Goal: Information Seeking & Learning: Learn about a topic

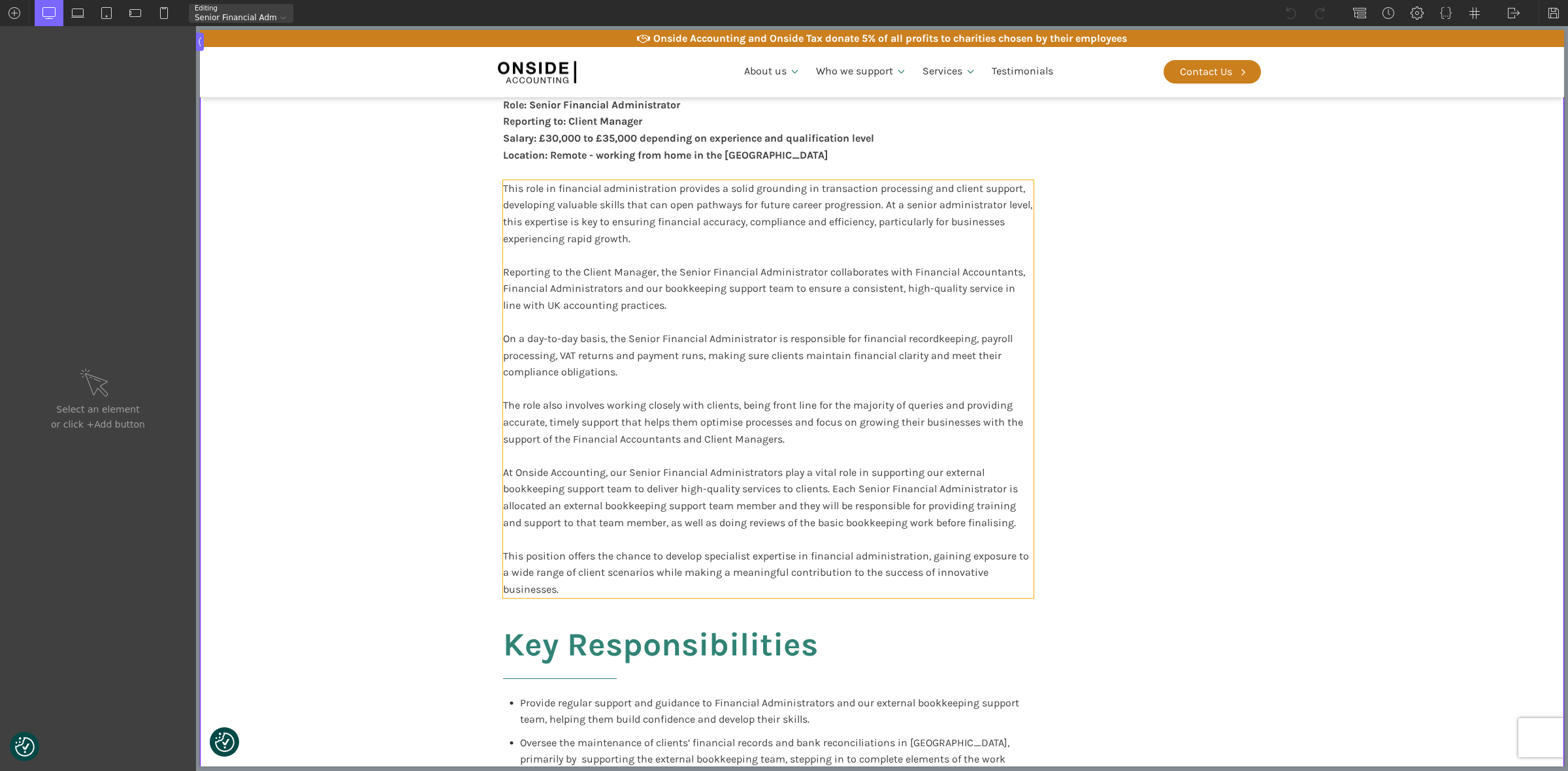
scroll to position [326, 0]
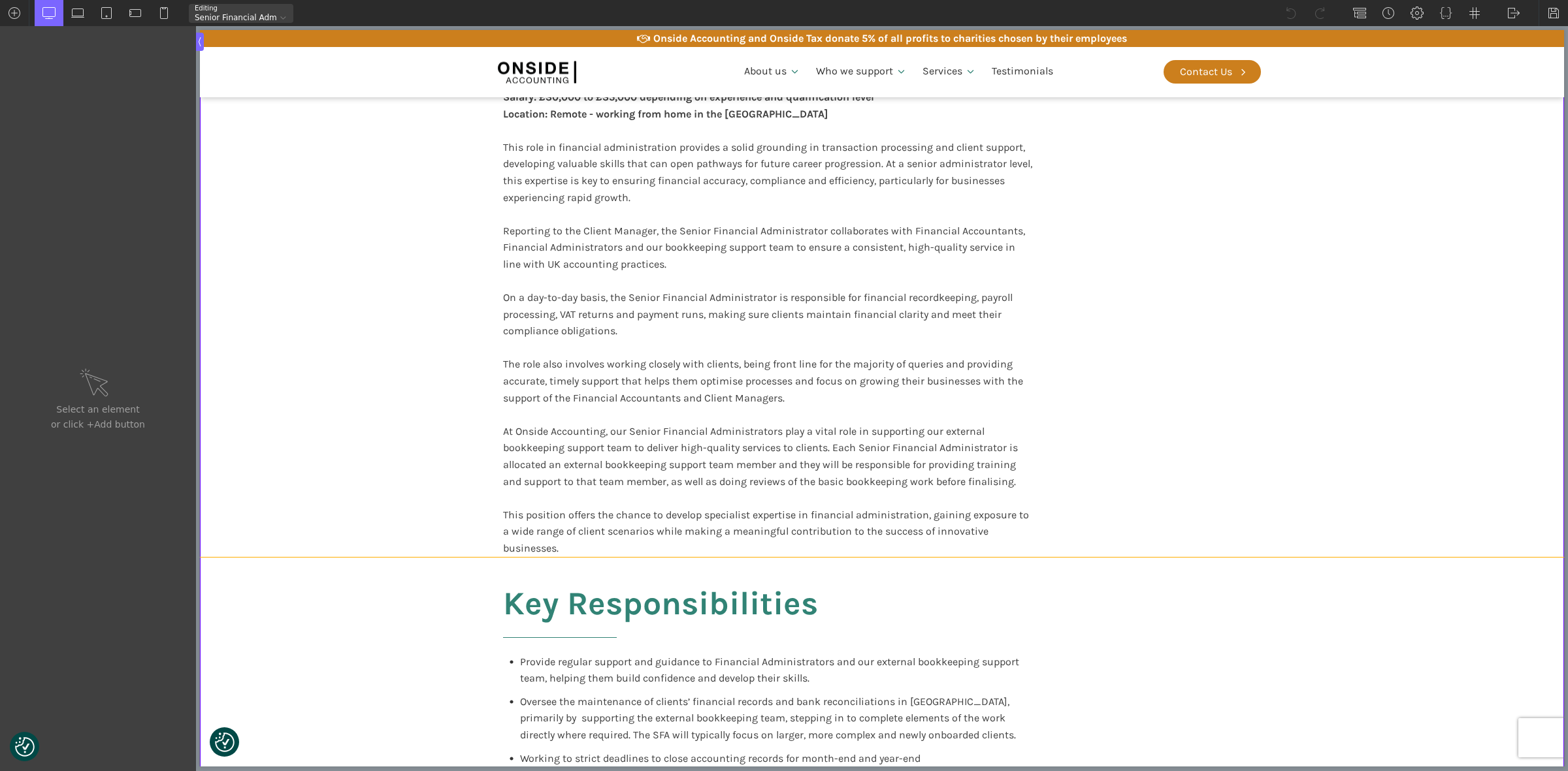
click at [366, 251] on section "Overview of the Role Role: Senior Financial Administrator Reporting to: Client …" at bounding box center [881, 262] width 1364 height 590
type input "section-908-183"
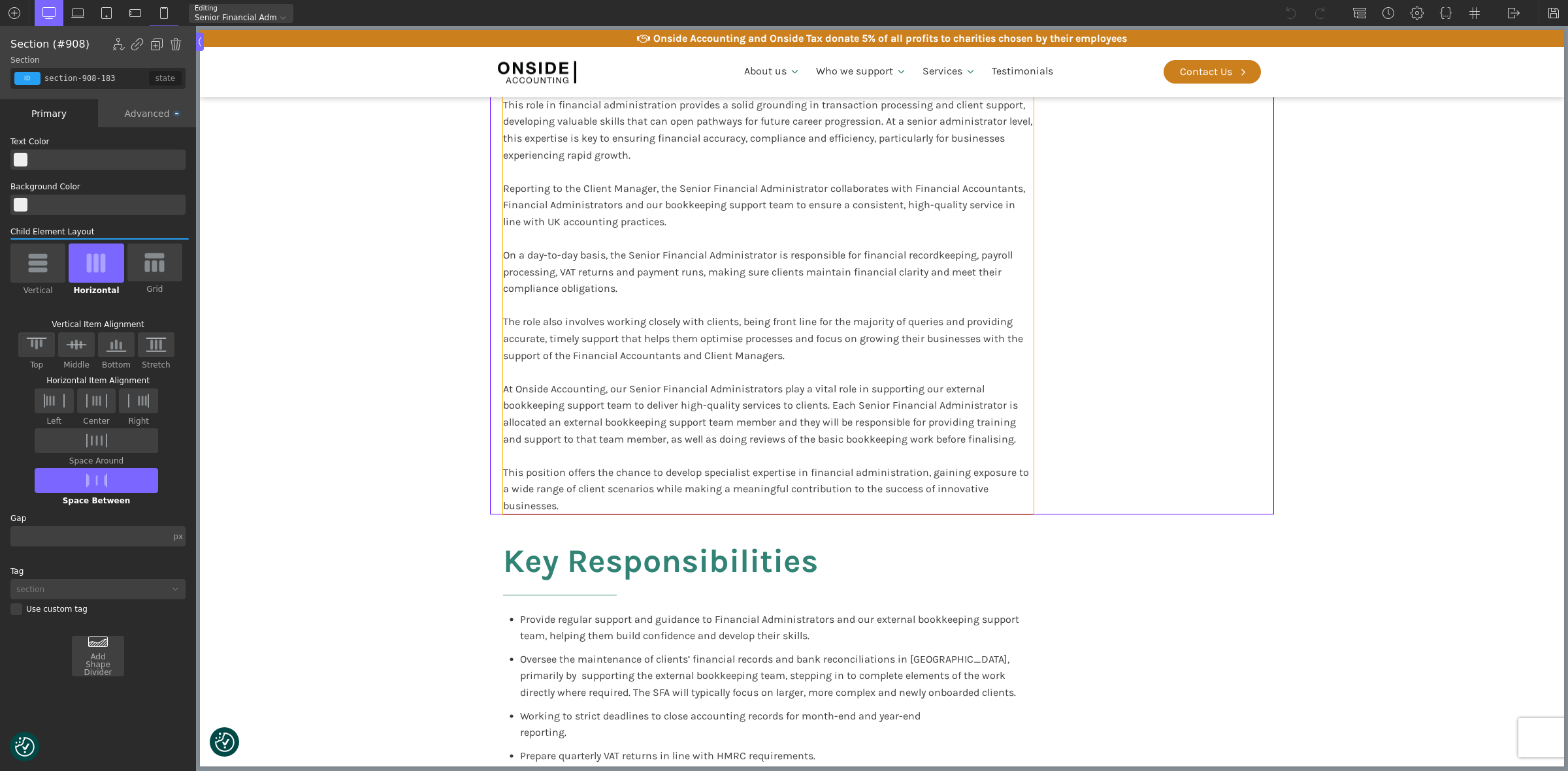
scroll to position [408, 0]
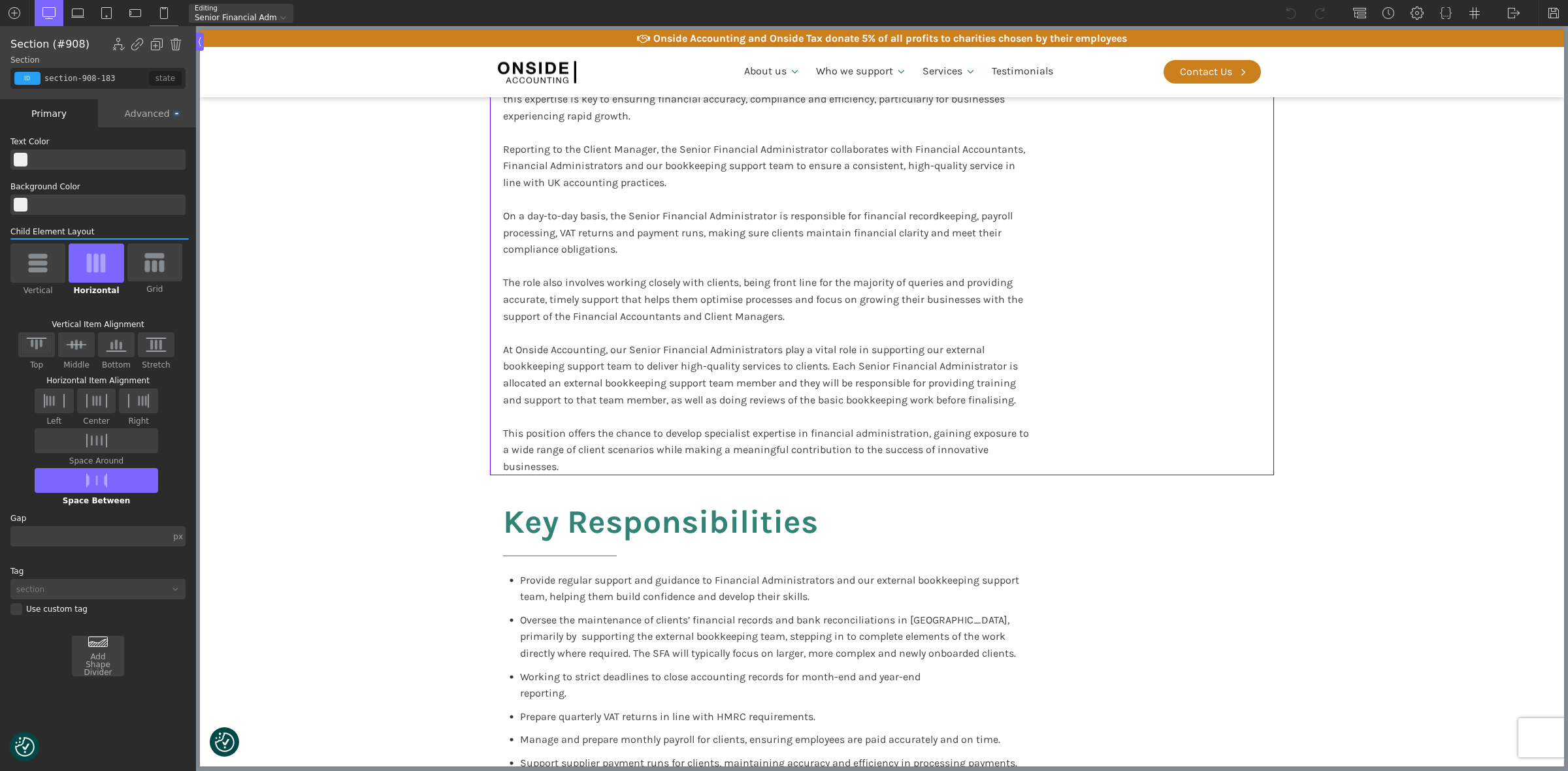
click at [1129, 333] on div "Overview of the Role Role: Senior Financial Administrator Reporting to: Client …" at bounding box center [881, 181] width 784 height 590
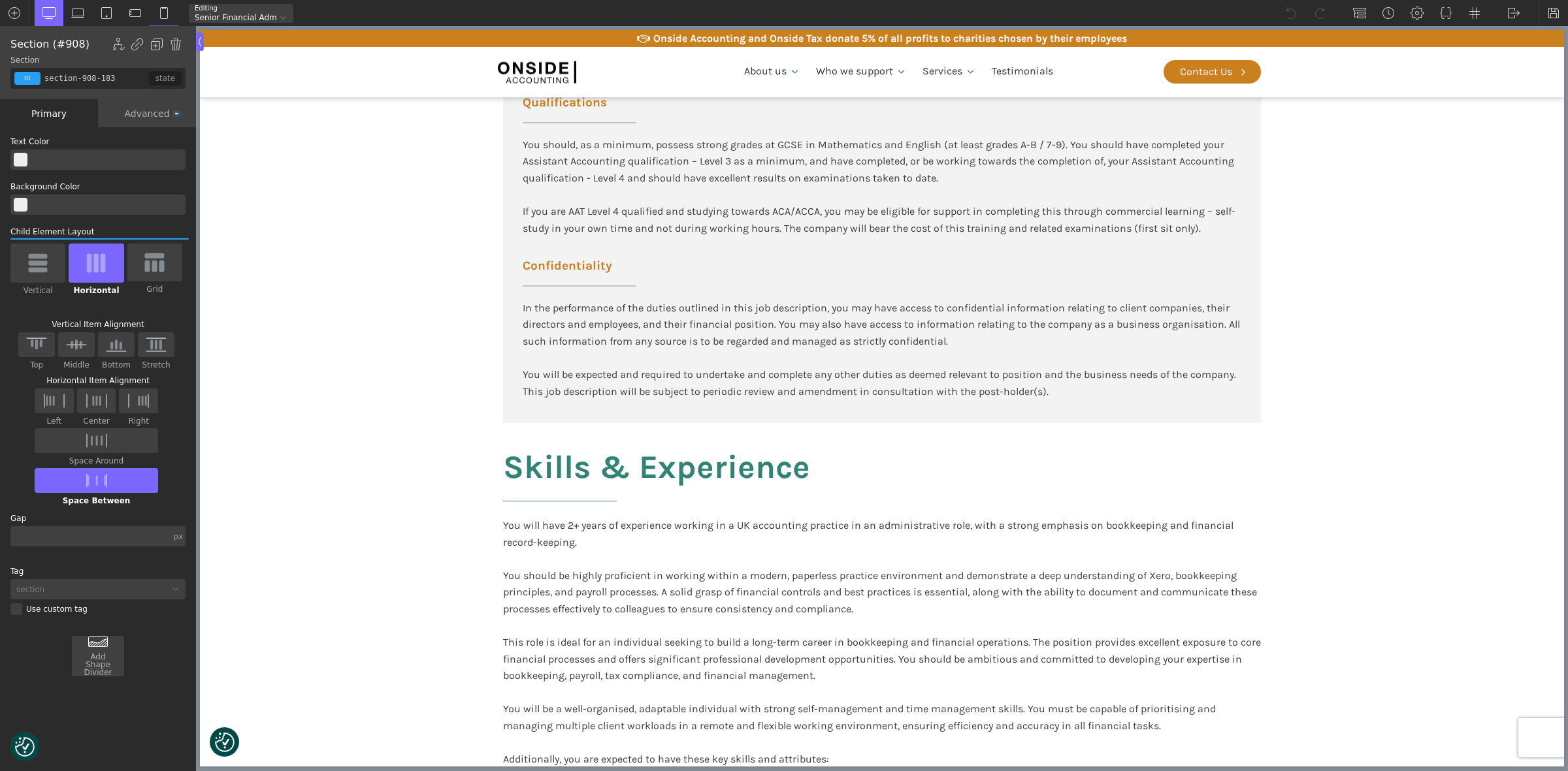
scroll to position [1878, 0]
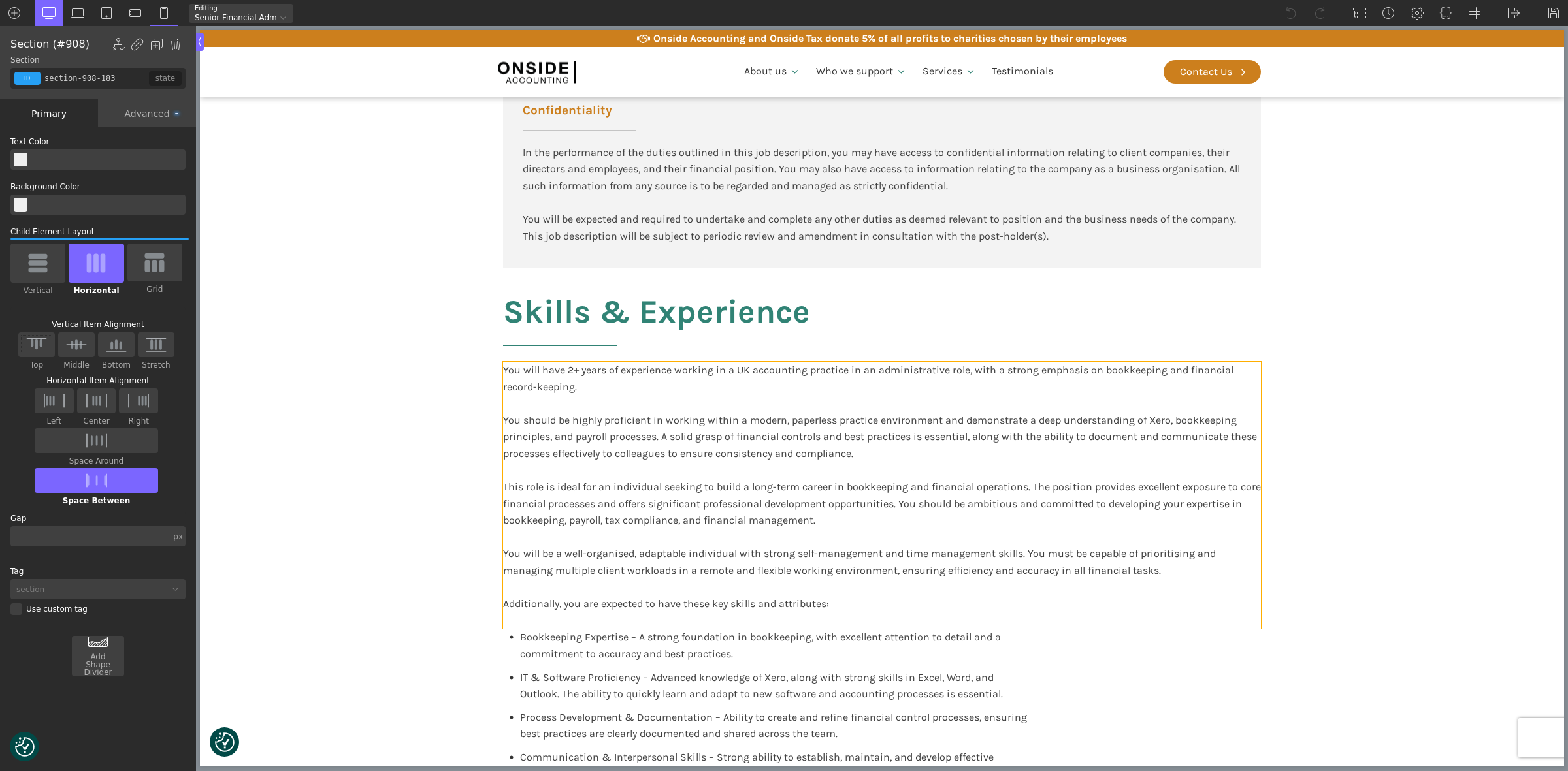
click at [936, 362] on div "You will have 2+ years of experience working in a UK accounting practice in an …" at bounding box center [882, 496] width 758 height 268
type input "blocktext_block-596-175"
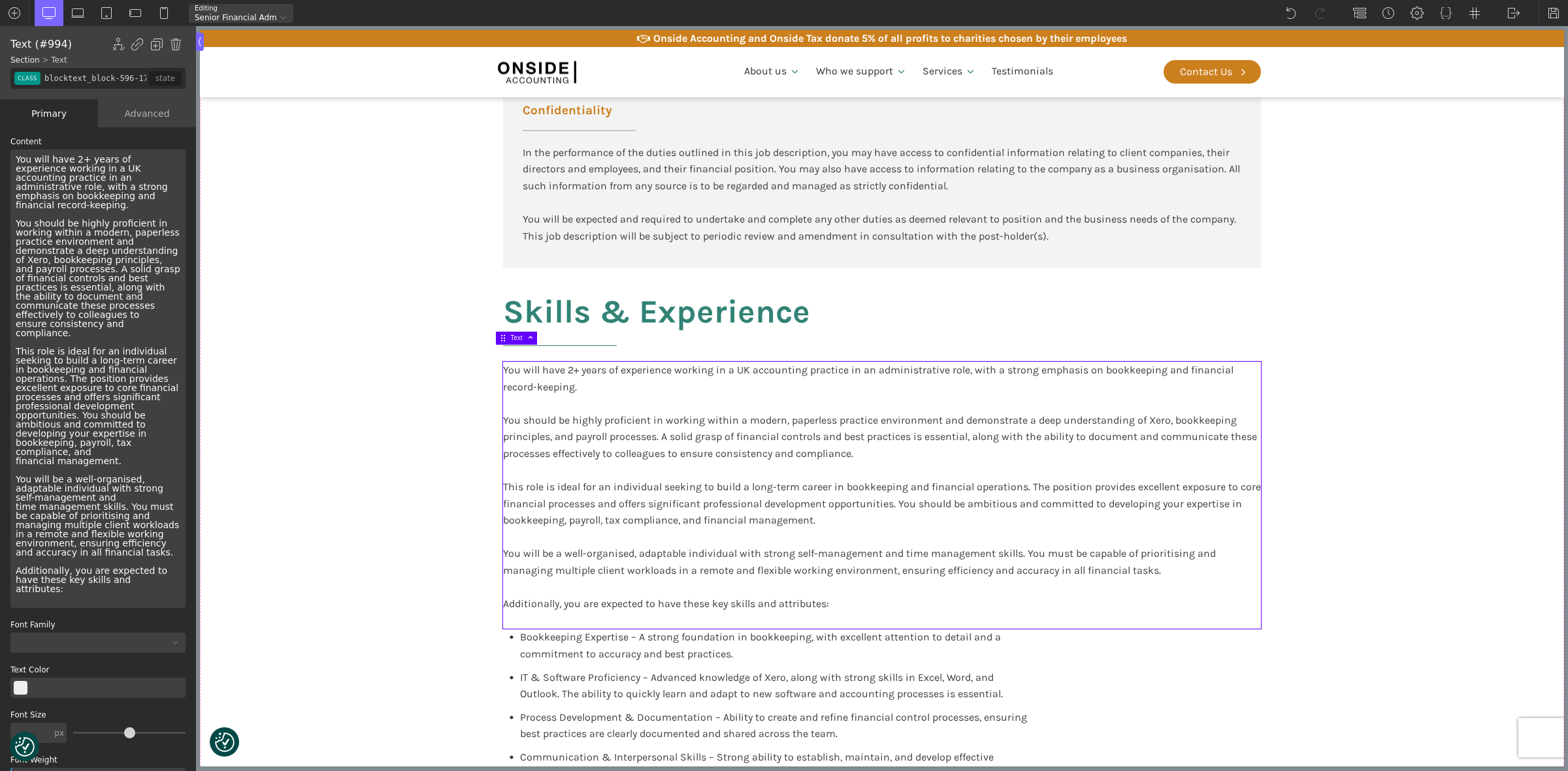
click at [781, 424] on div "You will have 2+ years of experience working in a UK accounting practice in an …" at bounding box center [882, 496] width 758 height 268
click at [377, 422] on section "Participate in training and support delivered by other Onside employees or exte…" at bounding box center [881, 322] width 1364 height 1406
type input "core_accounting"
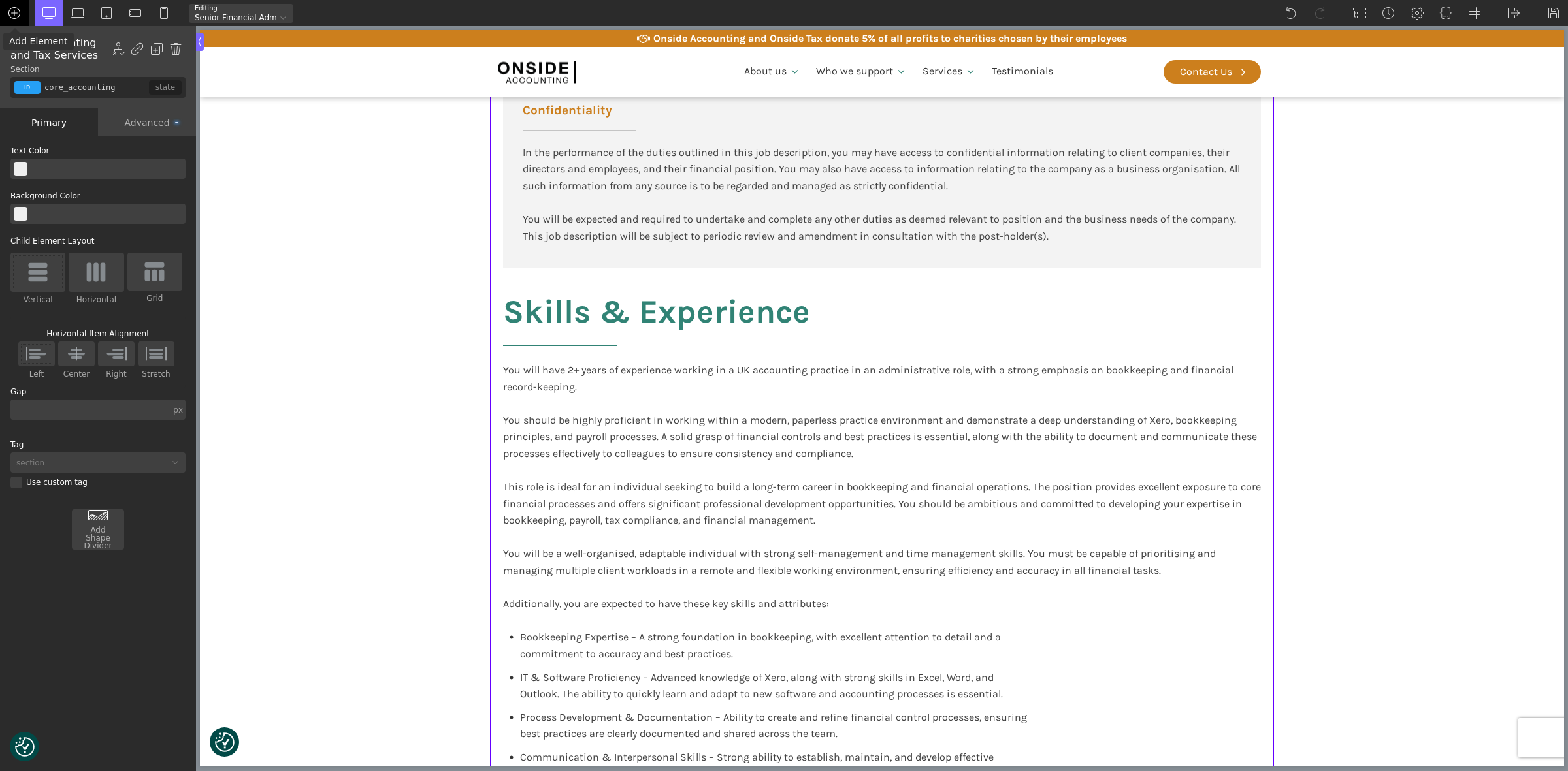
click at [13, 13] on img at bounding box center [14, 13] width 13 height 13
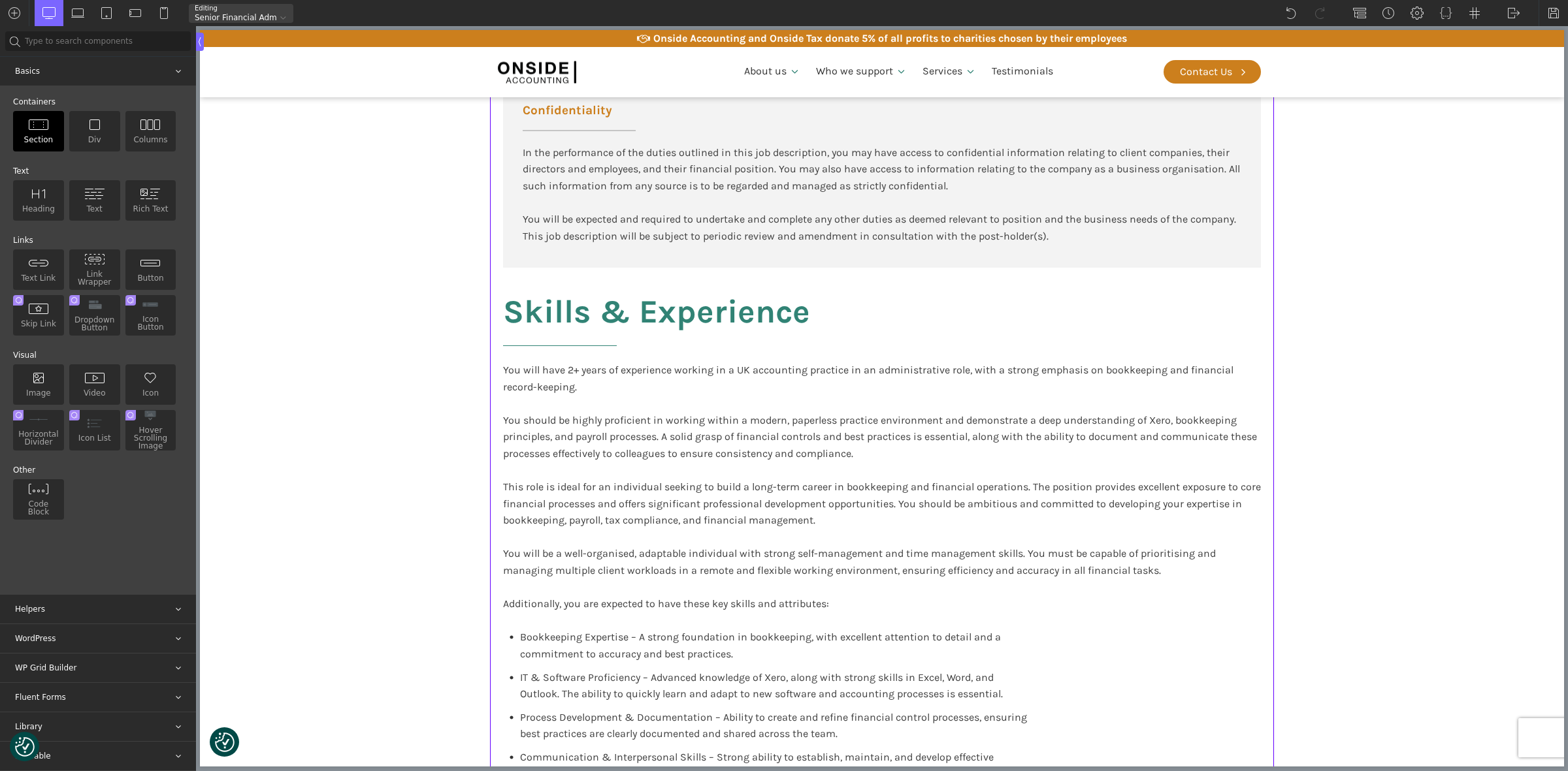
click at [38, 128] on img at bounding box center [38, 125] width 20 height 12
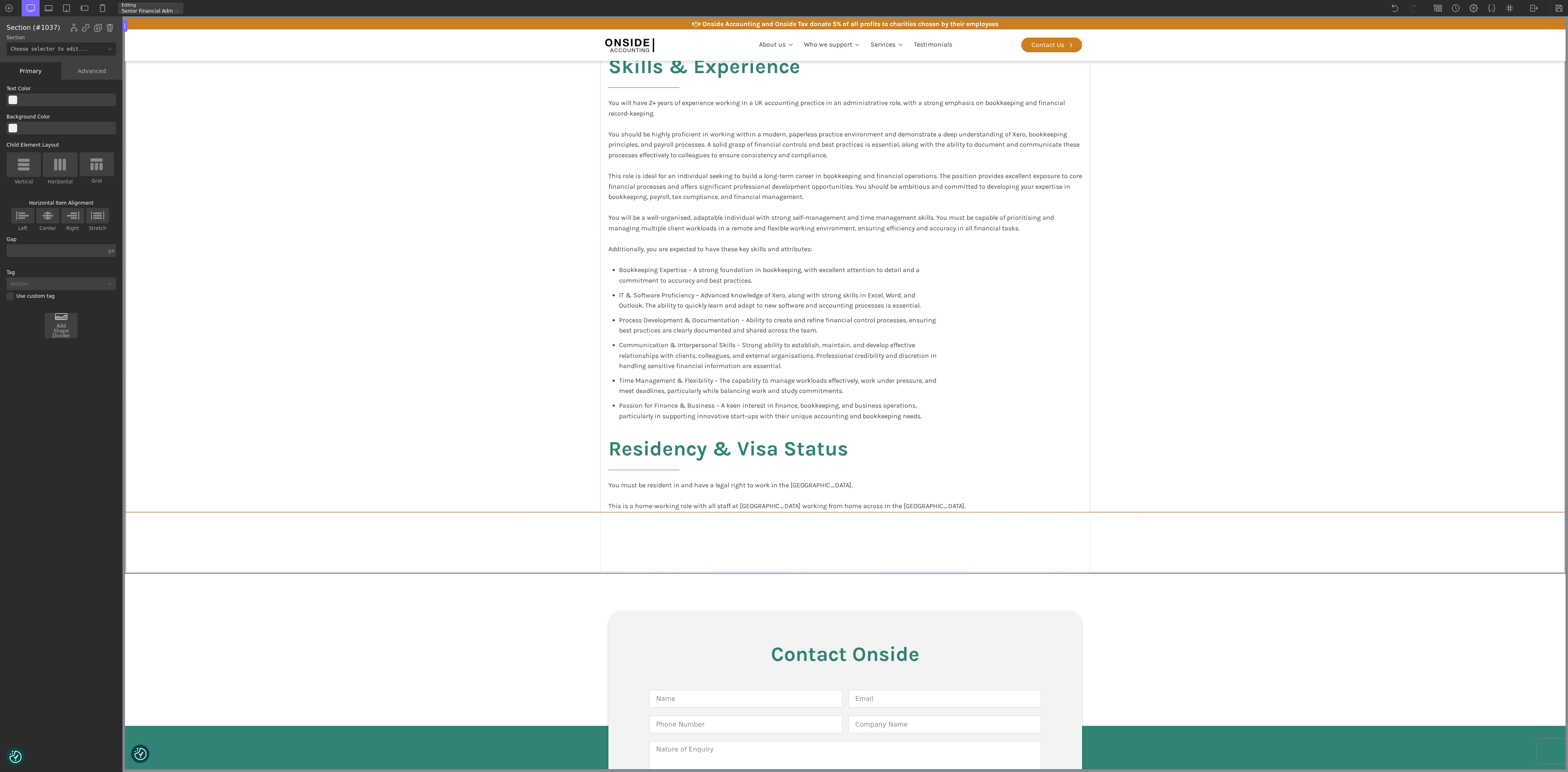
scroll to position [1241, 0]
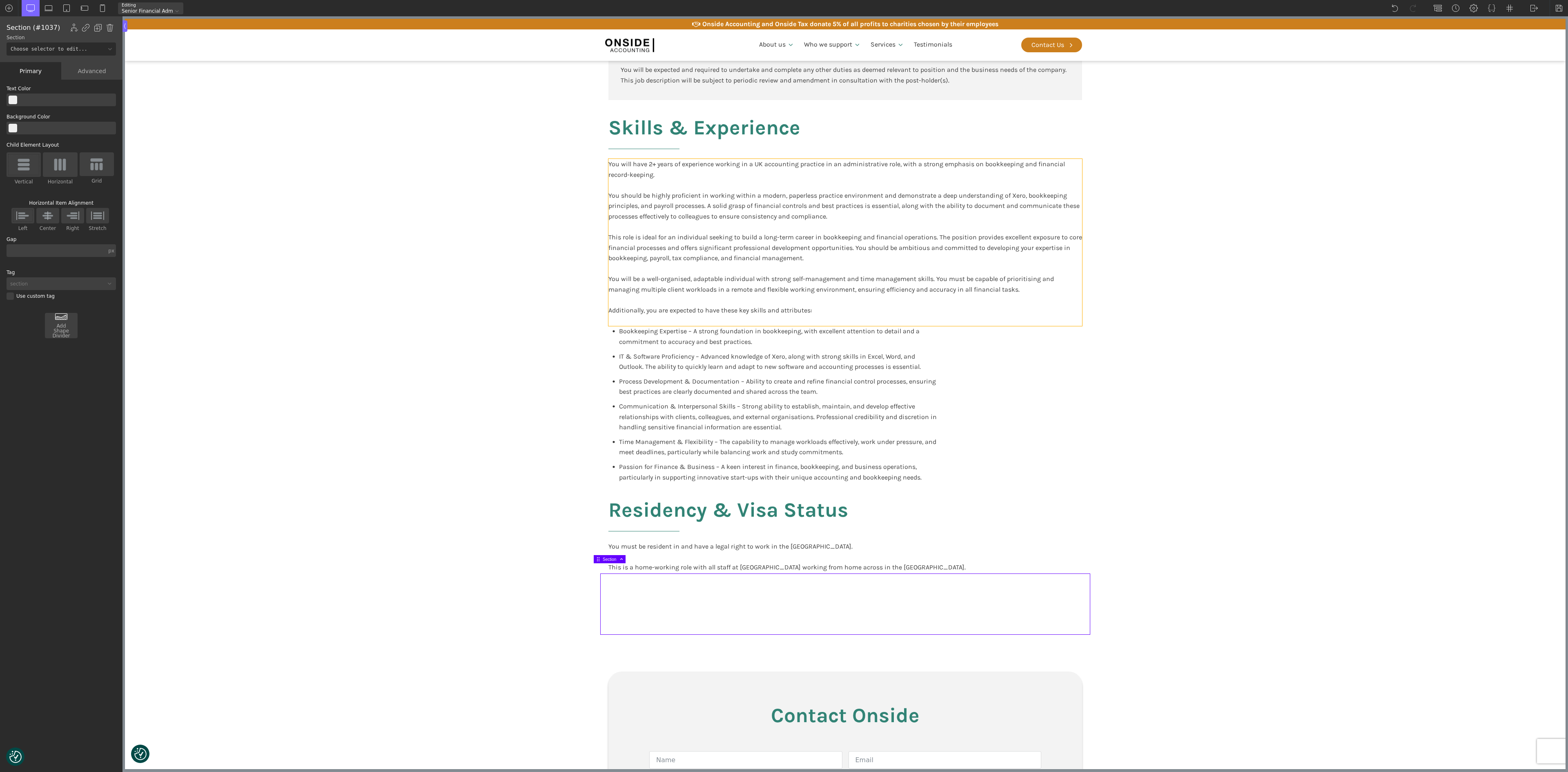
click at [665, 202] on div "You will have 2+ years of experience working in a UK accounting practice in an …" at bounding box center [845, 242] width 474 height 167
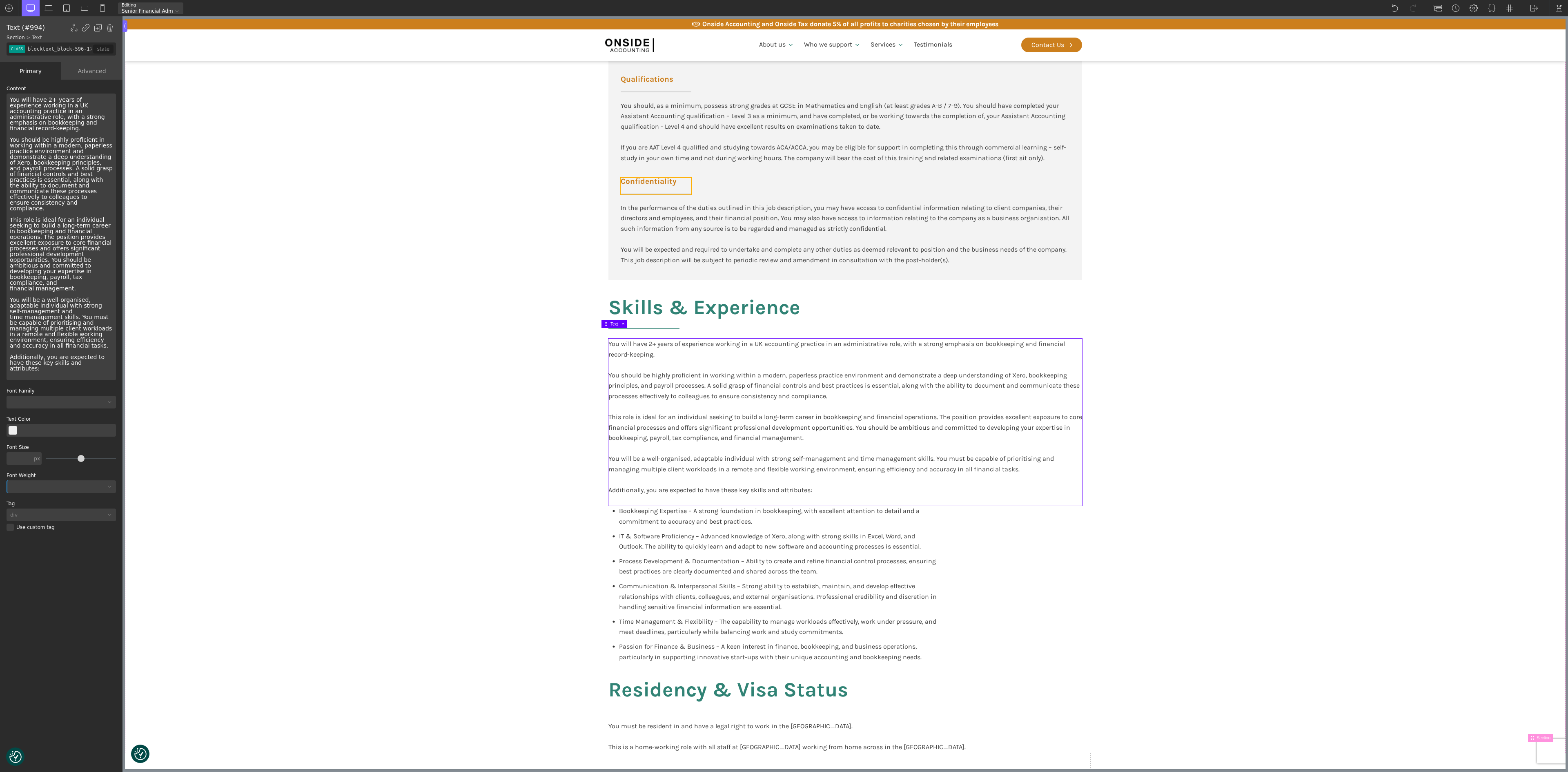
scroll to position [1160, 0]
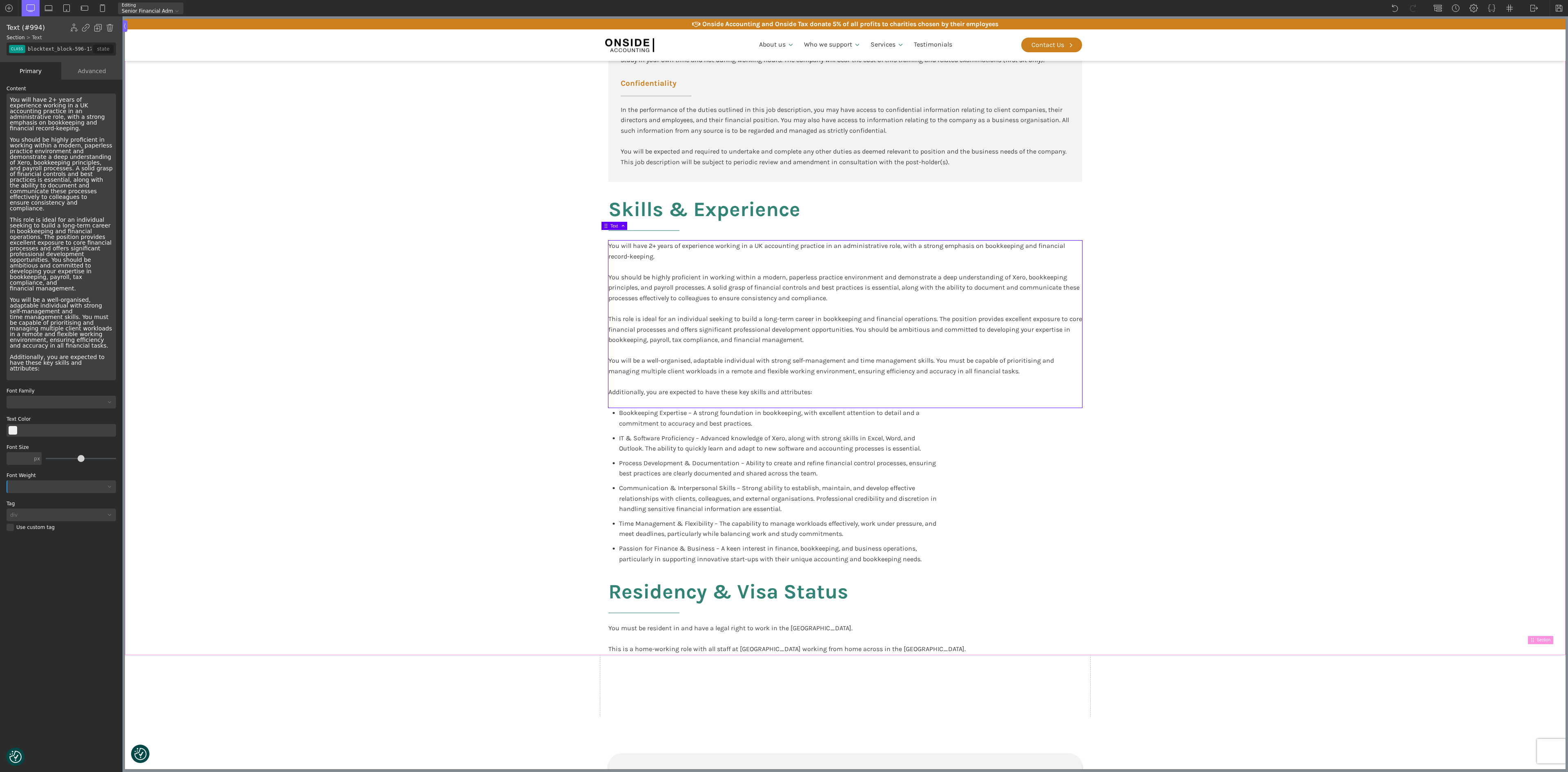
click at [979, 467] on div "Participate in training and support delivered by other Onside employees or exte…" at bounding box center [845, 216] width 490 height 879
type input "core_accounting"
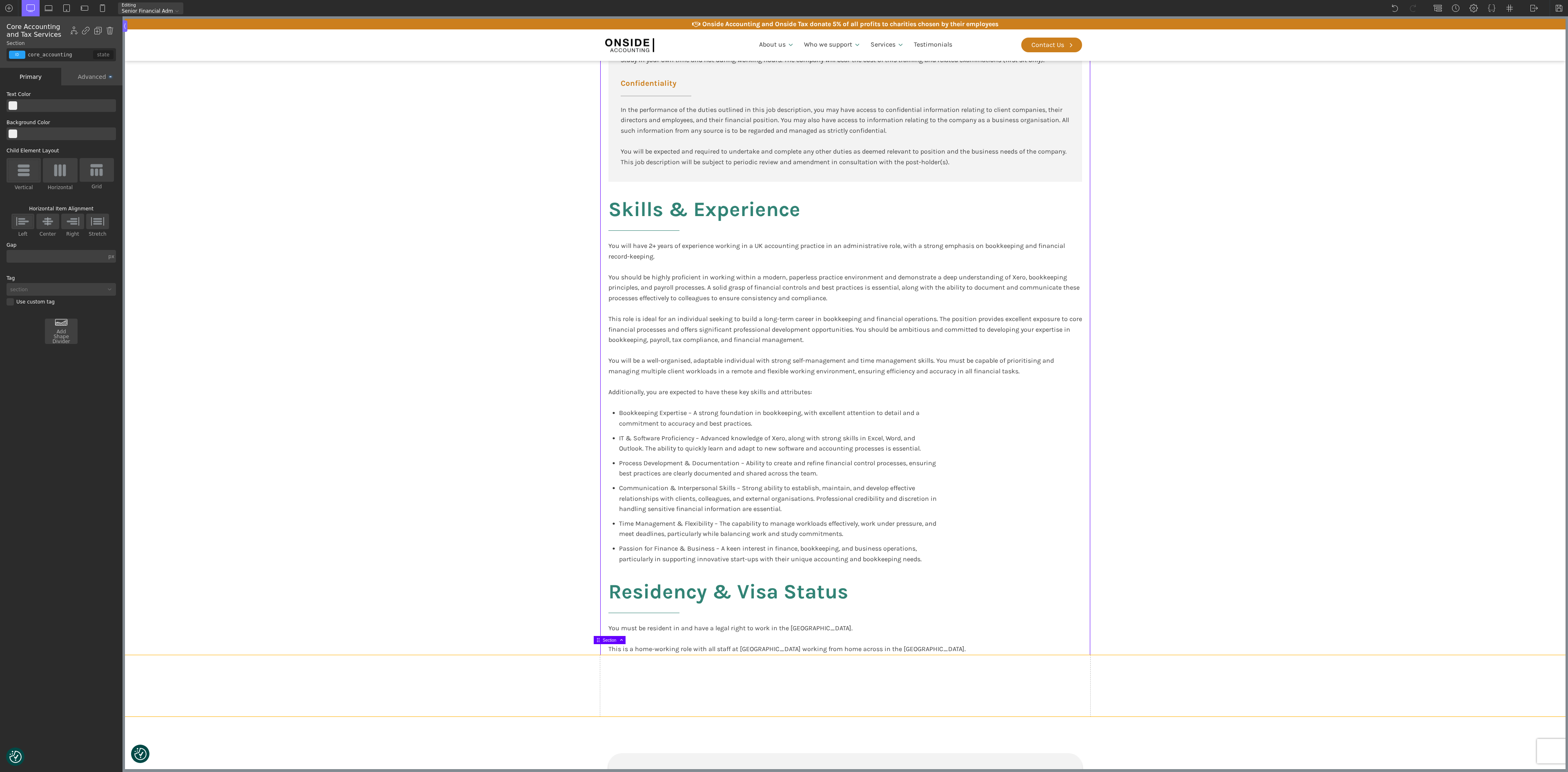
click at [979, 482] on div at bounding box center [845, 686] width 490 height 61
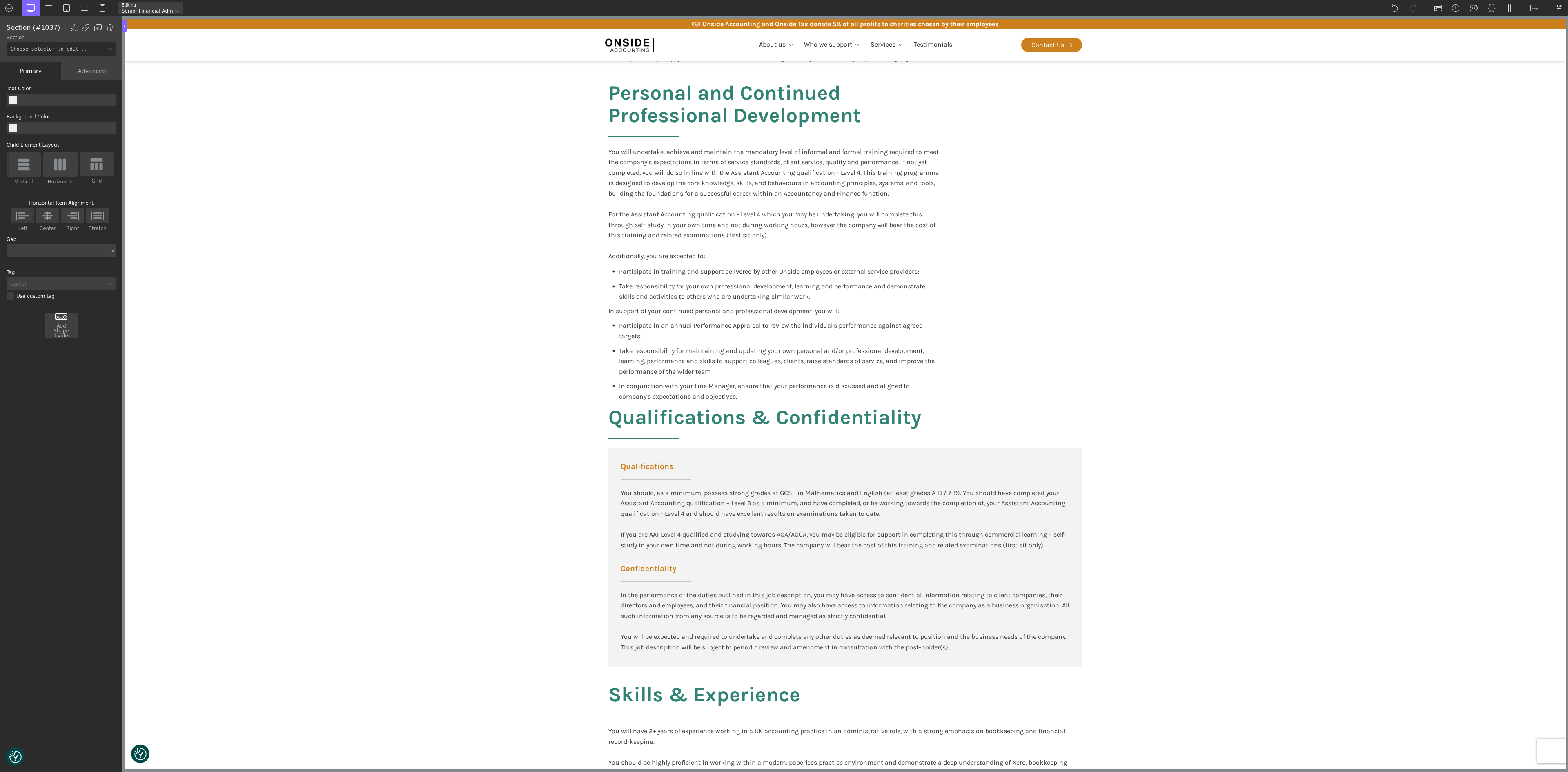
scroll to position [670, 0]
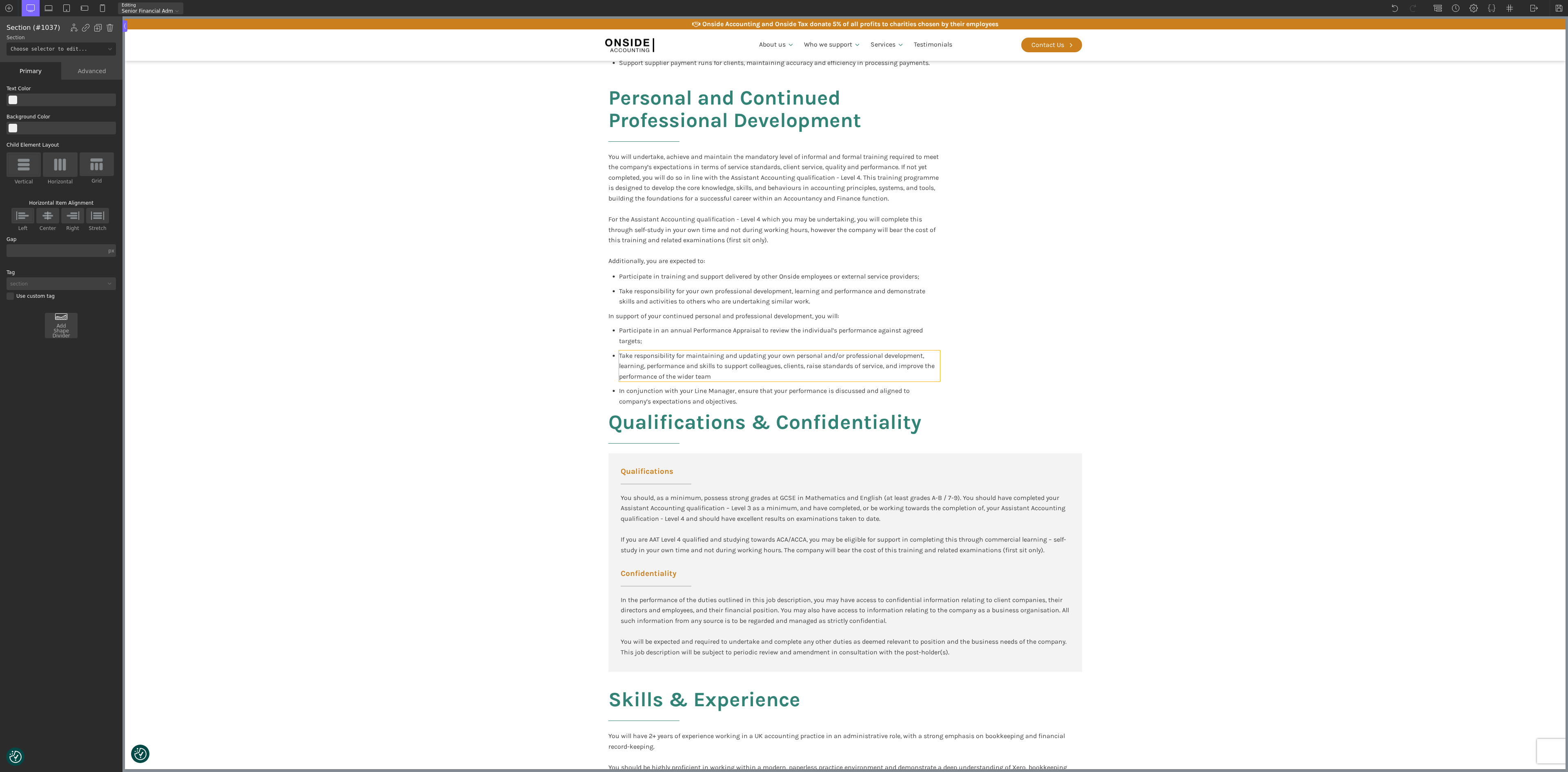
click at [846, 352] on span "Take responsibility for maintaining and updating your own personal and/or profe…" at bounding box center [777, 366] width 317 height 29
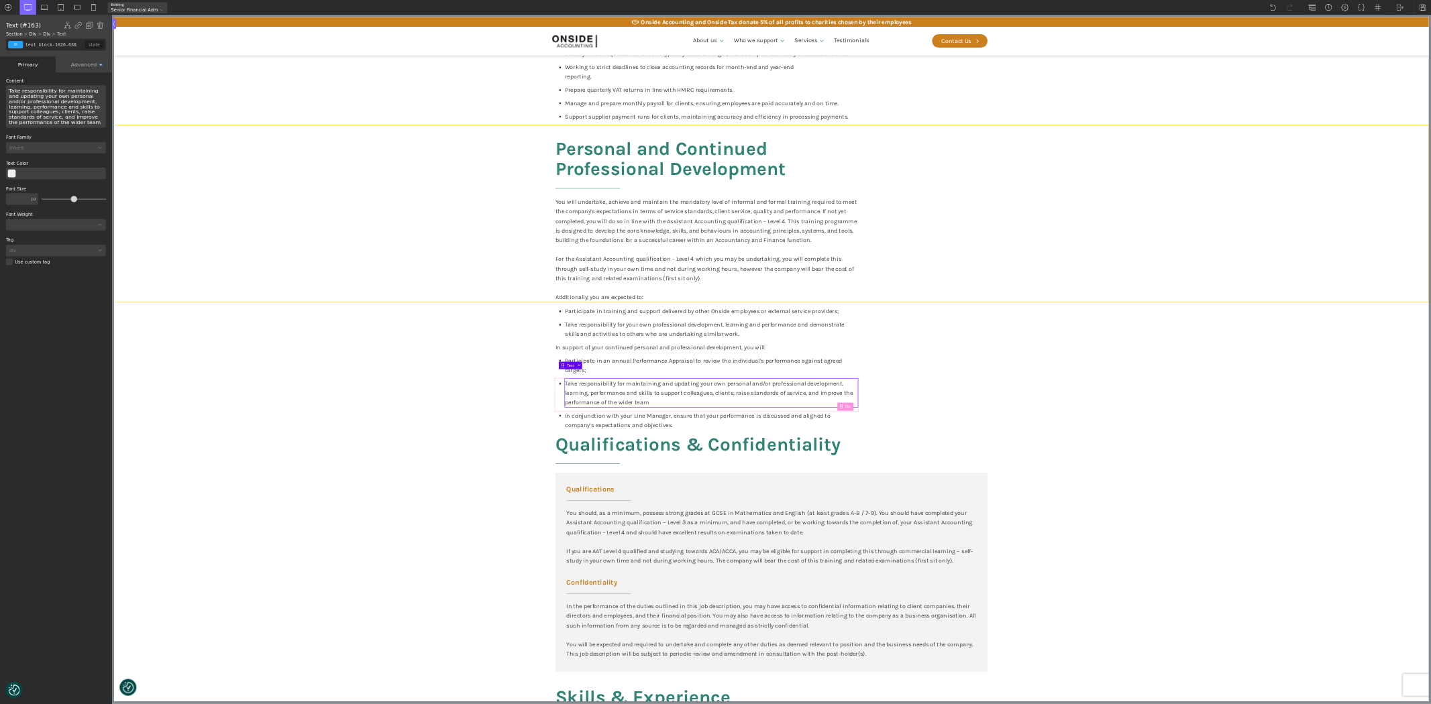
scroll to position [832, 0]
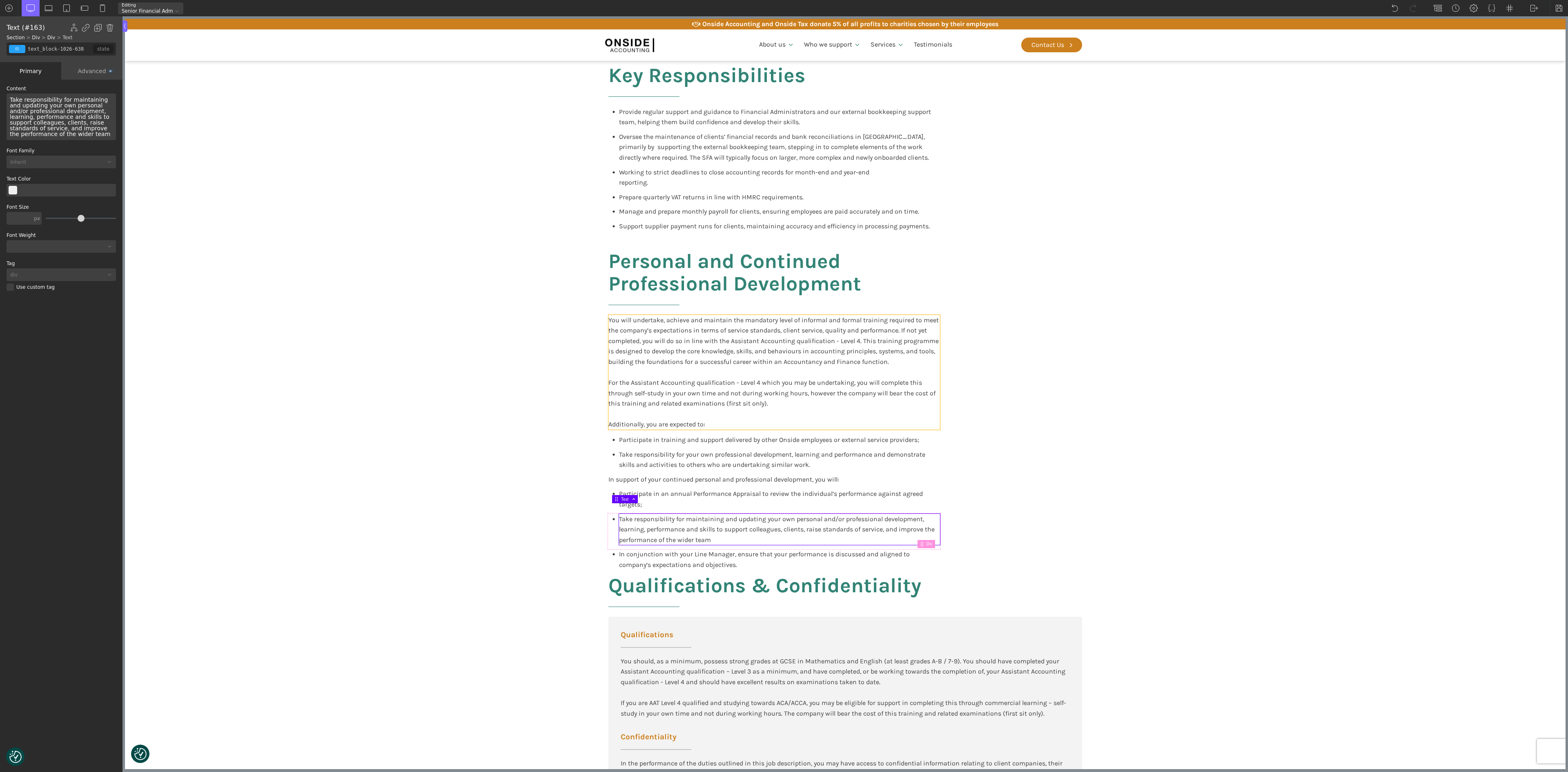
click at [869, 332] on div "You will undertake, achieve and maintain the mandatory level of informal and fo…" at bounding box center [774, 372] width 332 height 115
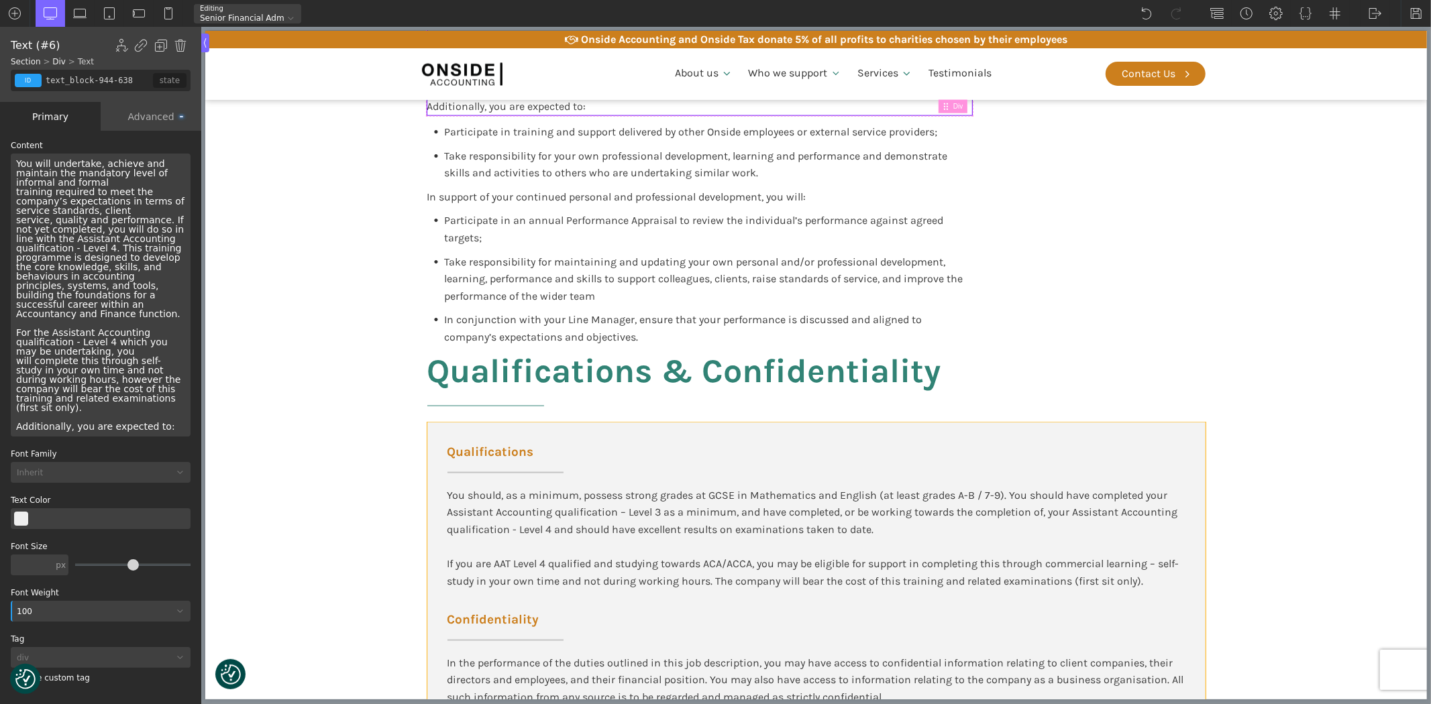
scroll to position [1428, 0]
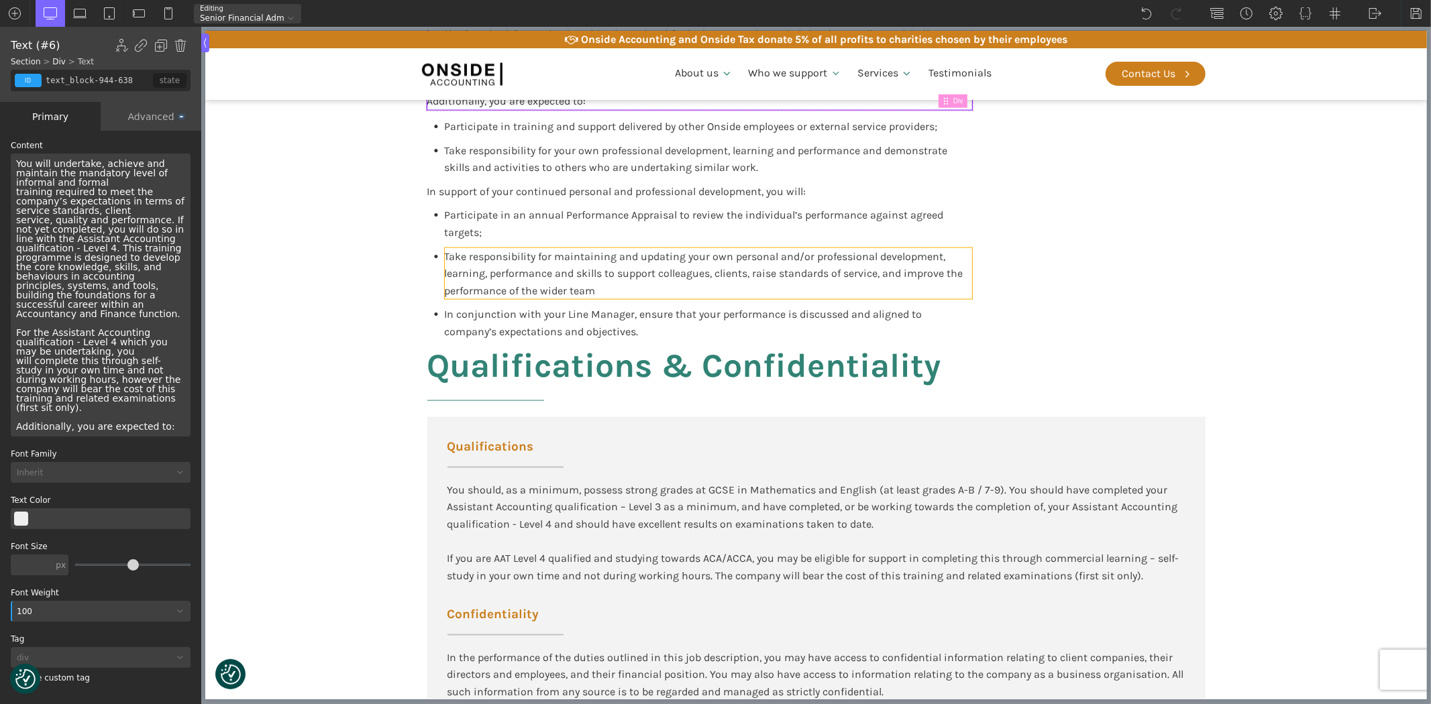
click at [872, 248] on div "Take responsibility for maintaining and updating your own personal and/or profe…" at bounding box center [707, 274] width 527 height 52
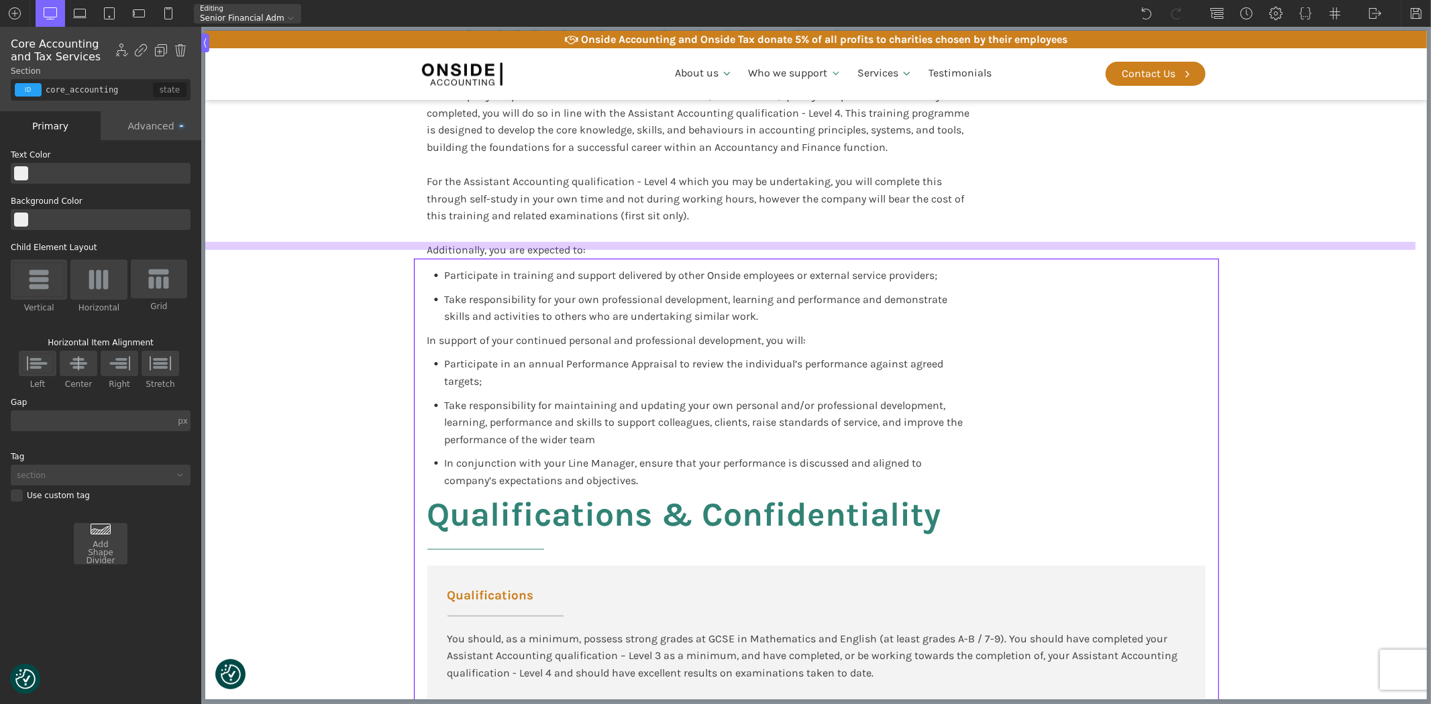
click at [412, 248] on div at bounding box center [810, 246] width 1210 height 8
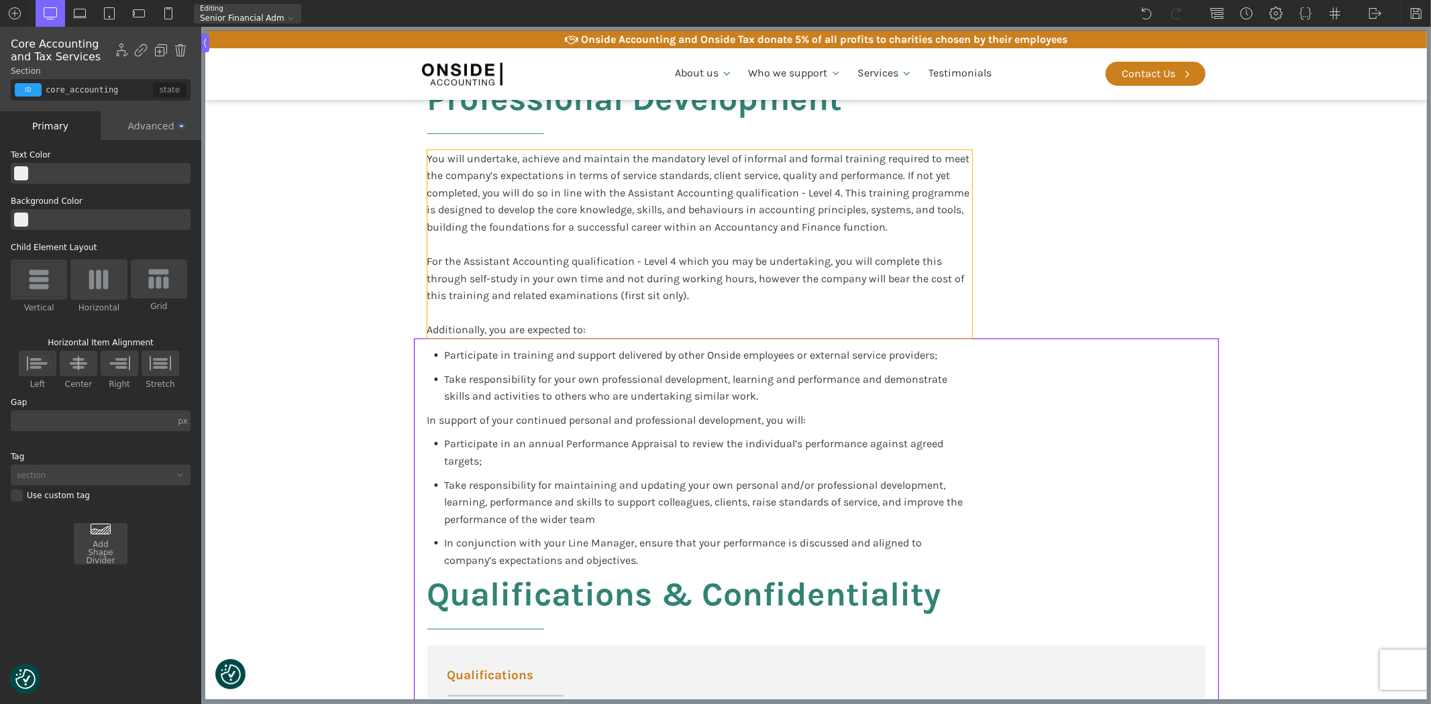
scroll to position [1055, 0]
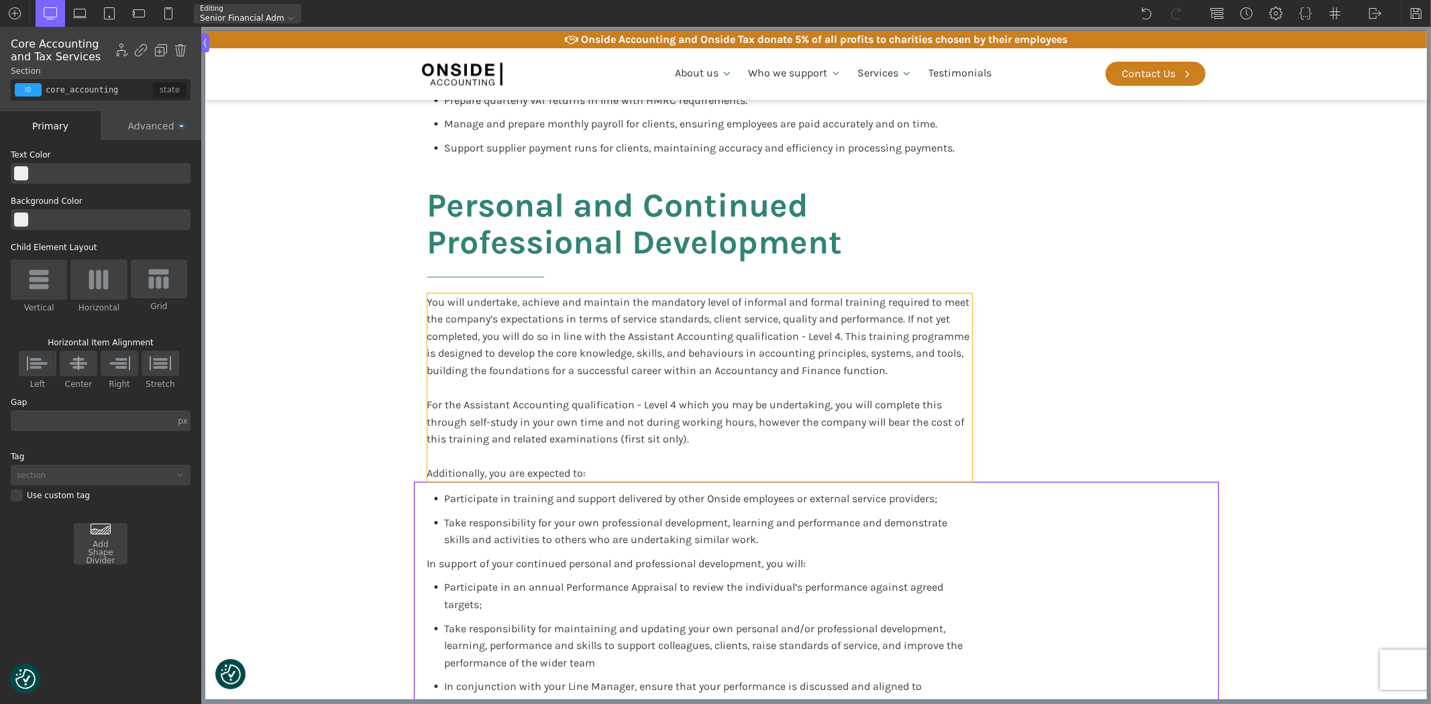
click at [453, 294] on div "You will undertake, achieve and maintain the mandatory level of informal and fo…" at bounding box center [699, 388] width 545 height 189
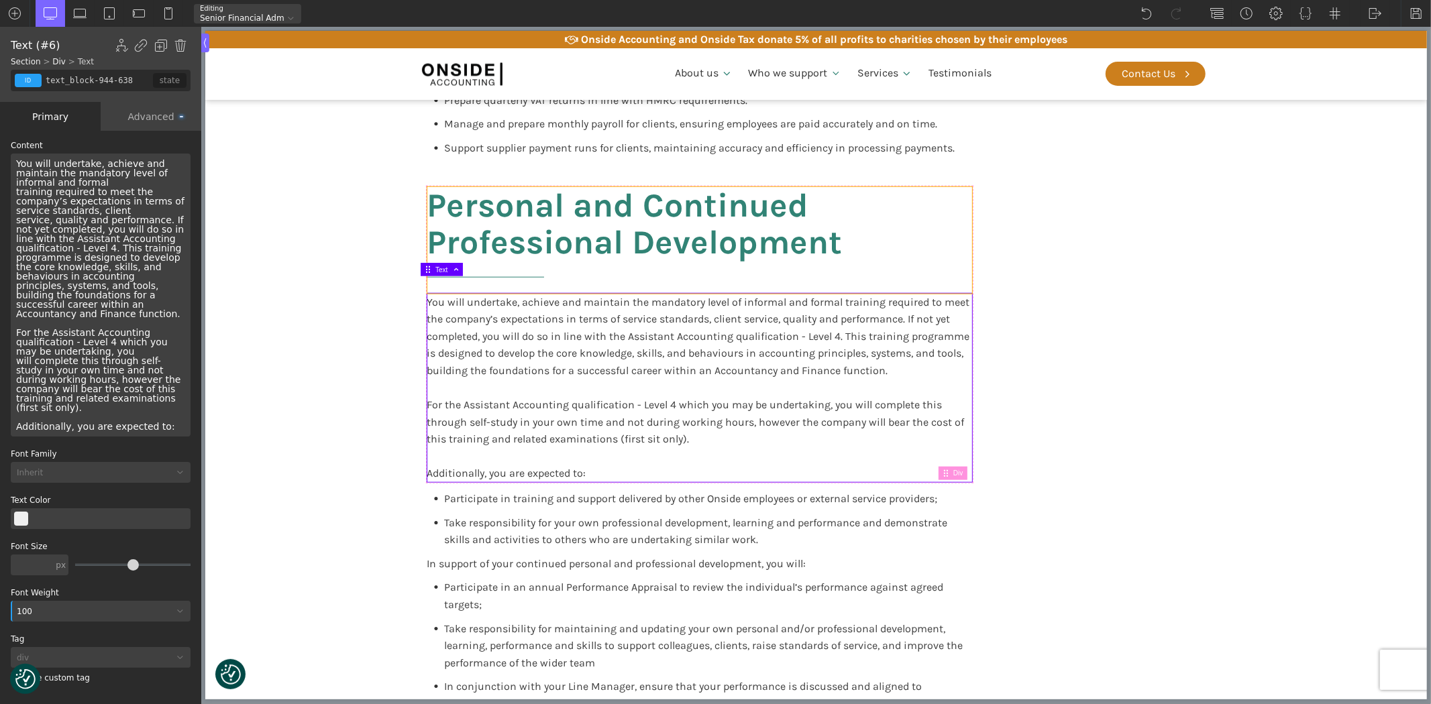
click at [443, 187] on h2 "Personal and Continued Professional Development" at bounding box center [699, 240] width 545 height 107
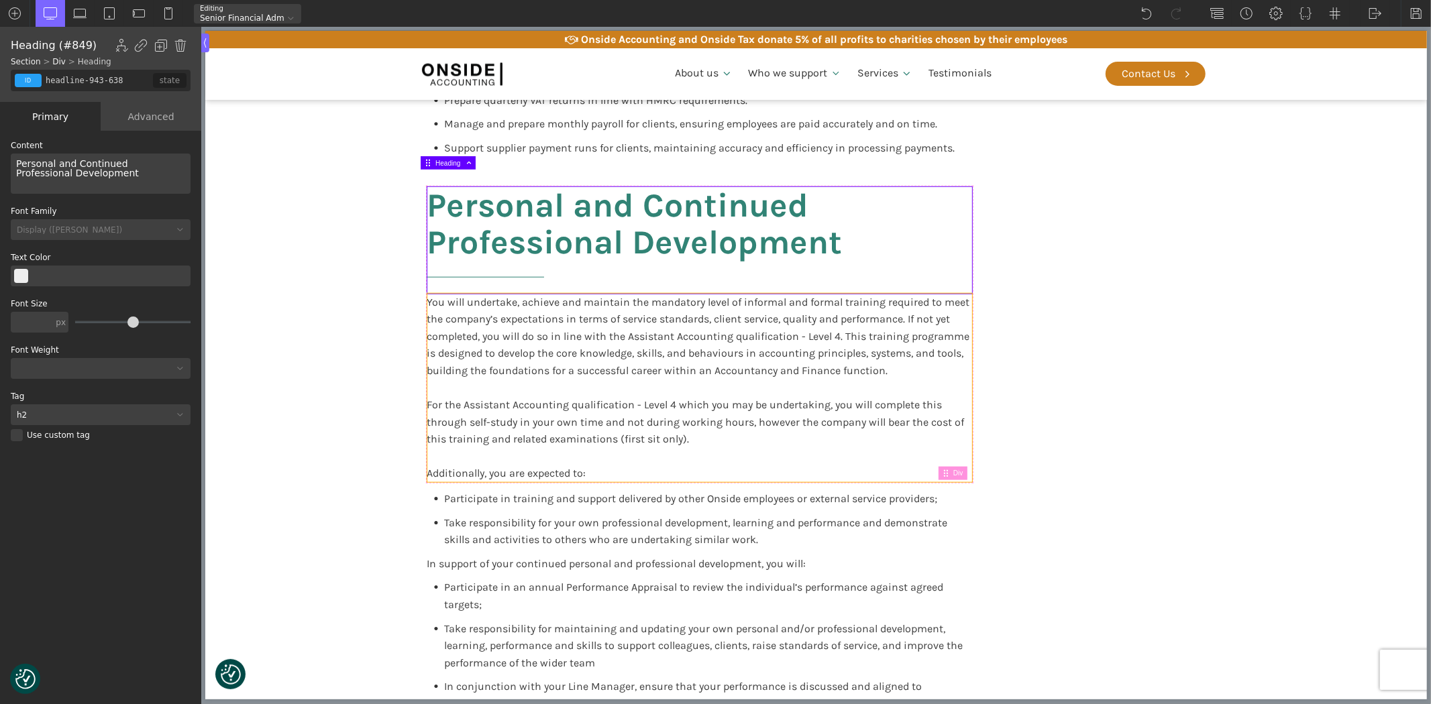
click at [430, 294] on div "You will undertake, achieve and maintain the mandatory level of informal and fo…" at bounding box center [699, 388] width 545 height 189
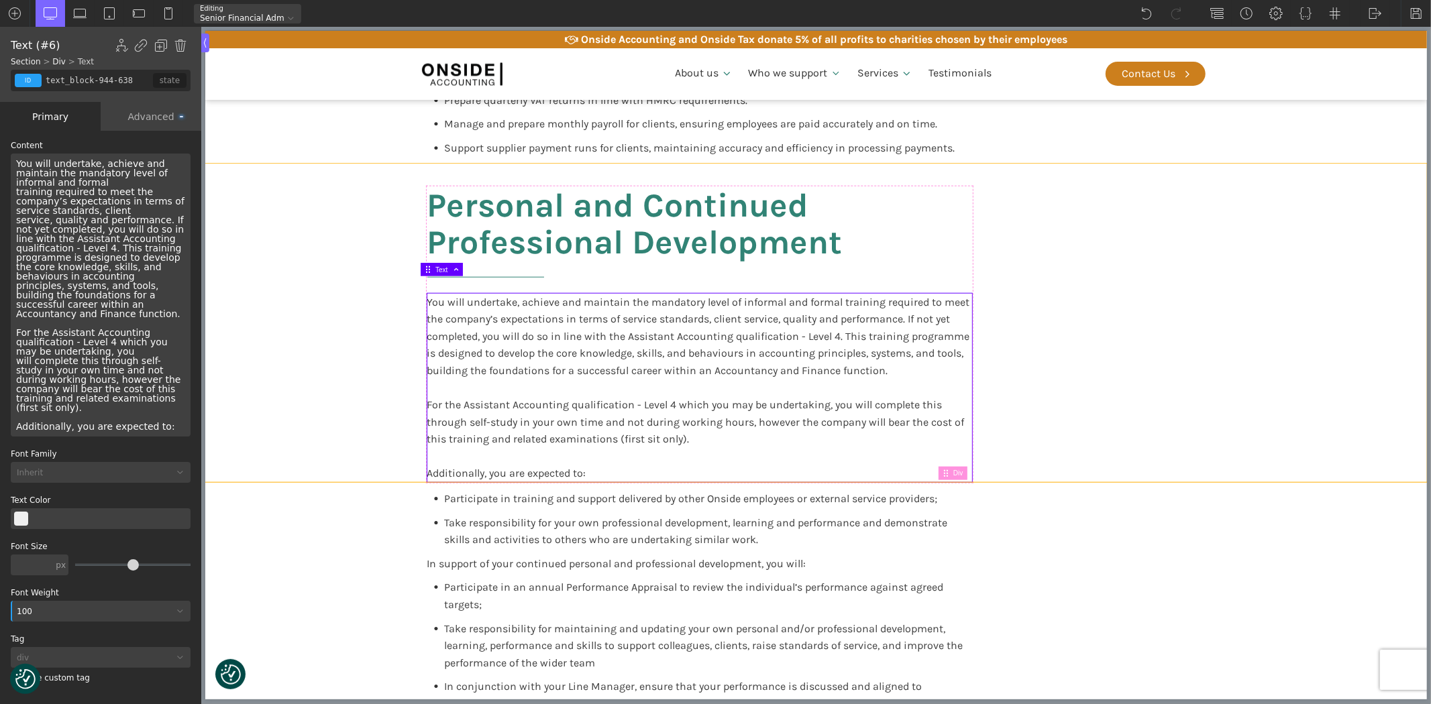
click at [1047, 347] on div "Personal and Continued Professional Development You will undertake, achieve and…" at bounding box center [815, 323] width 805 height 319
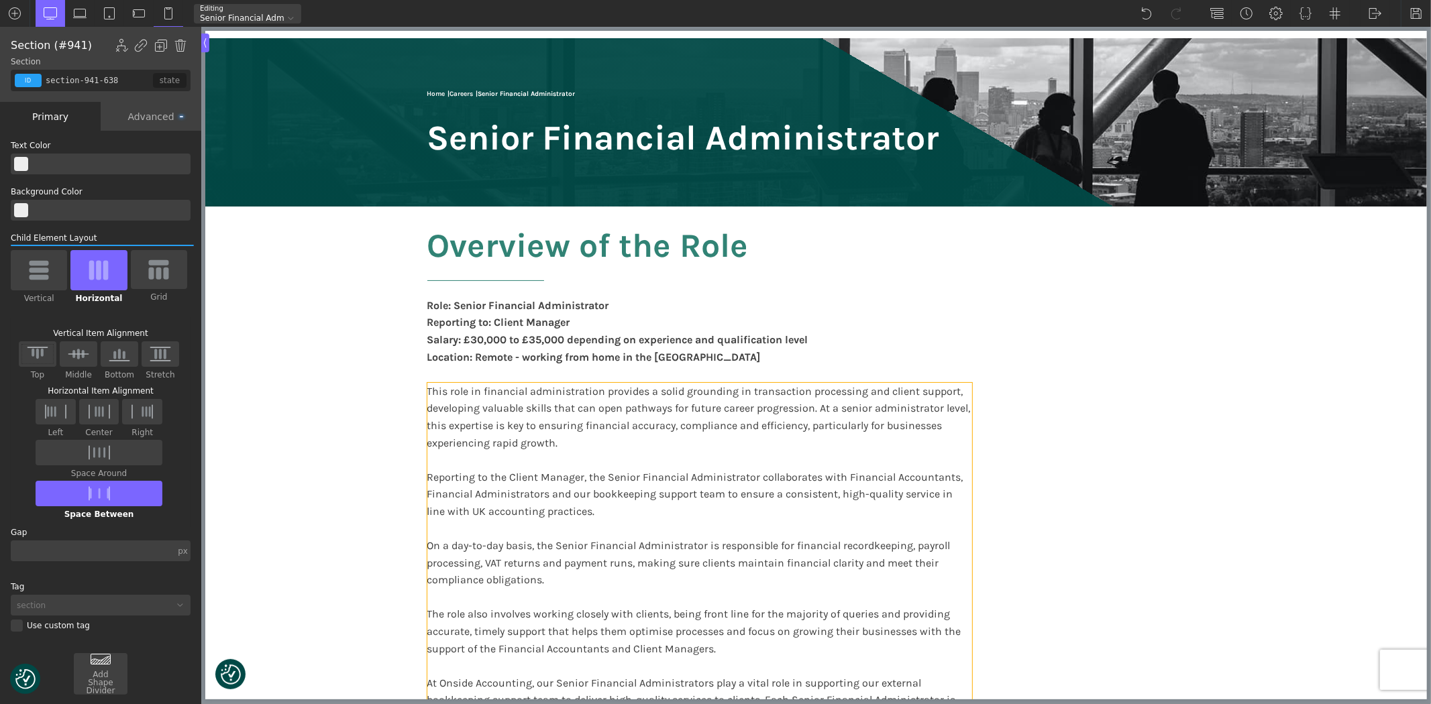
scroll to position [149, 0]
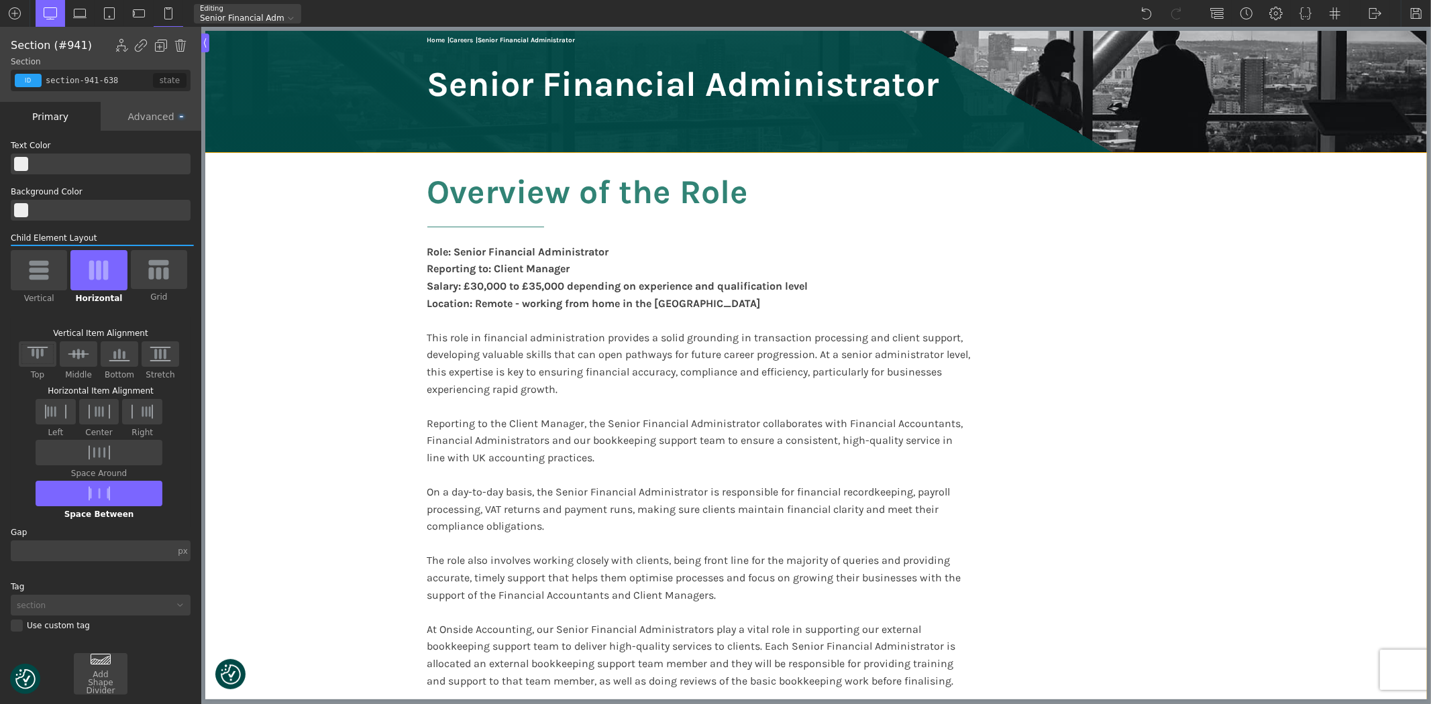
click at [453, 182] on h2 "Overview of the Role" at bounding box center [587, 209] width 321 height 70
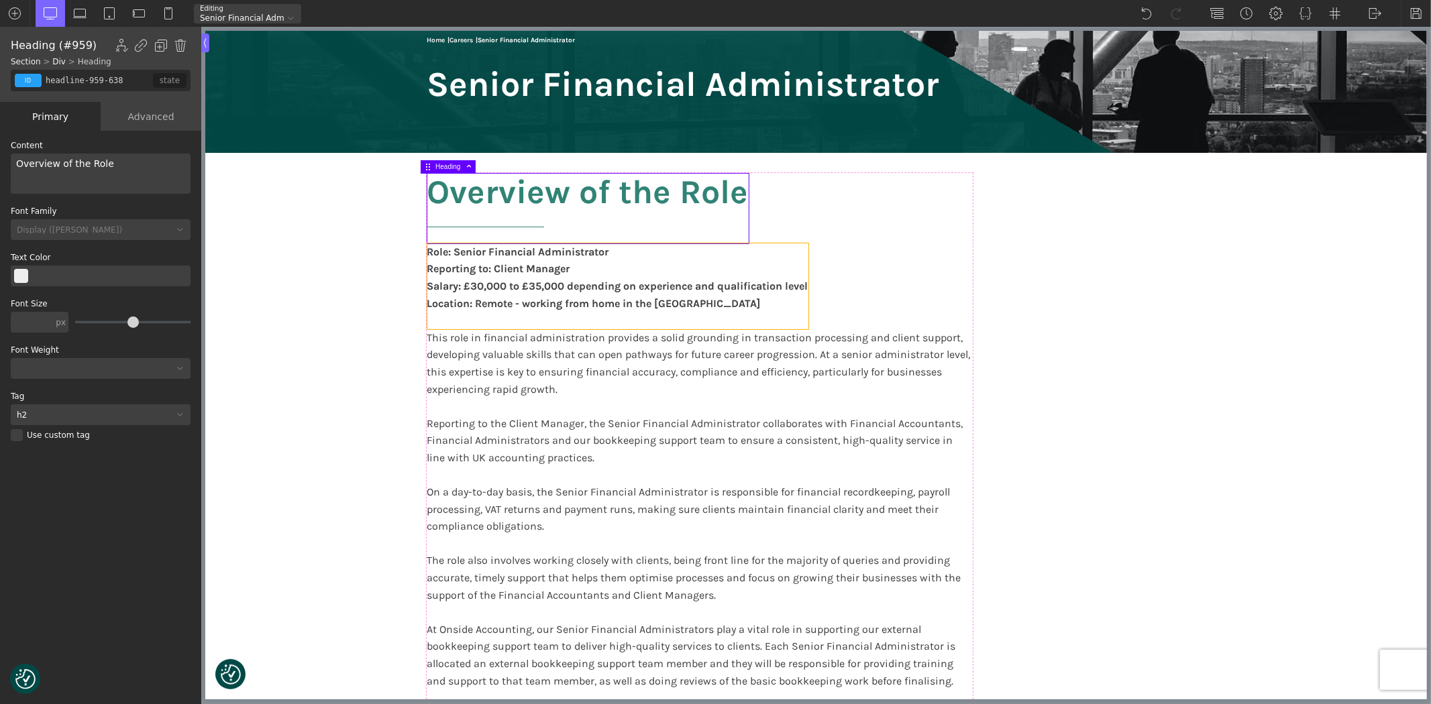
click at [427, 286] on div "Role: Senior Financial Administrator Reporting to: Client Manager Salary: £30,0…" at bounding box center [617, 287] width 381 height 86
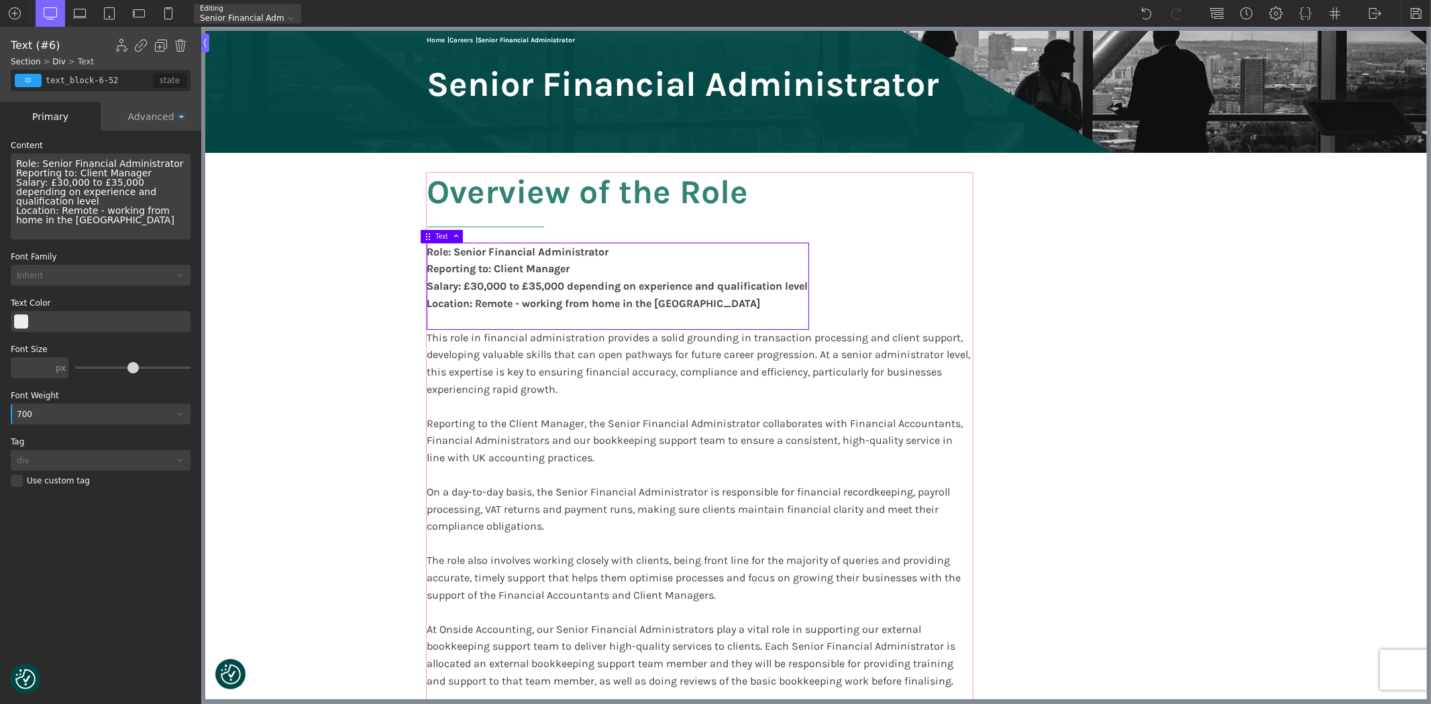
click at [948, 239] on div "Overview of the Role Role: Senior Financial Administrator Reporting to: Client …" at bounding box center [699, 466] width 545 height 585
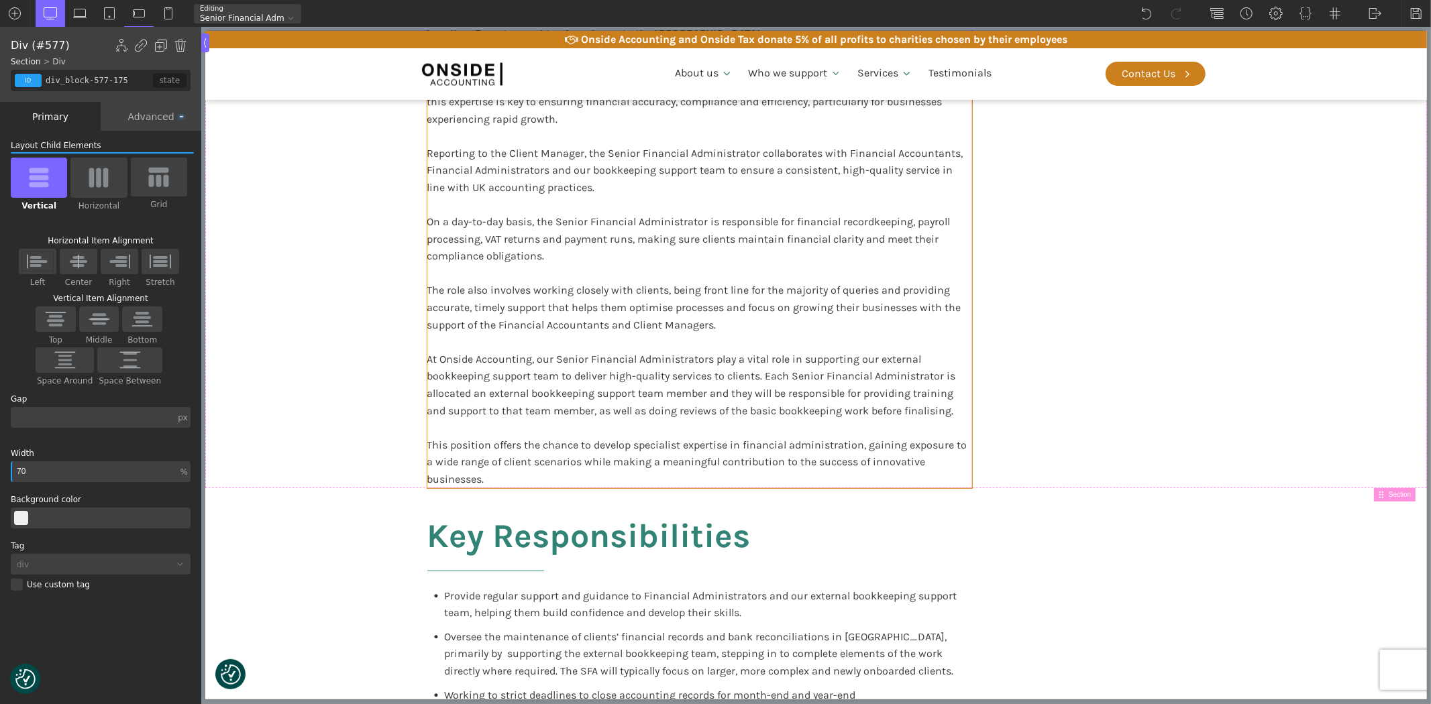
scroll to position [521, 0]
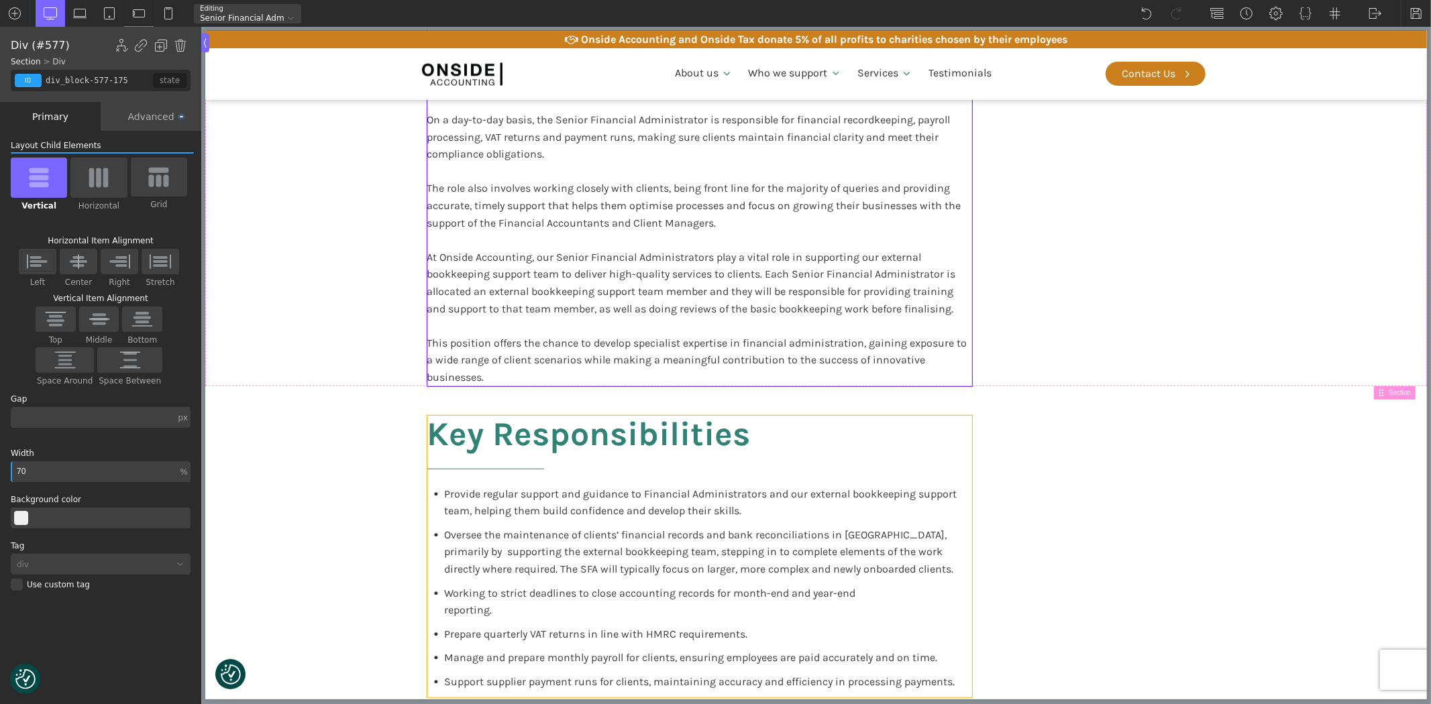
click at [874, 437] on div "Key Responsibilities Provide regular support and guidance to Financial Administ…" at bounding box center [699, 557] width 545 height 282
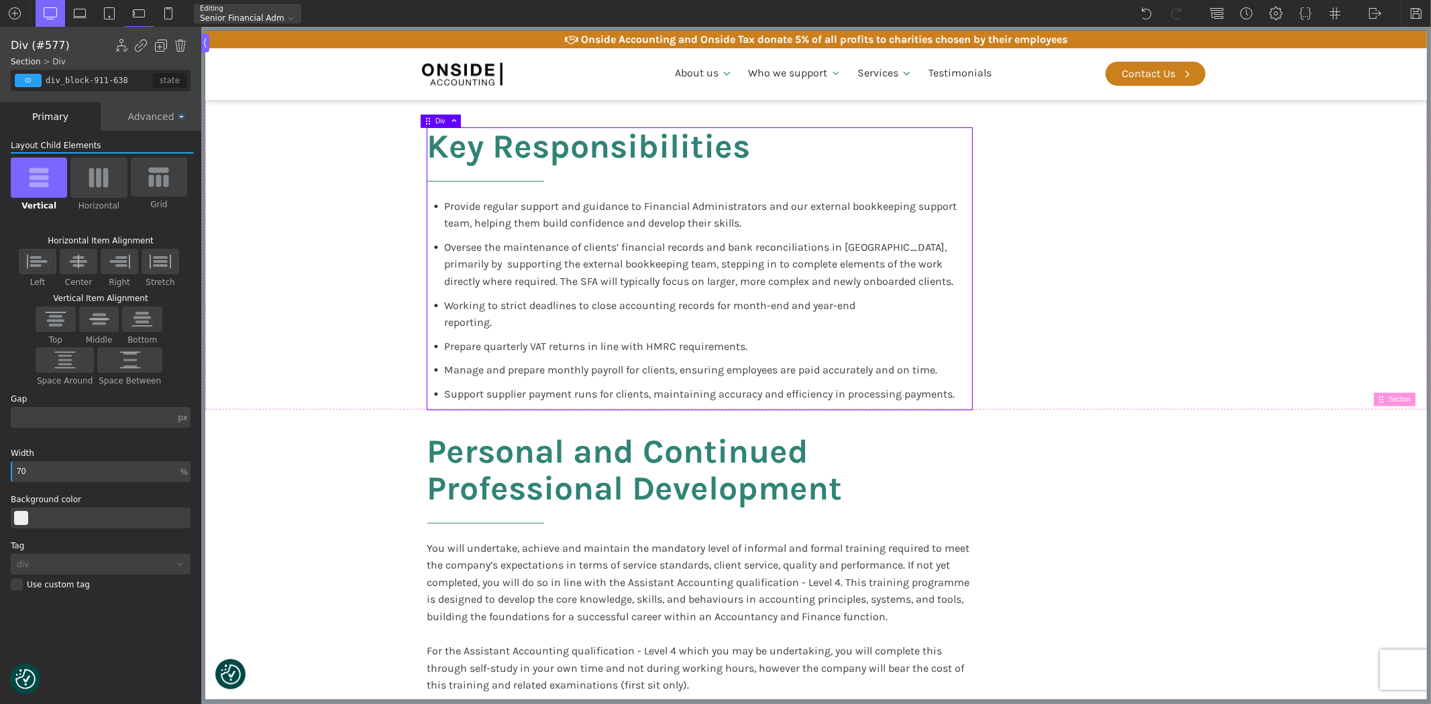
scroll to position [820, 0]
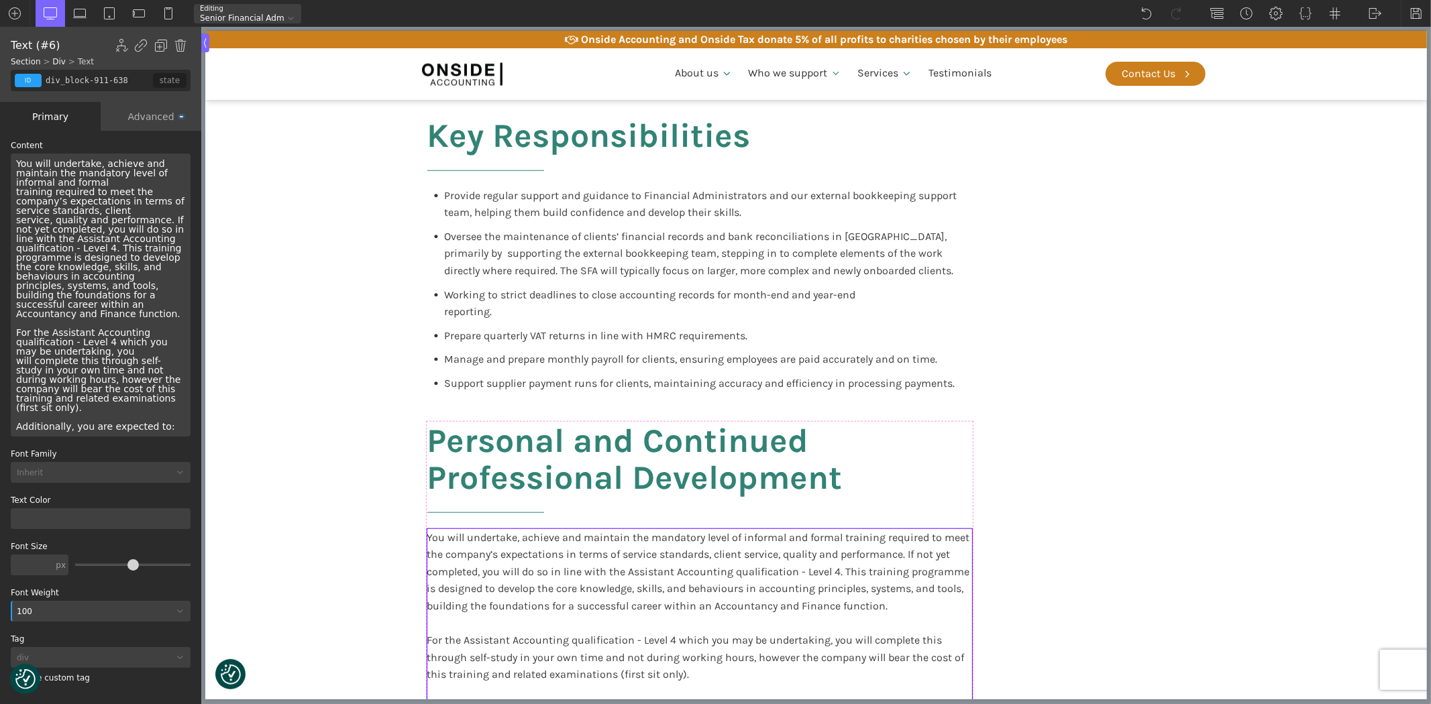
click at [916, 597] on div "You will undertake, achieve and maintain the mandatory level of informal and fo…" at bounding box center [699, 623] width 545 height 189
click at [950, 468] on h2 "Personal and Continued Professional Development" at bounding box center [699, 476] width 545 height 107
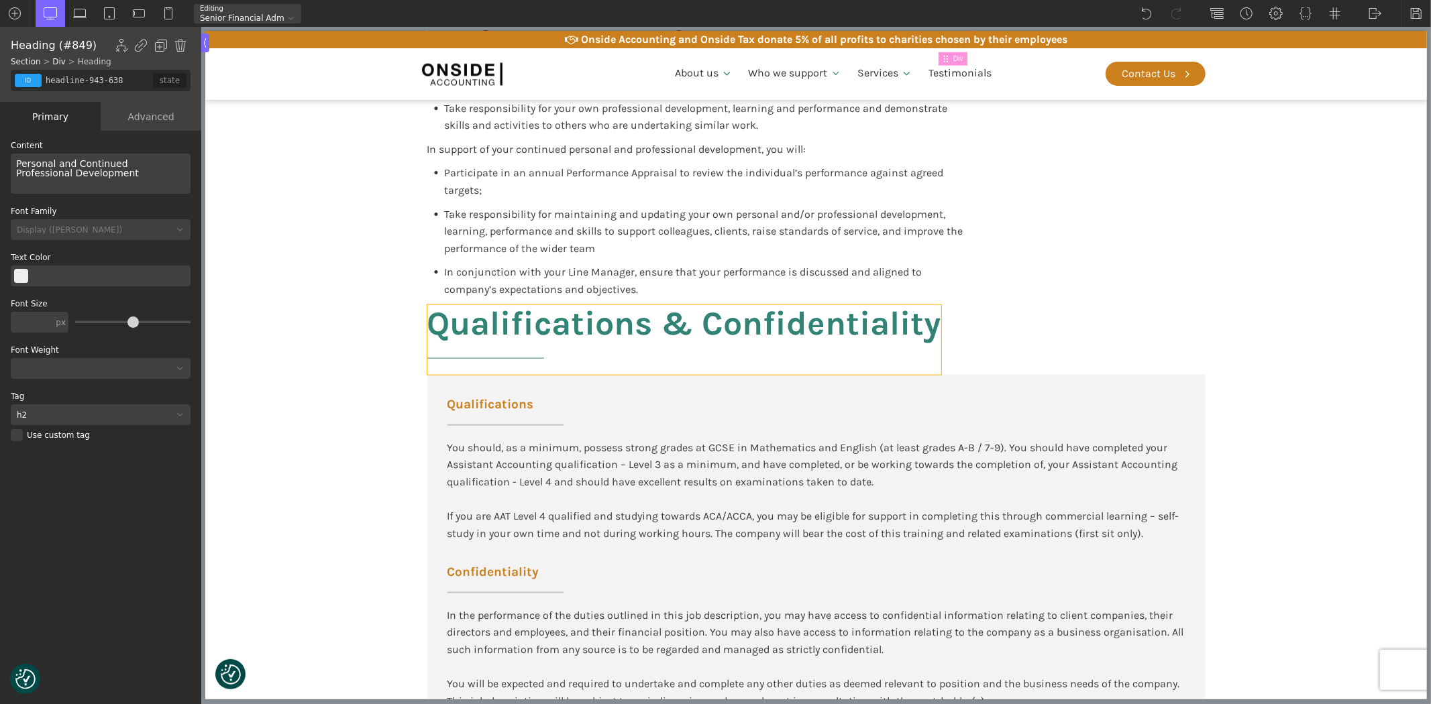
scroll to position [1491, 0]
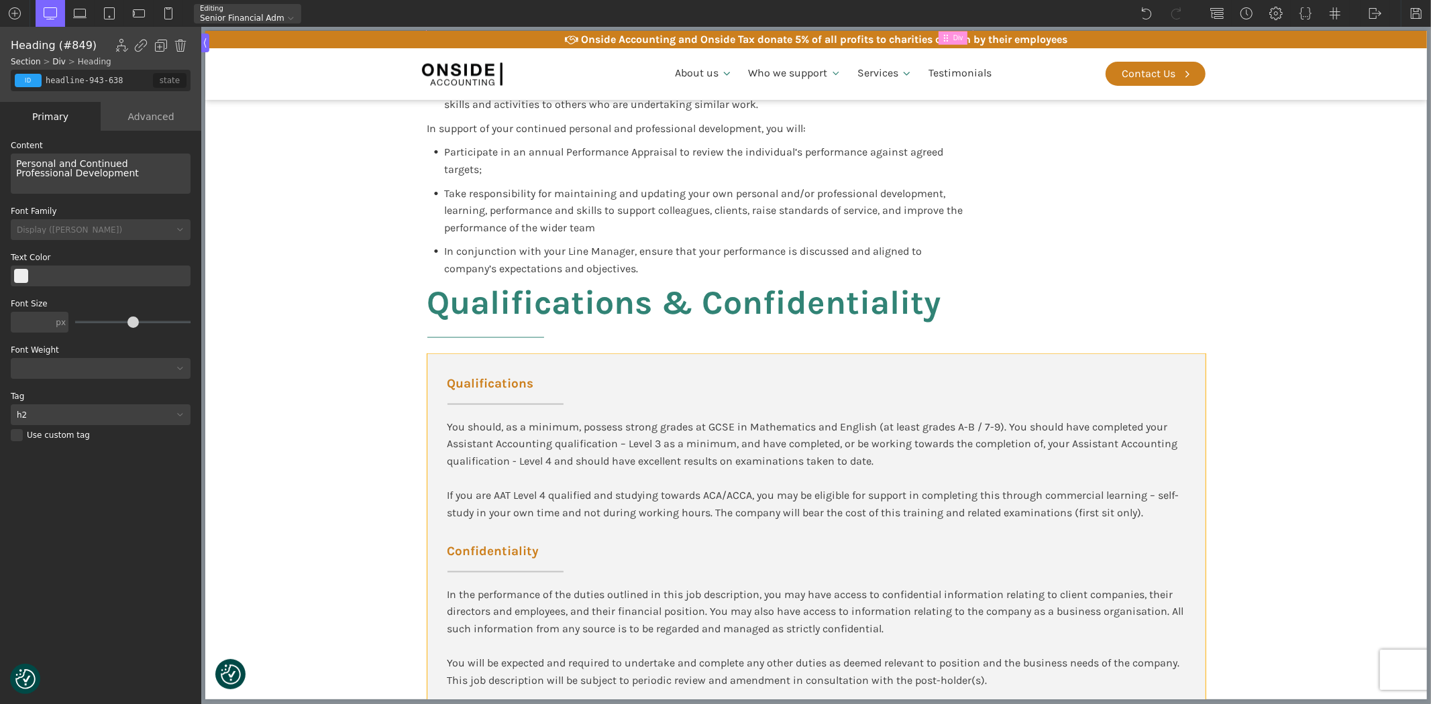
click at [930, 366] on div "Qualifications You should, as a minimum, possess strong grades at GCSE in Mathe…" at bounding box center [816, 533] width 778 height 359
type input "div_block-147-137"
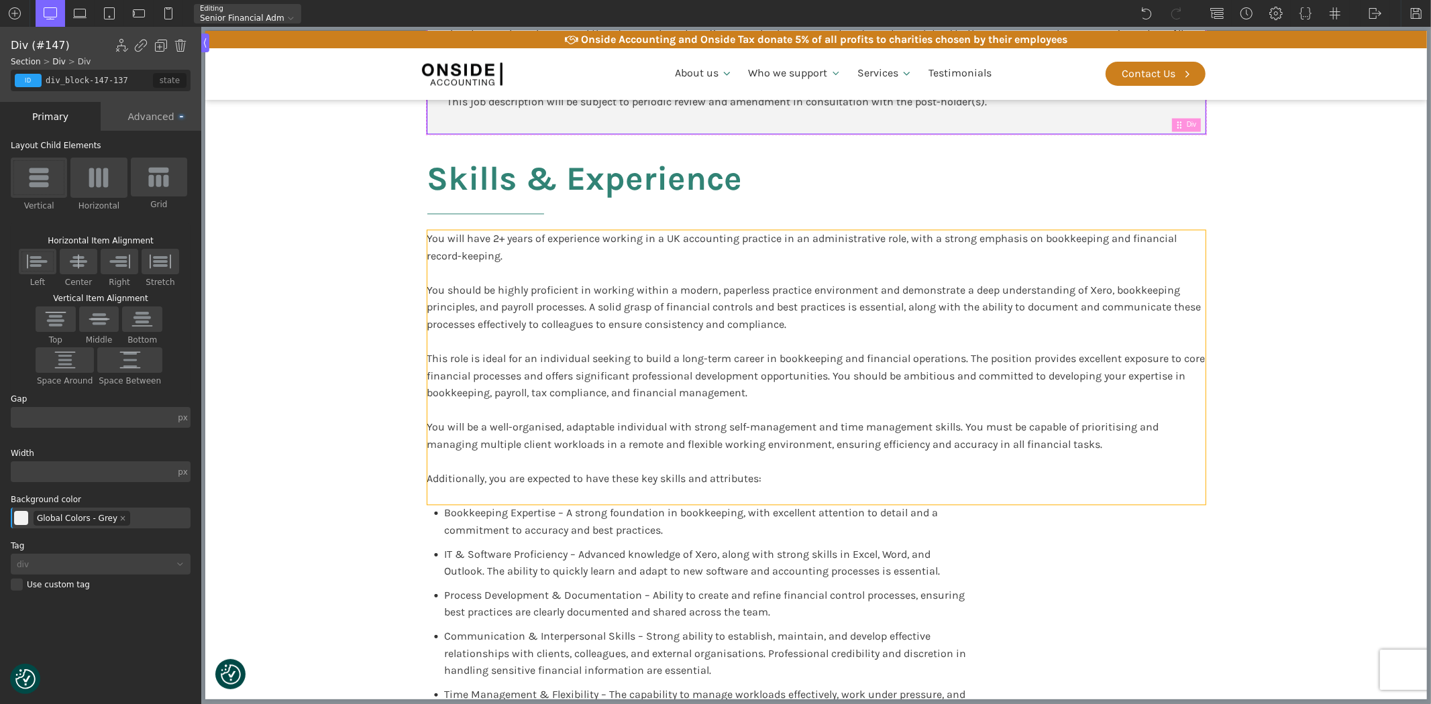
scroll to position [2087, 0]
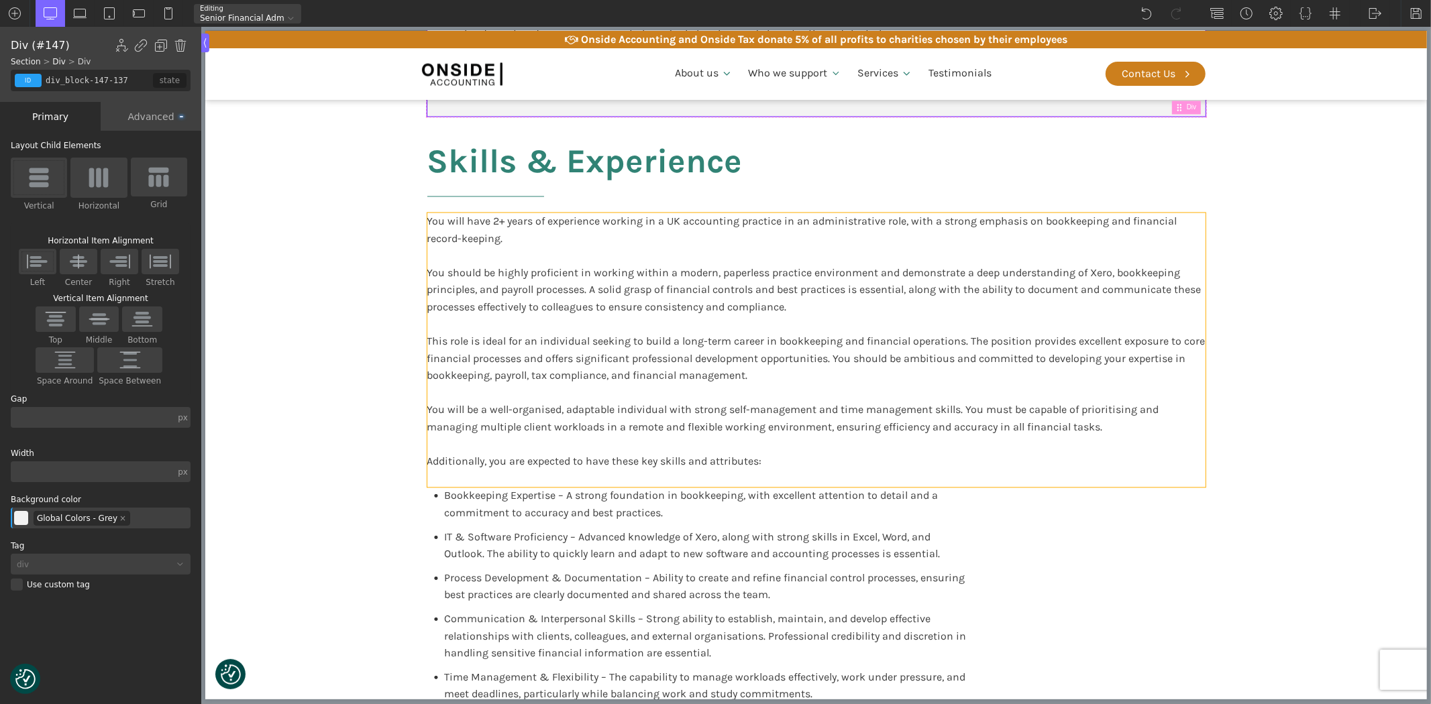
click at [996, 437] on div "You will have 2+ years of experience working in a UK accounting practice in an …" at bounding box center [816, 350] width 778 height 275
type input "blocktext_block-596-175"
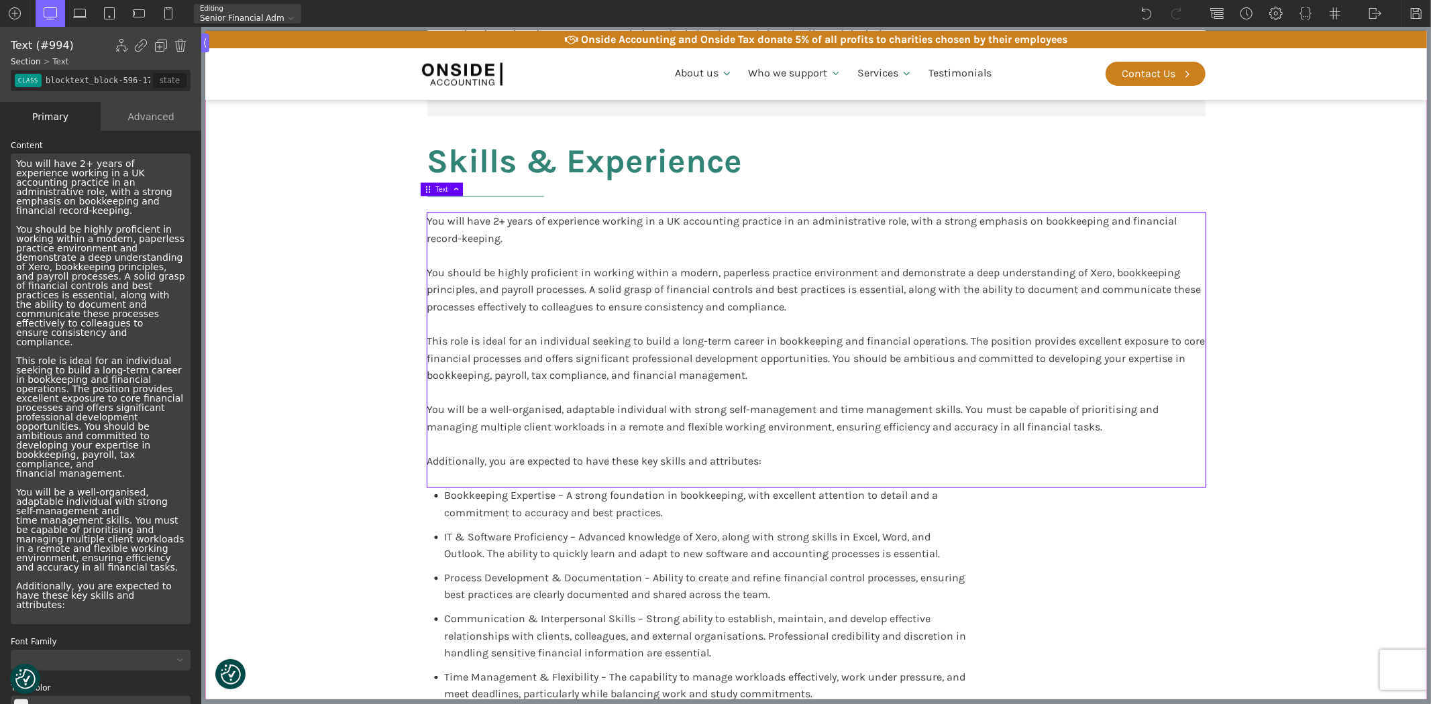
click at [1261, 271] on section "Participate in training and support delivered by other Onside employees or exte…" at bounding box center [816, 173] width 1222 height 1444
type input "core_accounting"
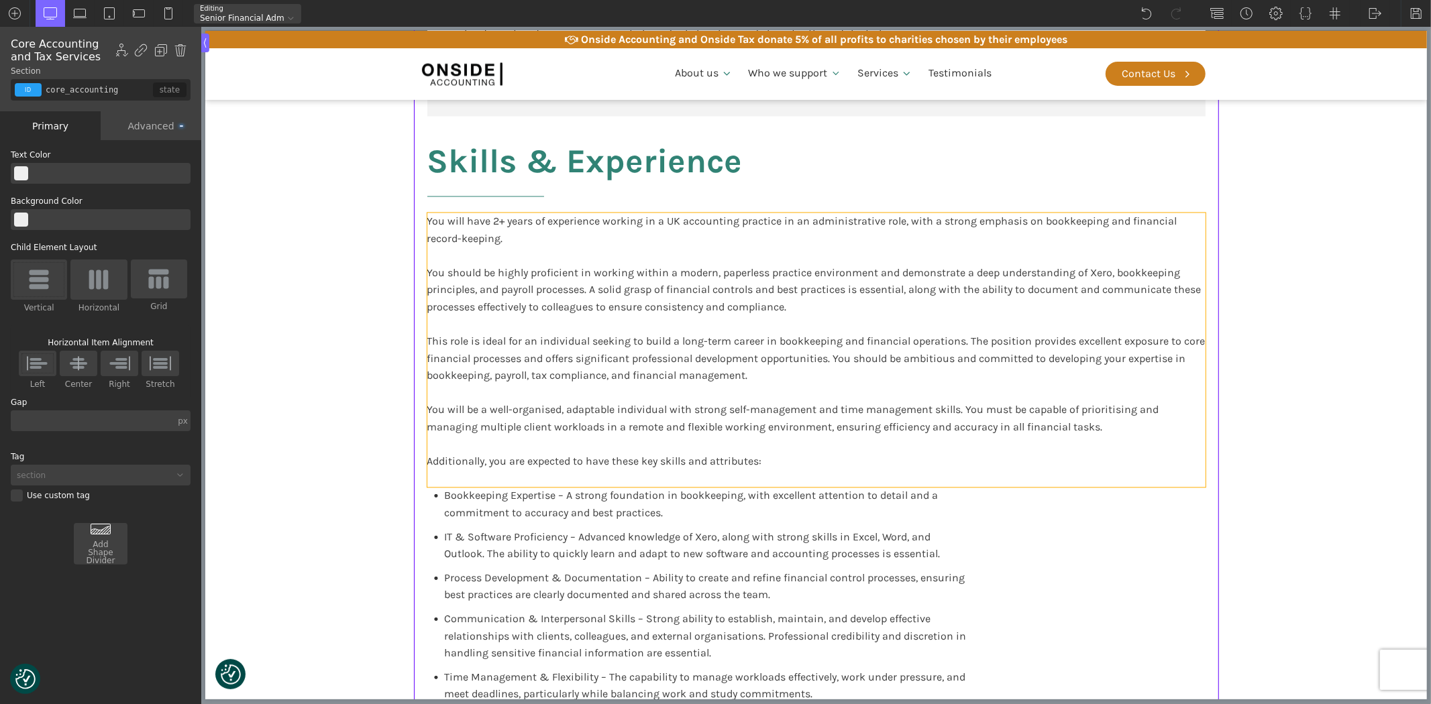
click at [1168, 288] on div "You will have 2+ years of experience working in a UK accounting practice in an …" at bounding box center [816, 350] width 778 height 275
type input "blocktext_block-596-175"
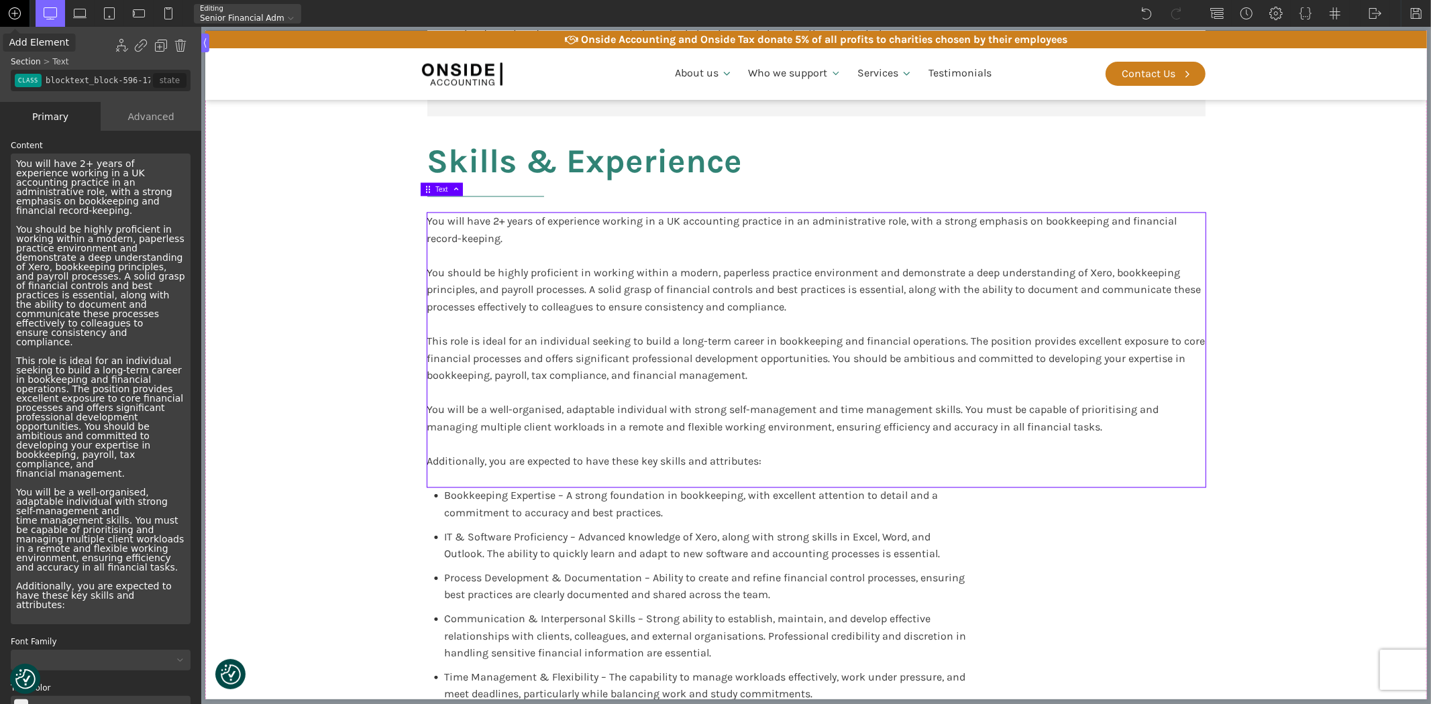
click at [20, 11] on img at bounding box center [14, 13] width 13 height 13
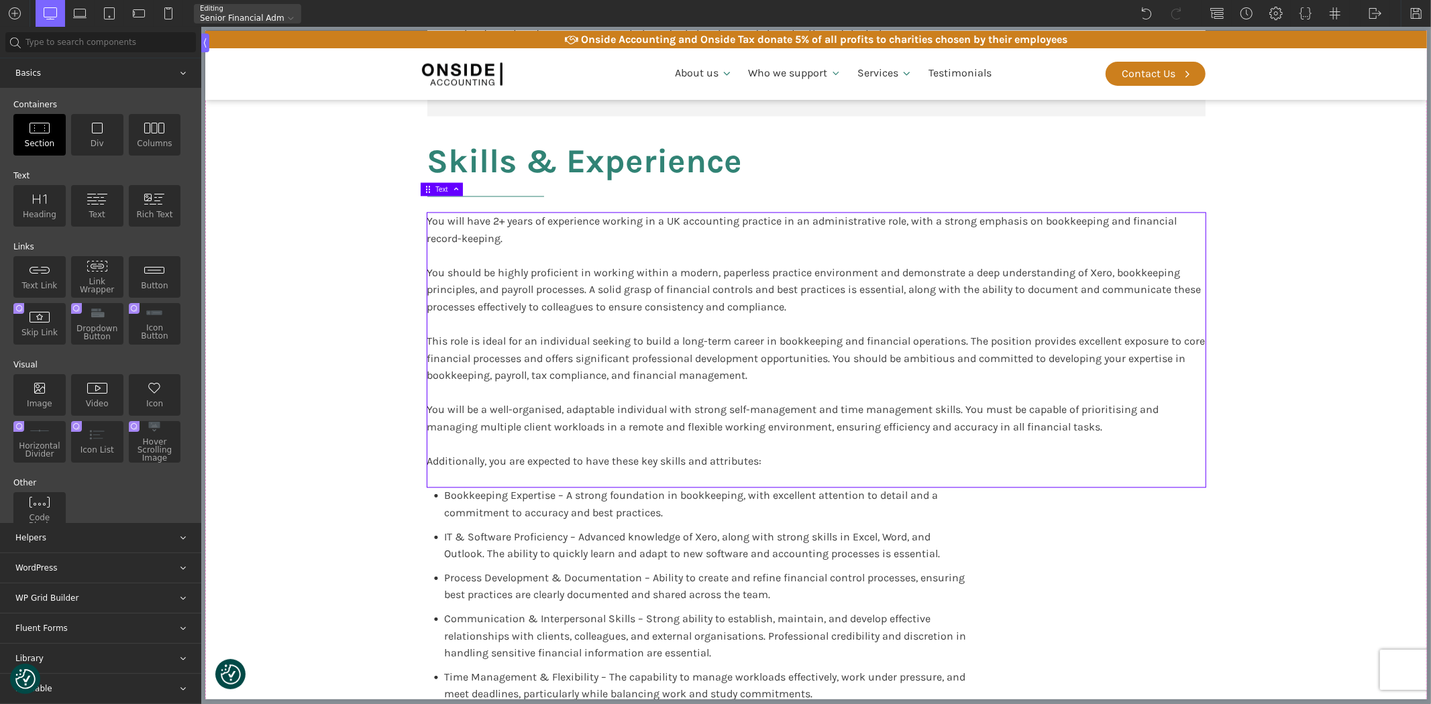
click at [30, 125] on img at bounding box center [39, 128] width 21 height 12
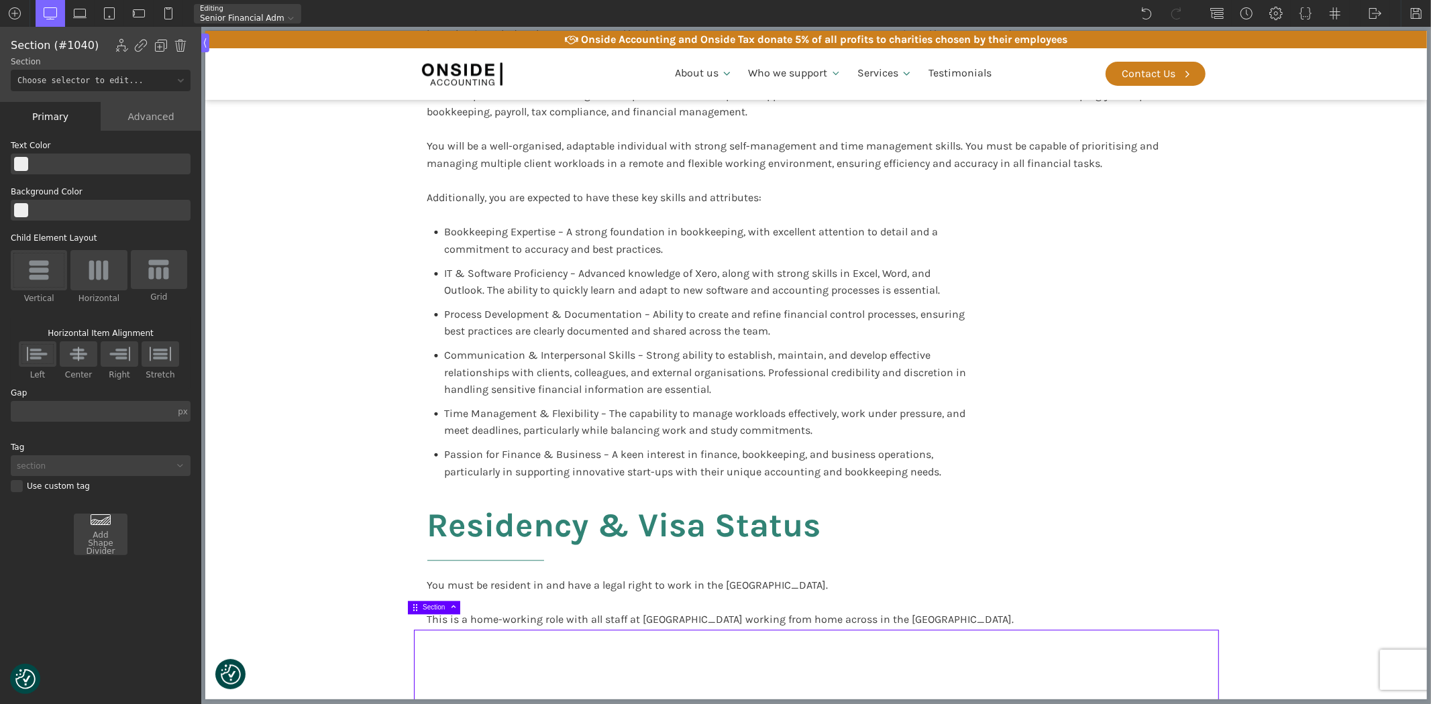
scroll to position [2397, 0]
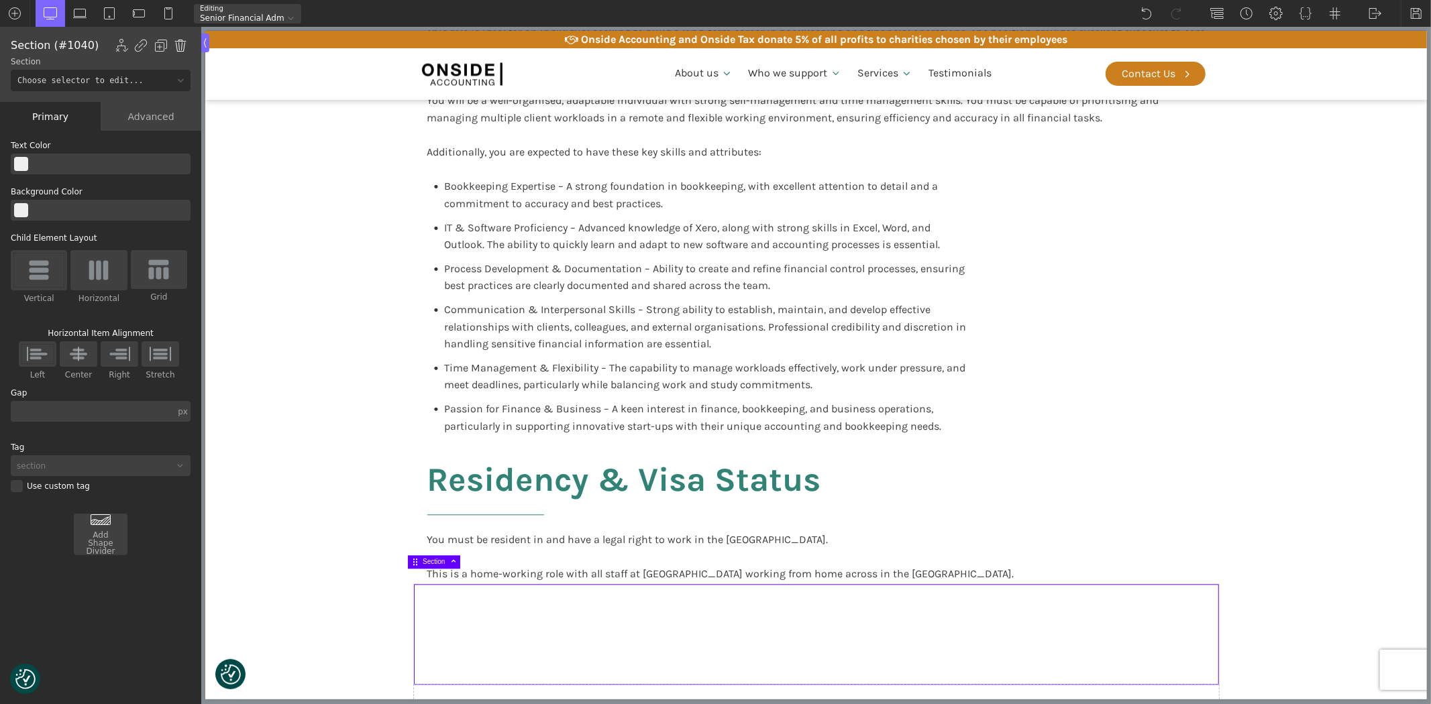
click at [178, 40] on img at bounding box center [180, 45] width 13 height 13
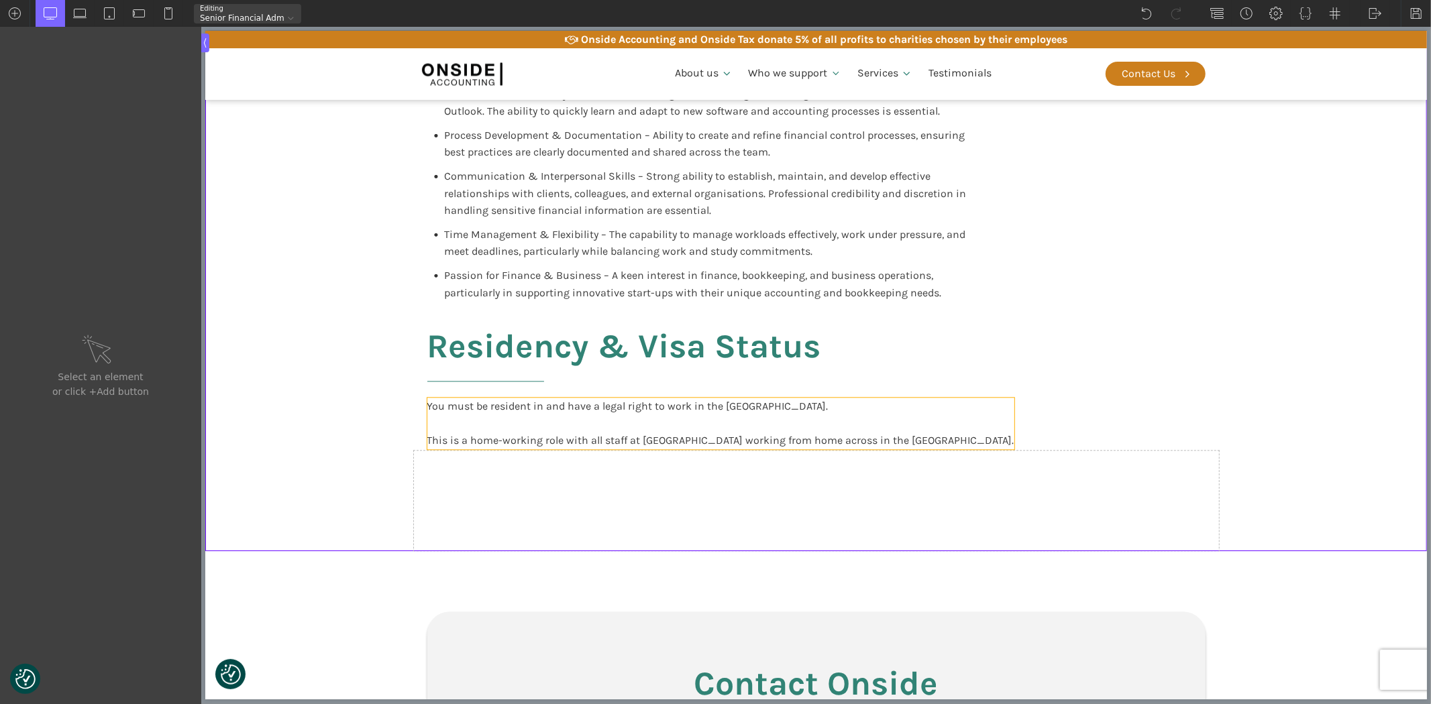
scroll to position [2546, 0]
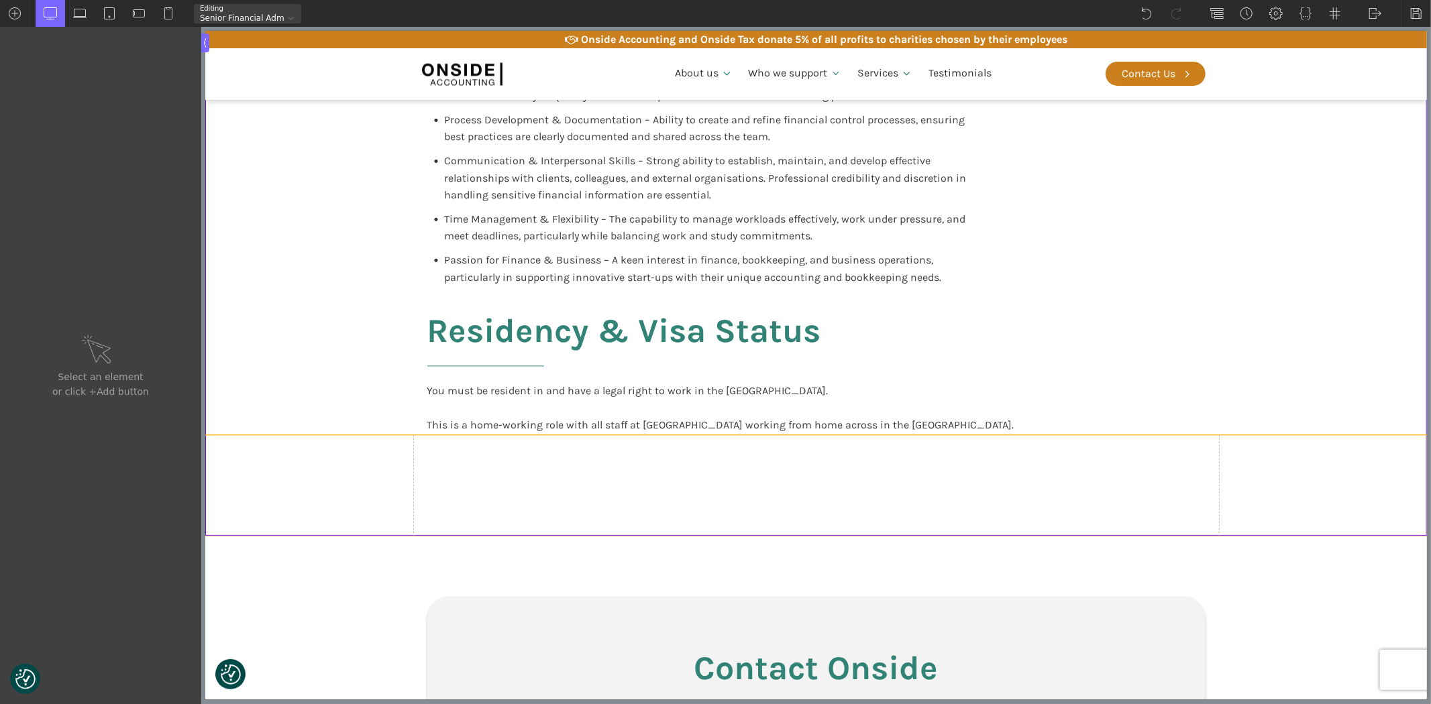
click at [506, 492] on div at bounding box center [815, 485] width 805 height 101
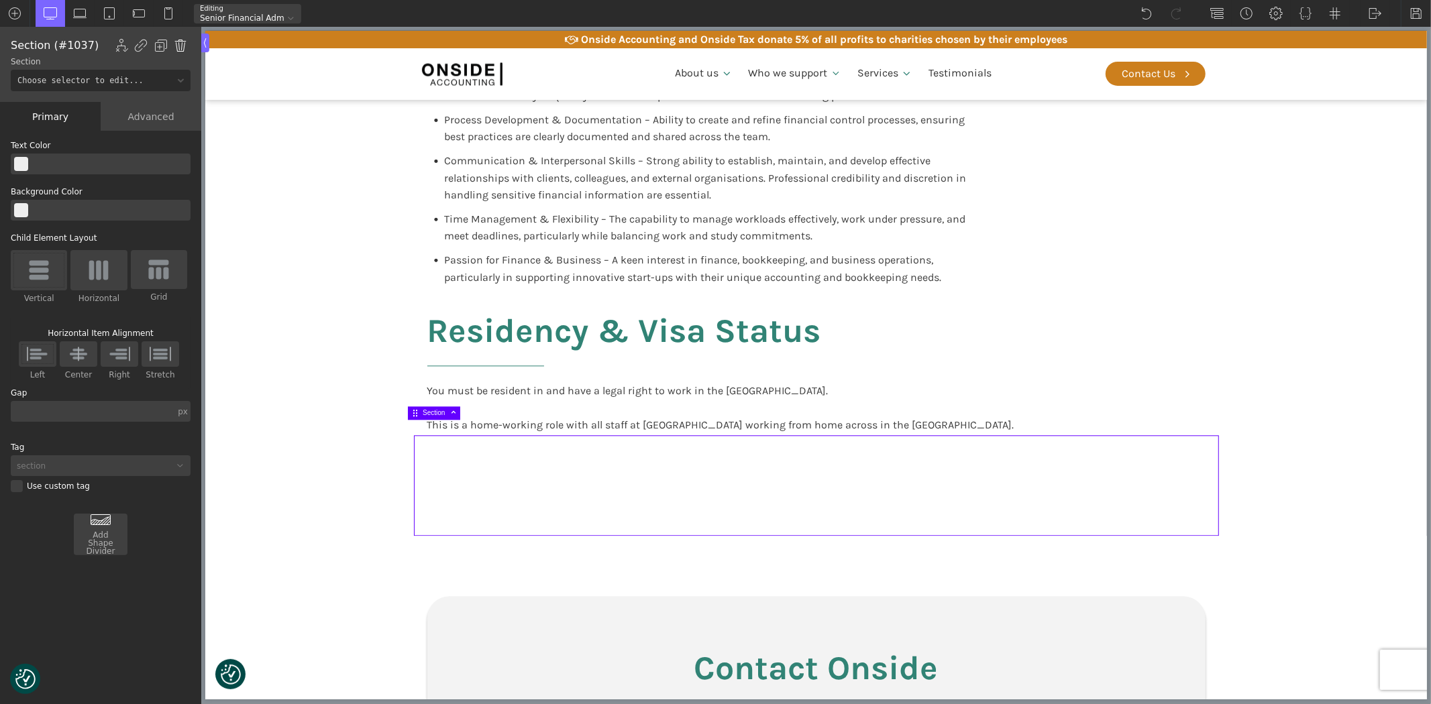
click at [177, 43] on img at bounding box center [180, 45] width 13 height 13
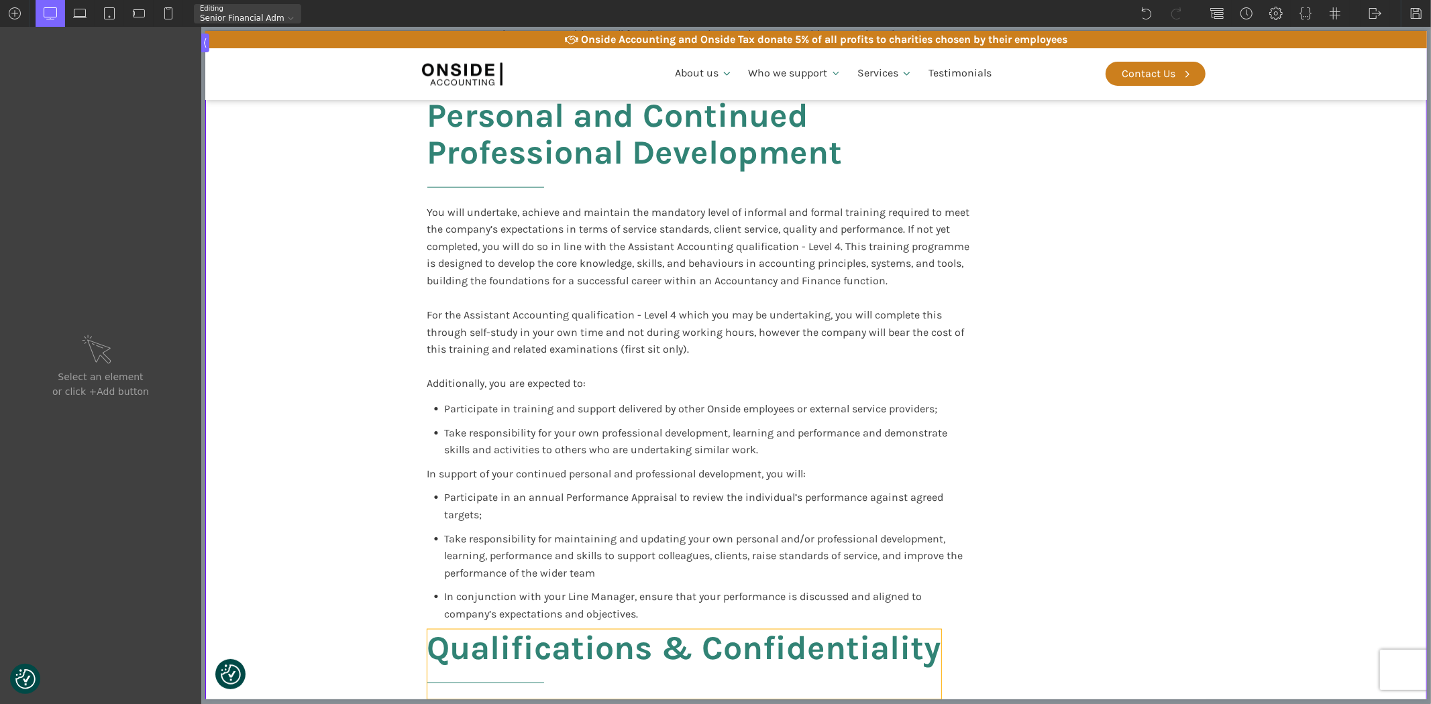
scroll to position [1130, 0]
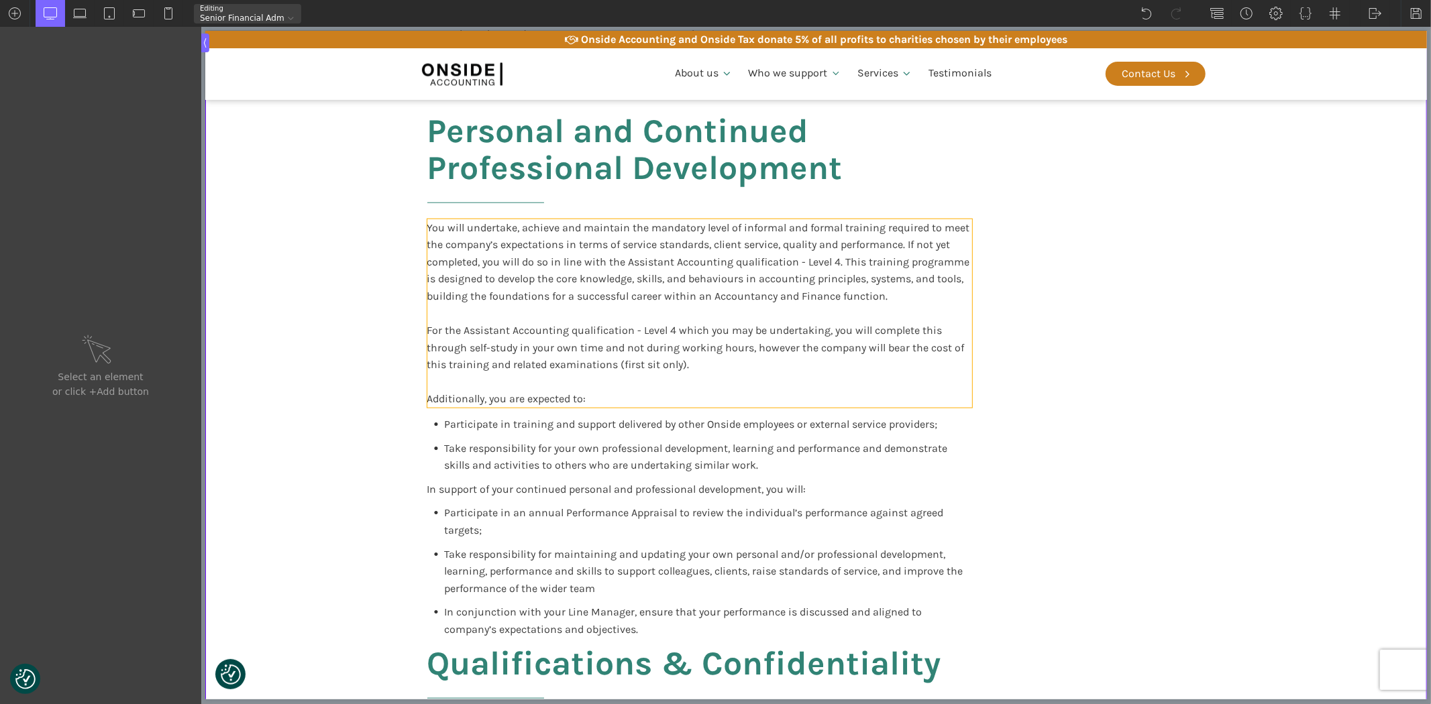
click at [610, 250] on div "You will undertake, achieve and maintain the mandatory level of informal and fo…" at bounding box center [699, 313] width 545 height 189
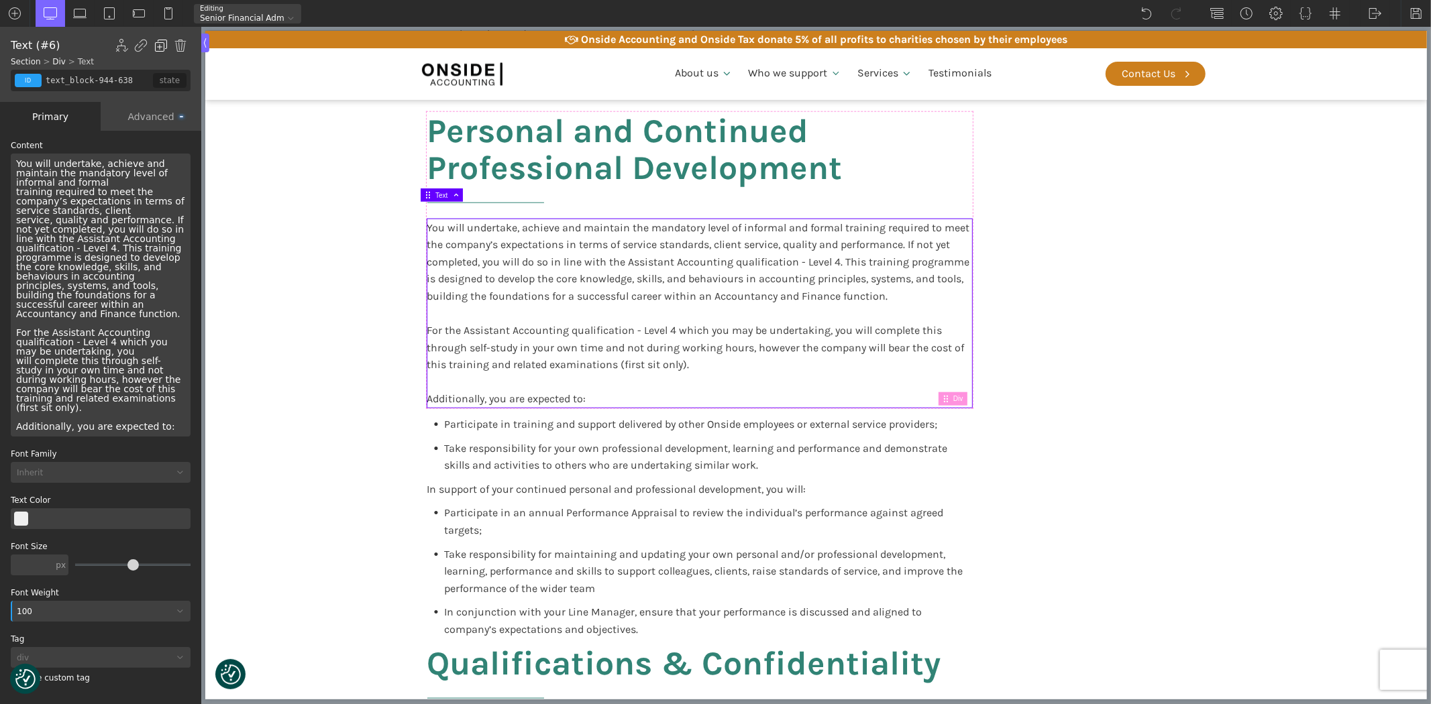
click at [161, 44] on img at bounding box center [160, 45] width 13 height 13
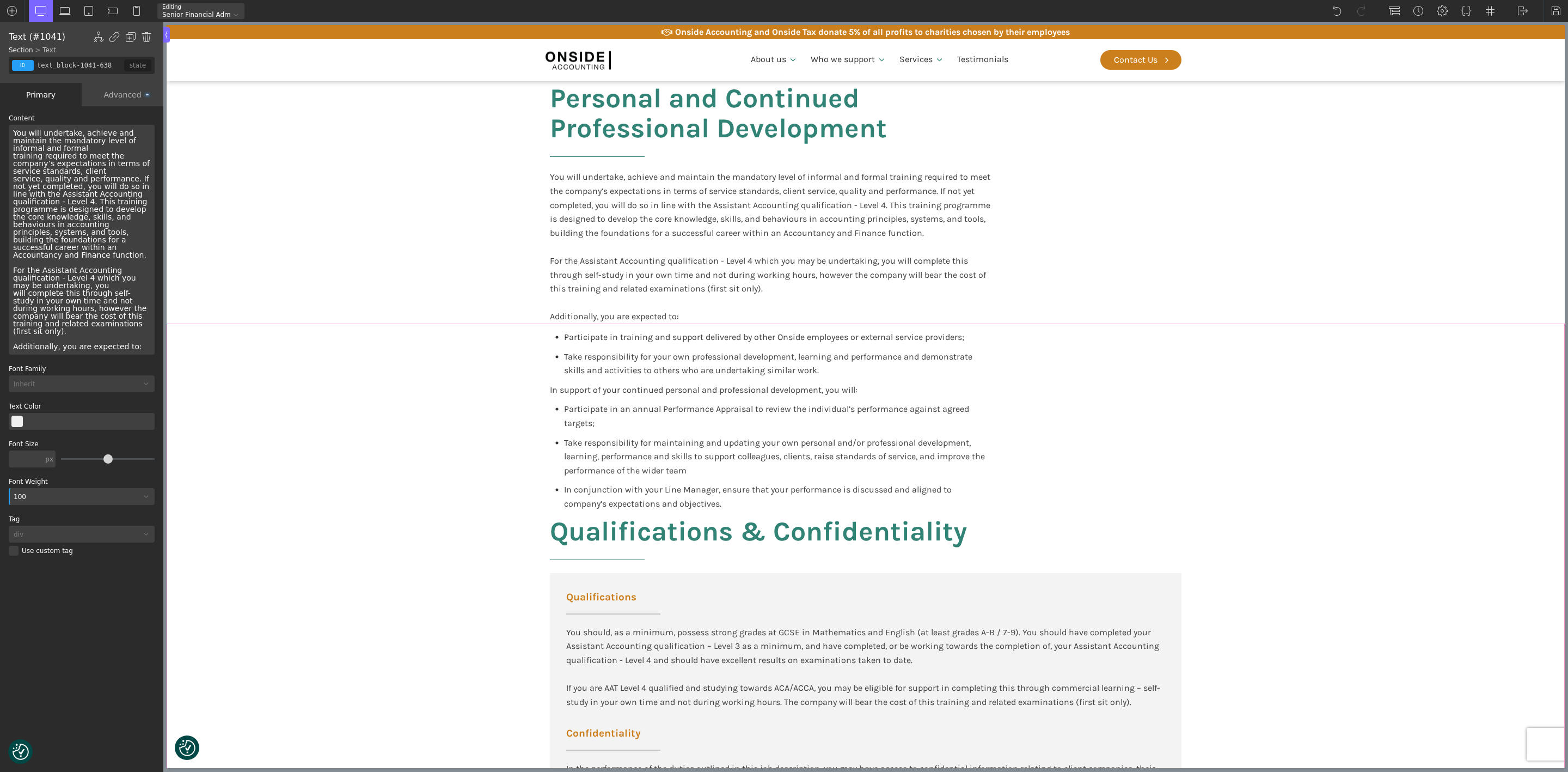
scroll to position [899, 0]
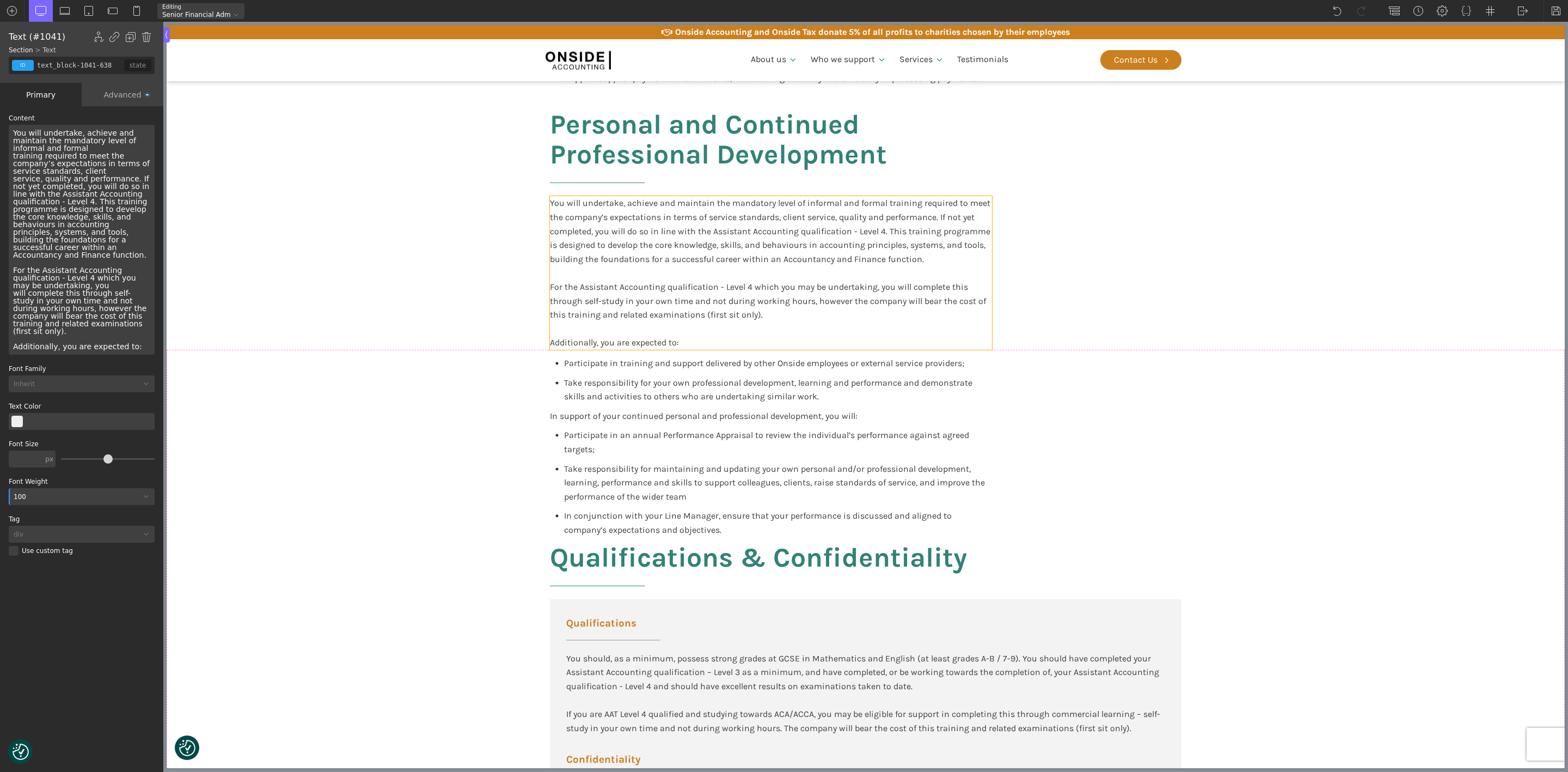
click at [858, 317] on div "You will undertake, achieve and maintain the mandatory level of informal and fo…" at bounding box center [771, 272] width 442 height 153
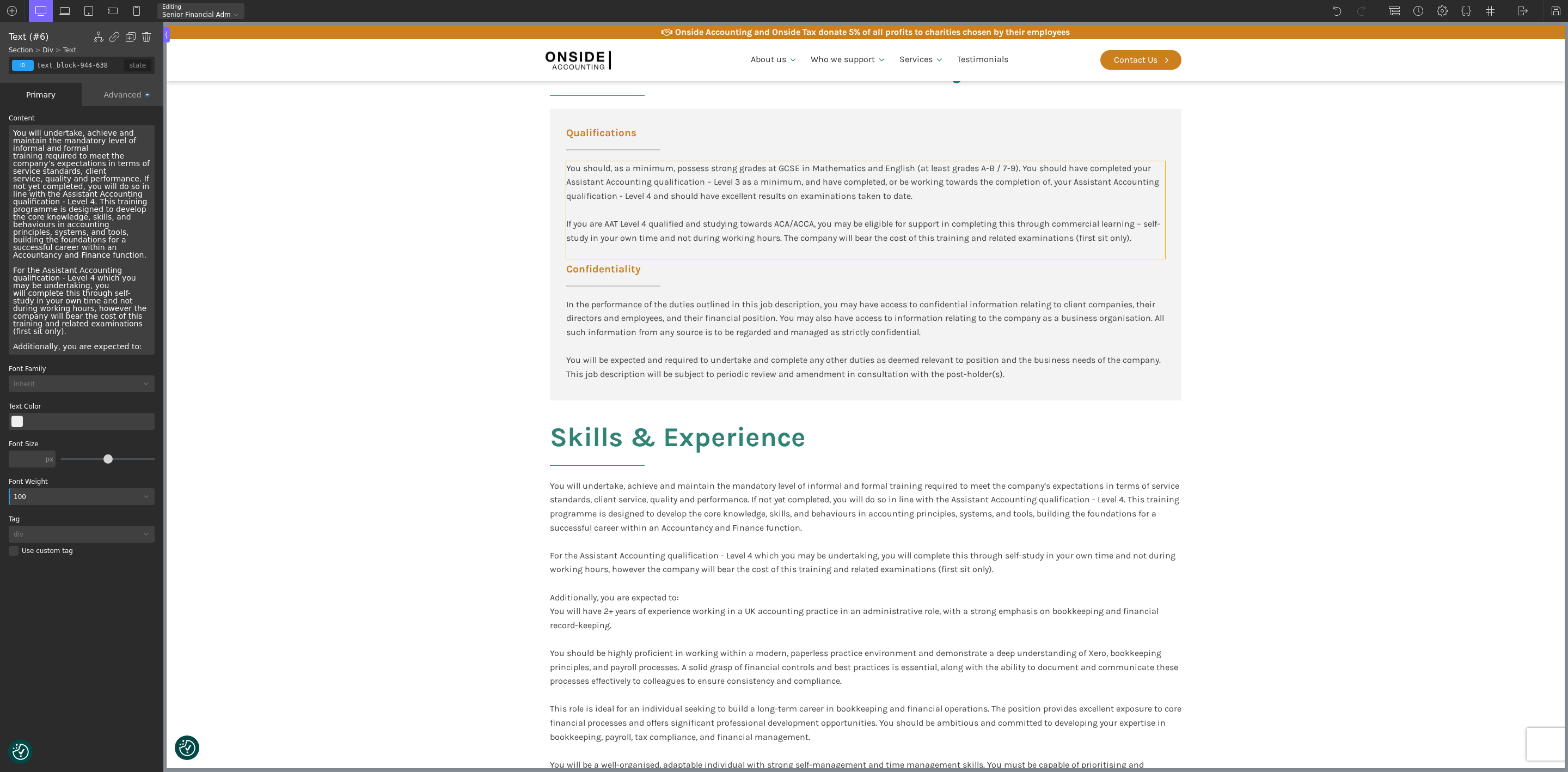
scroll to position [1470, 0]
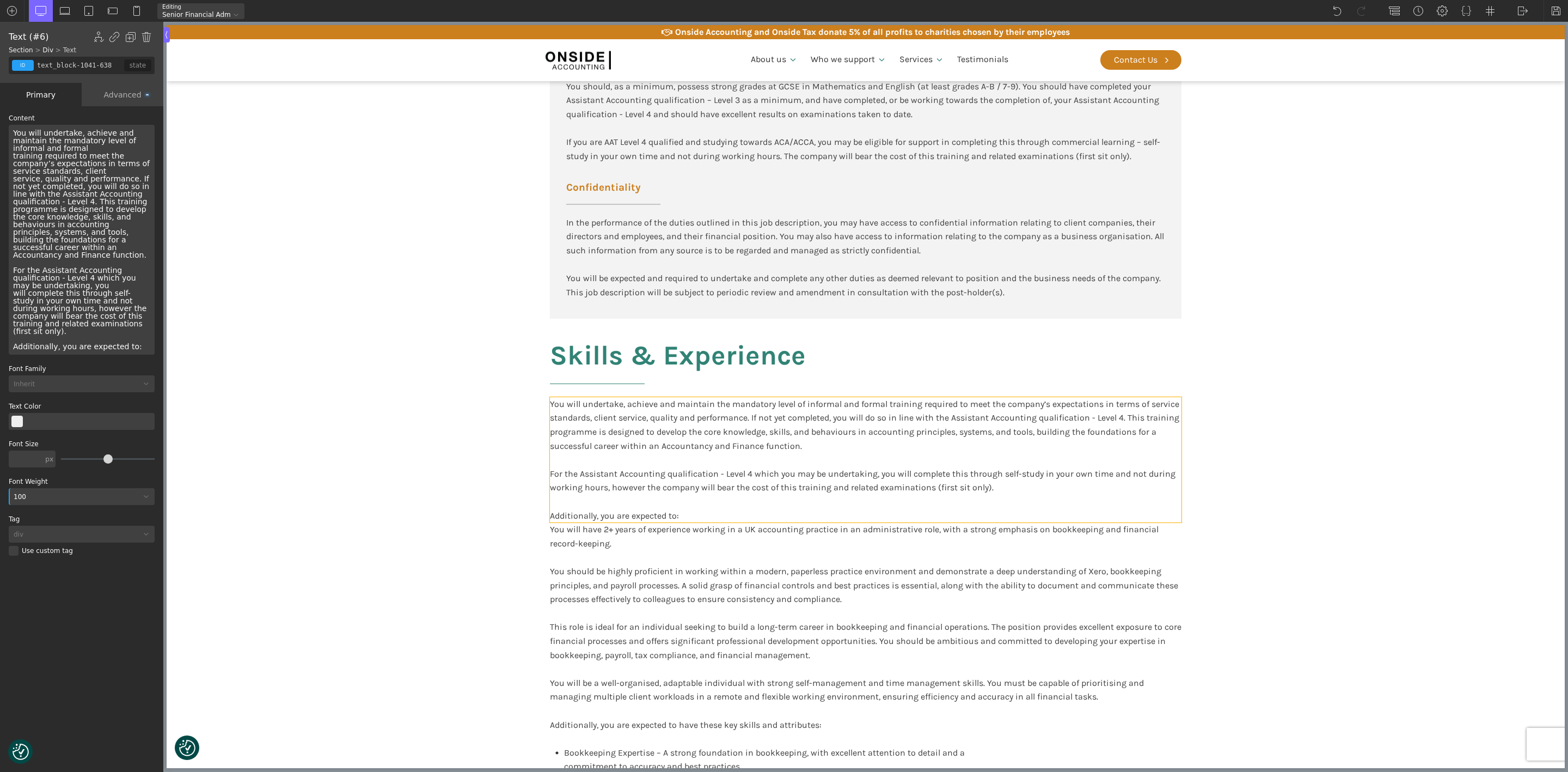
click at [847, 402] on div "You will undertake, achieve and maintain the mandatory level of informal and fo…" at bounding box center [866, 459] width 631 height 125
click at [146, 36] on img at bounding box center [146, 37] width 11 height 11
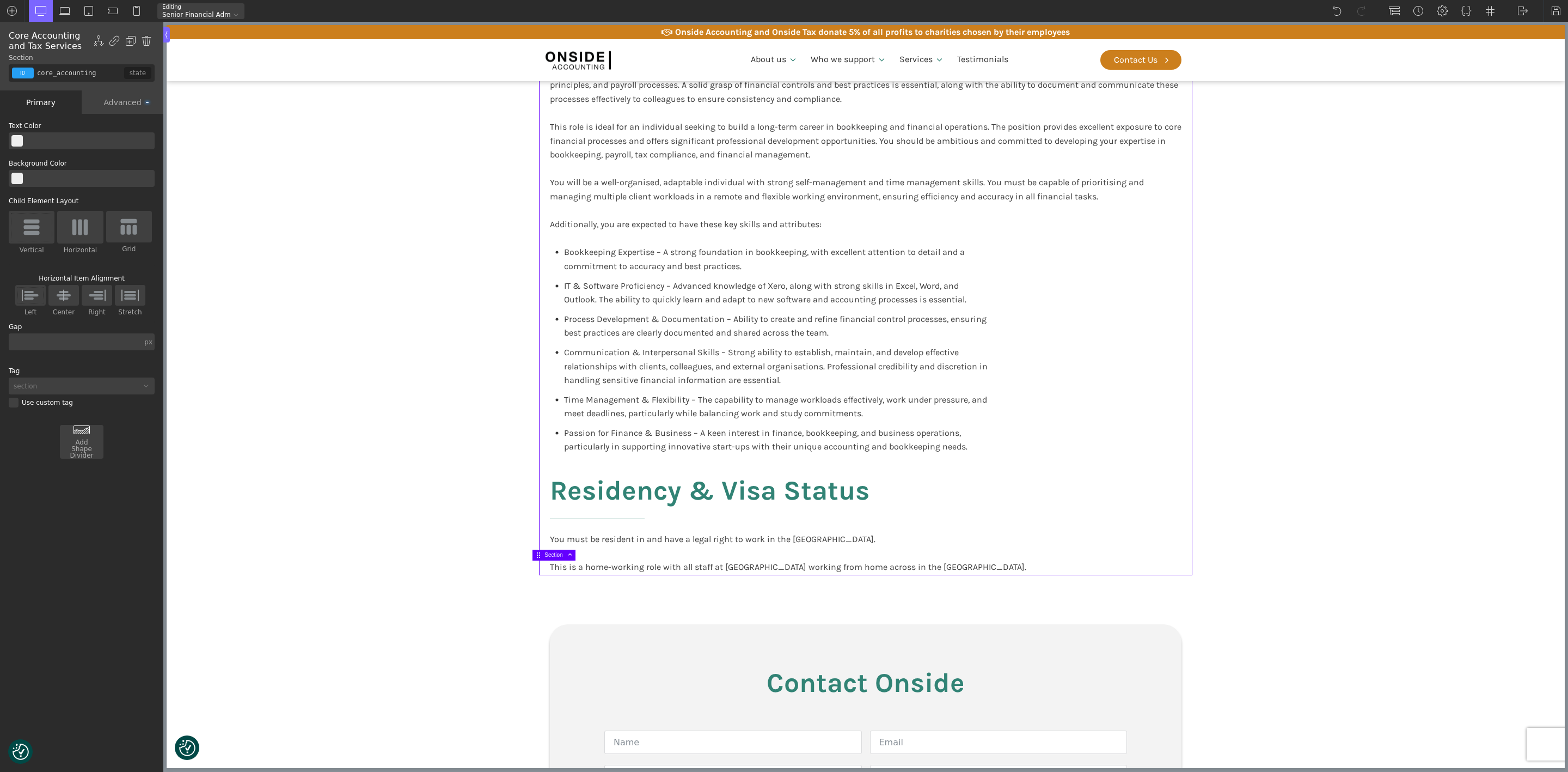
scroll to position [2042, 0]
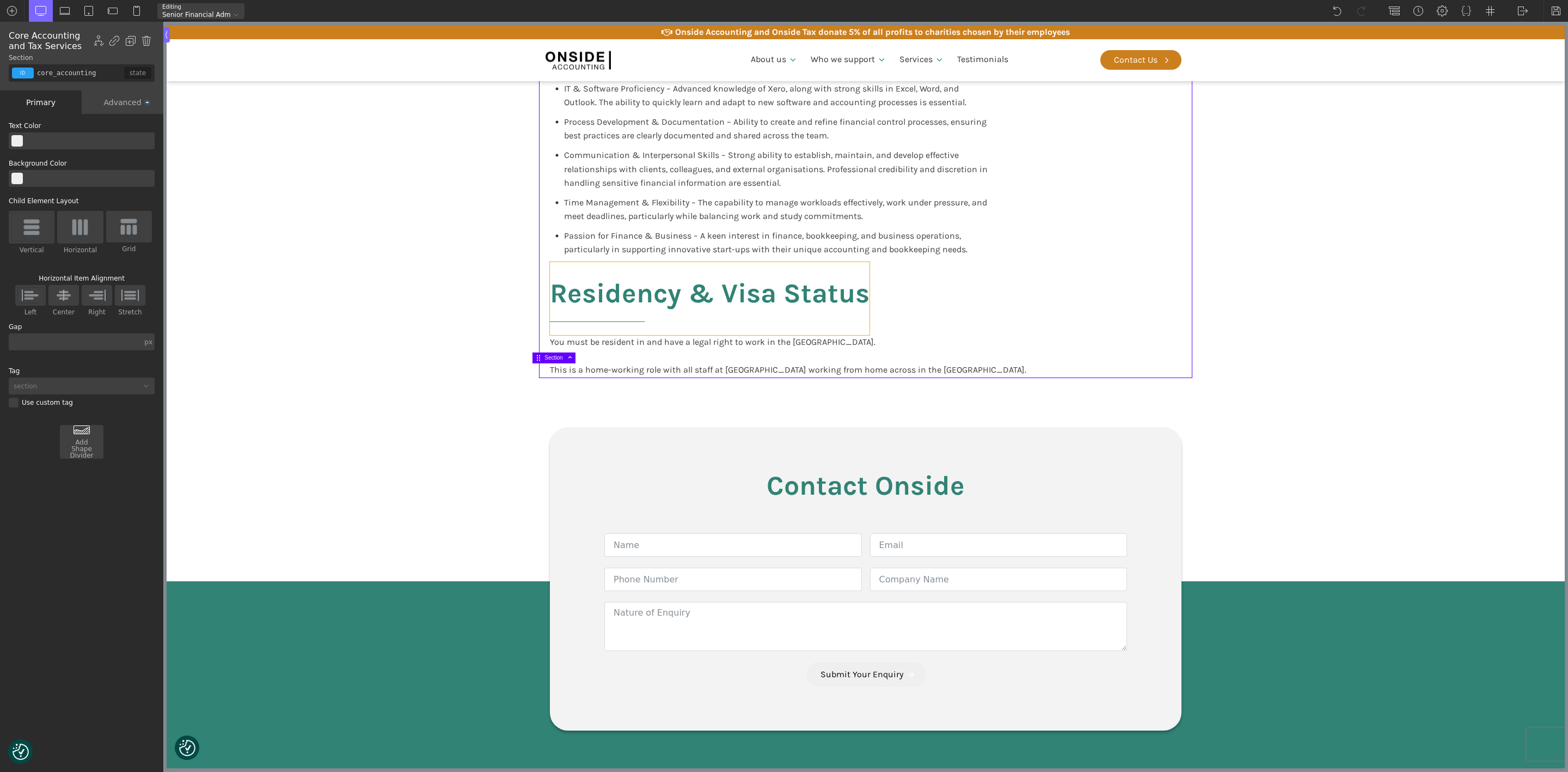
click at [608, 268] on h2 "Residency & Visa Status" at bounding box center [710, 299] width 320 height 73
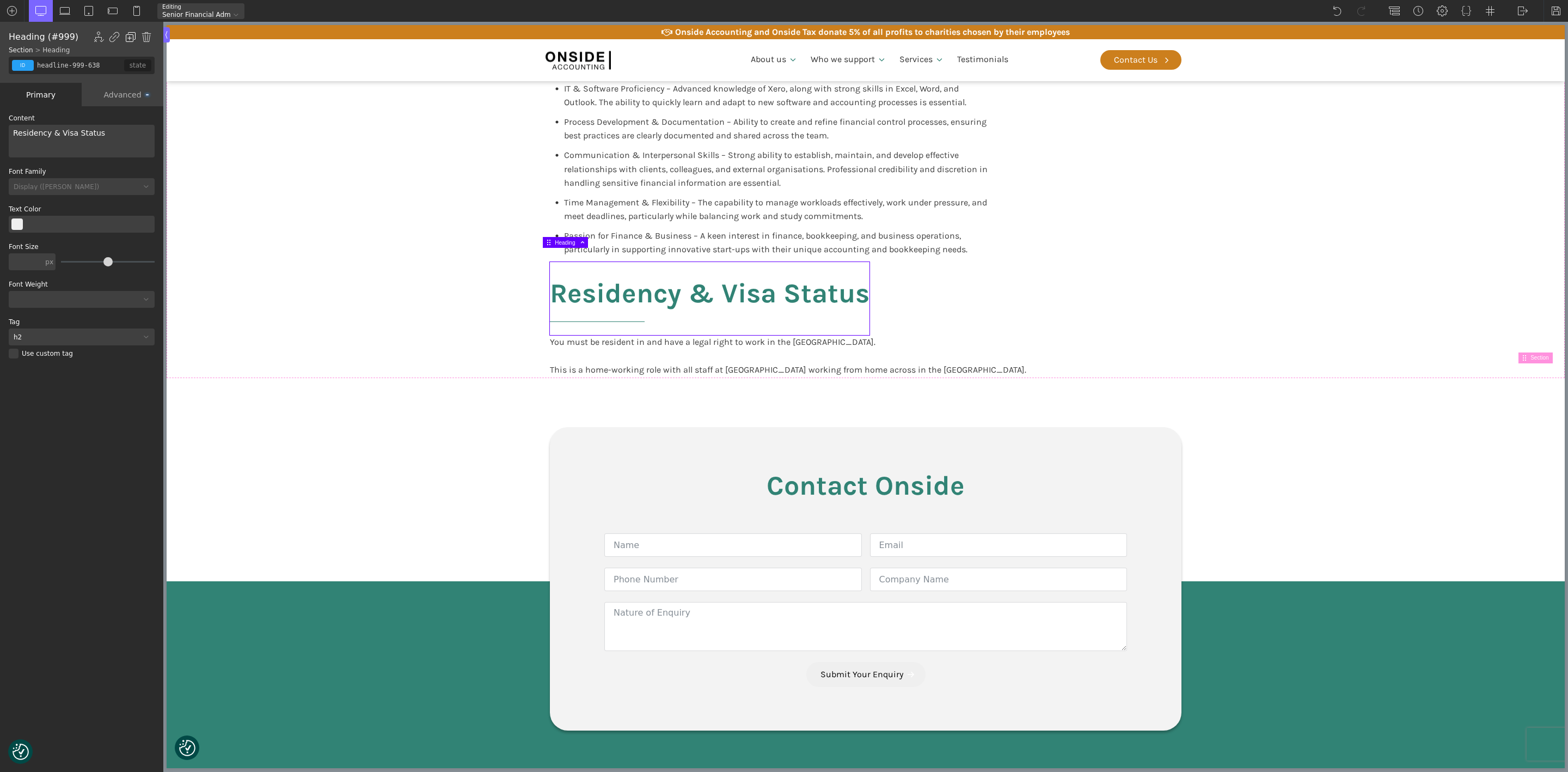
click at [131, 35] on img at bounding box center [130, 37] width 11 height 11
type input "headline-1044-638"
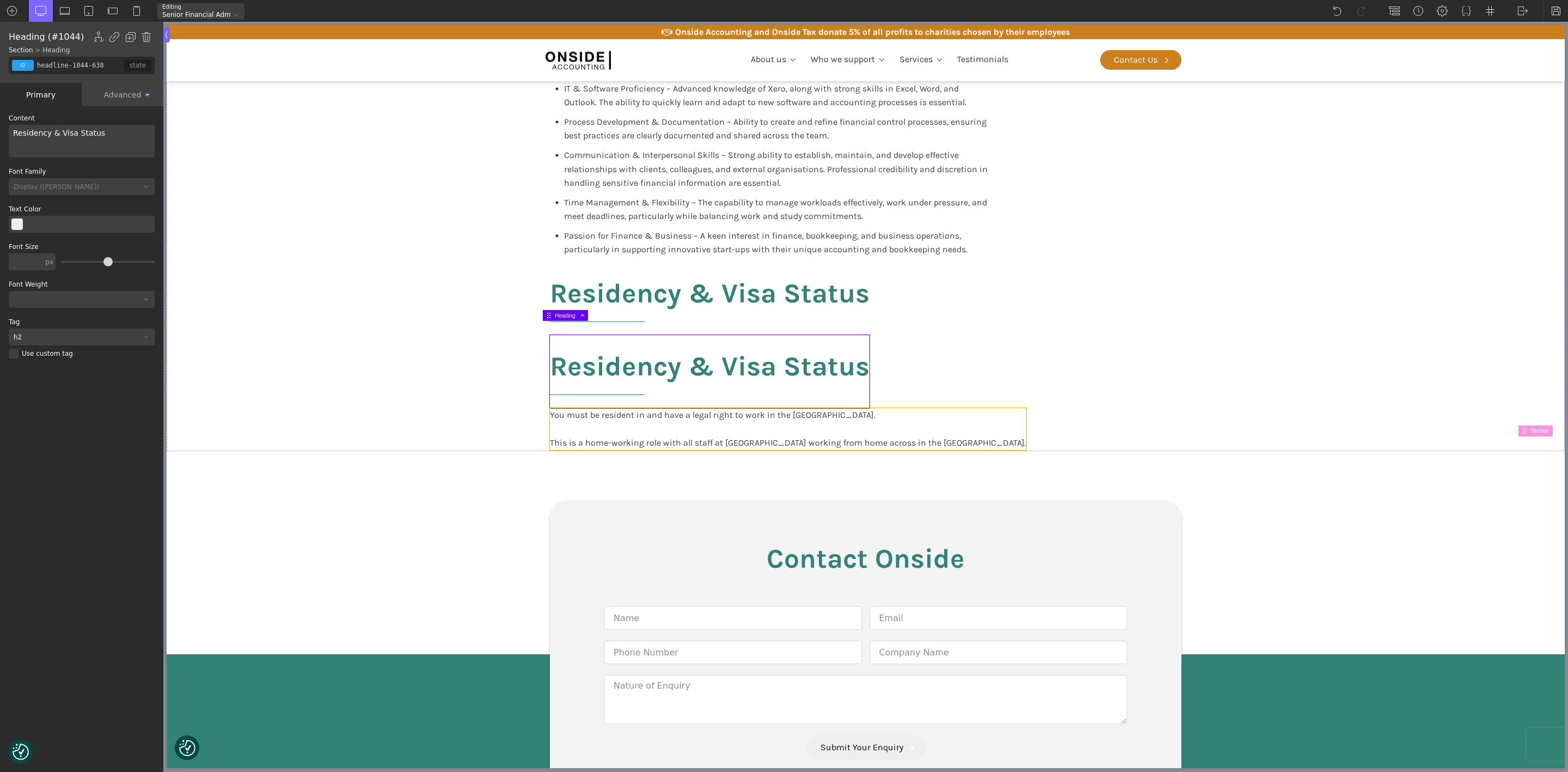
click at [568, 419] on div "You must be resident in and have a legal right to work in the [GEOGRAPHIC_DATA]…" at bounding box center [788, 429] width 476 height 42
type input "blocktext_block-596-175"
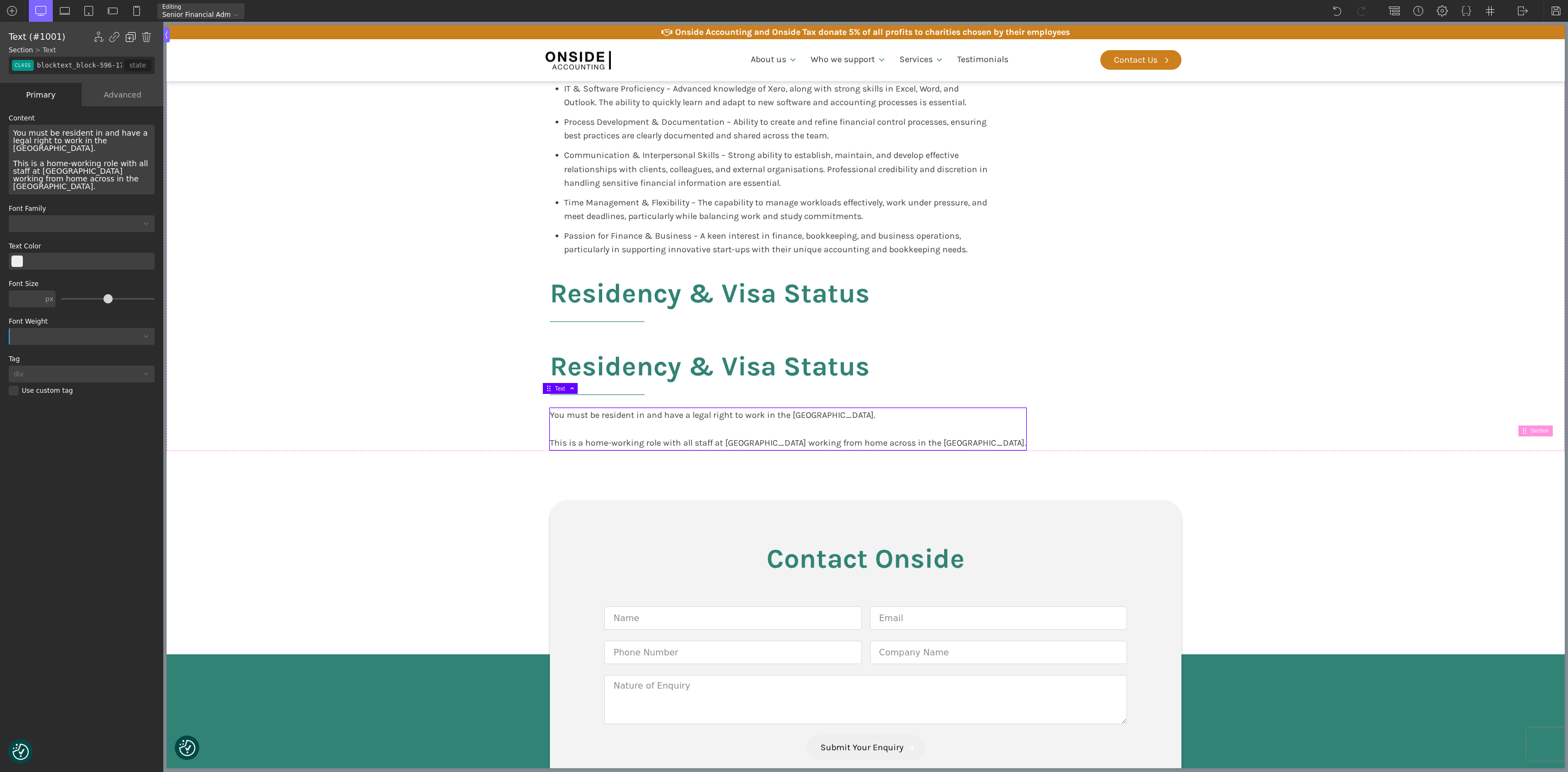
click at [131, 34] on img at bounding box center [130, 37] width 11 height 11
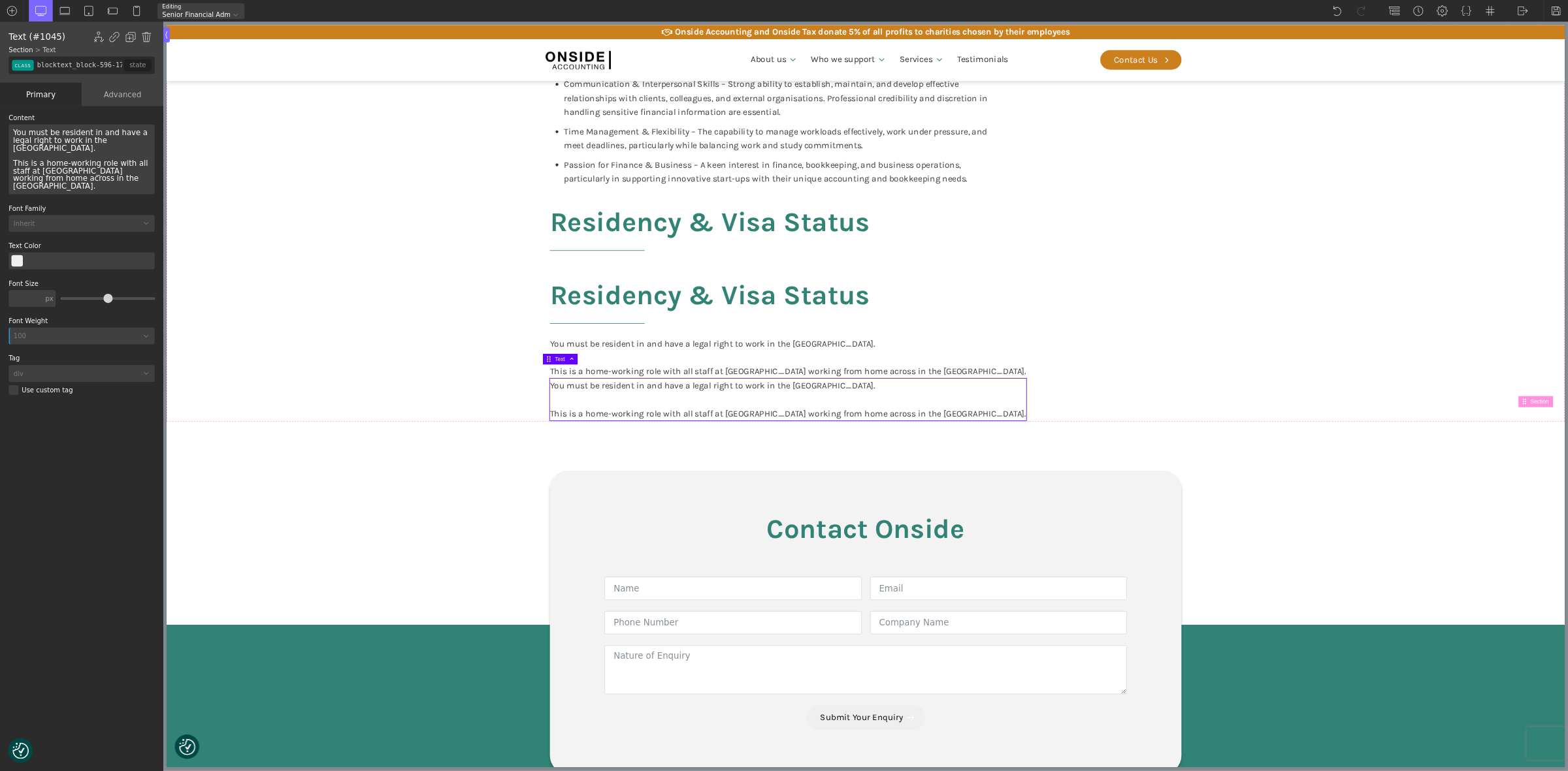
scroll to position [2645, 0]
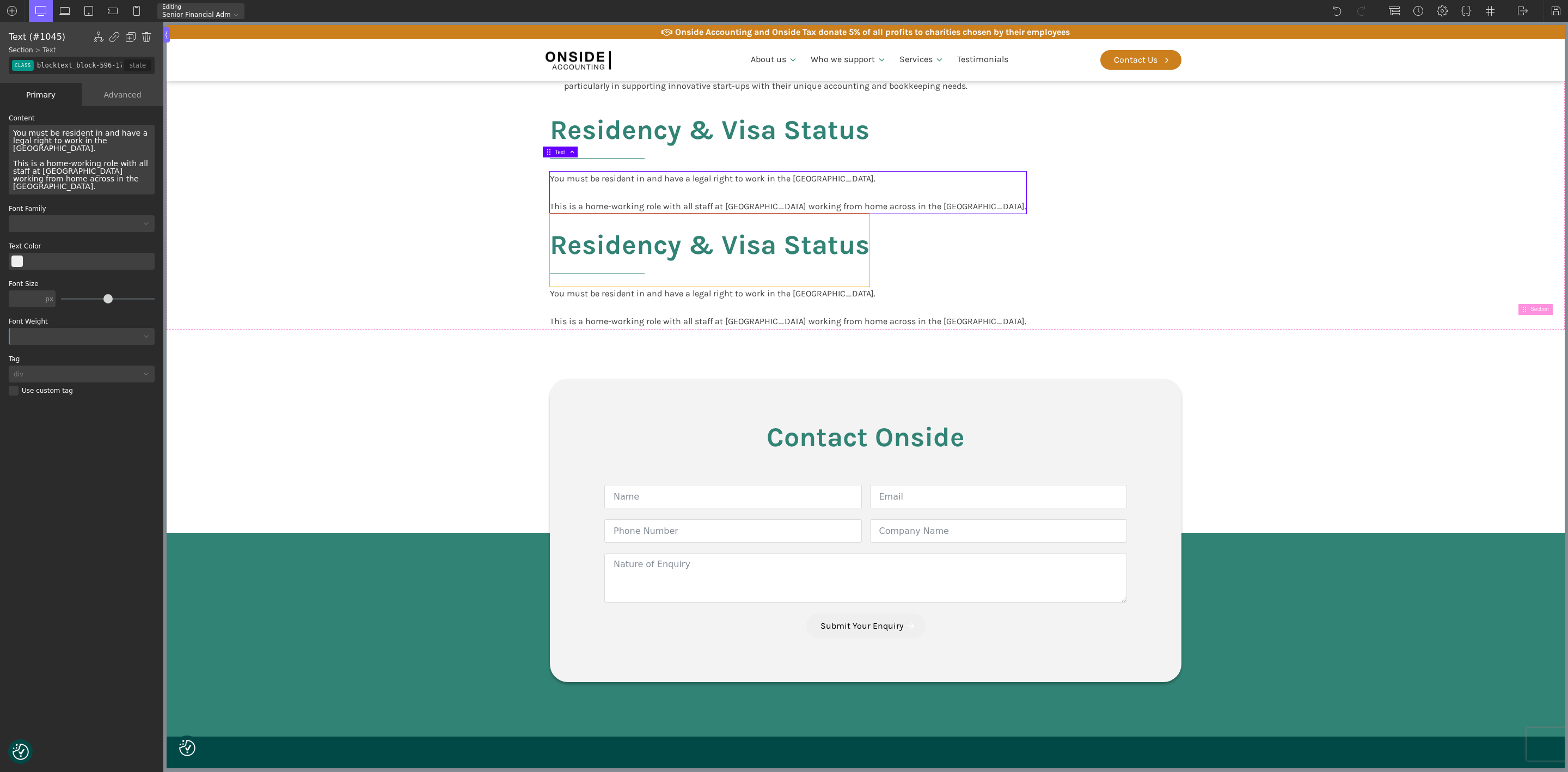
click at [588, 222] on h2 "Residency & Visa Status" at bounding box center [710, 250] width 320 height 73
type input "headline-1044-638"
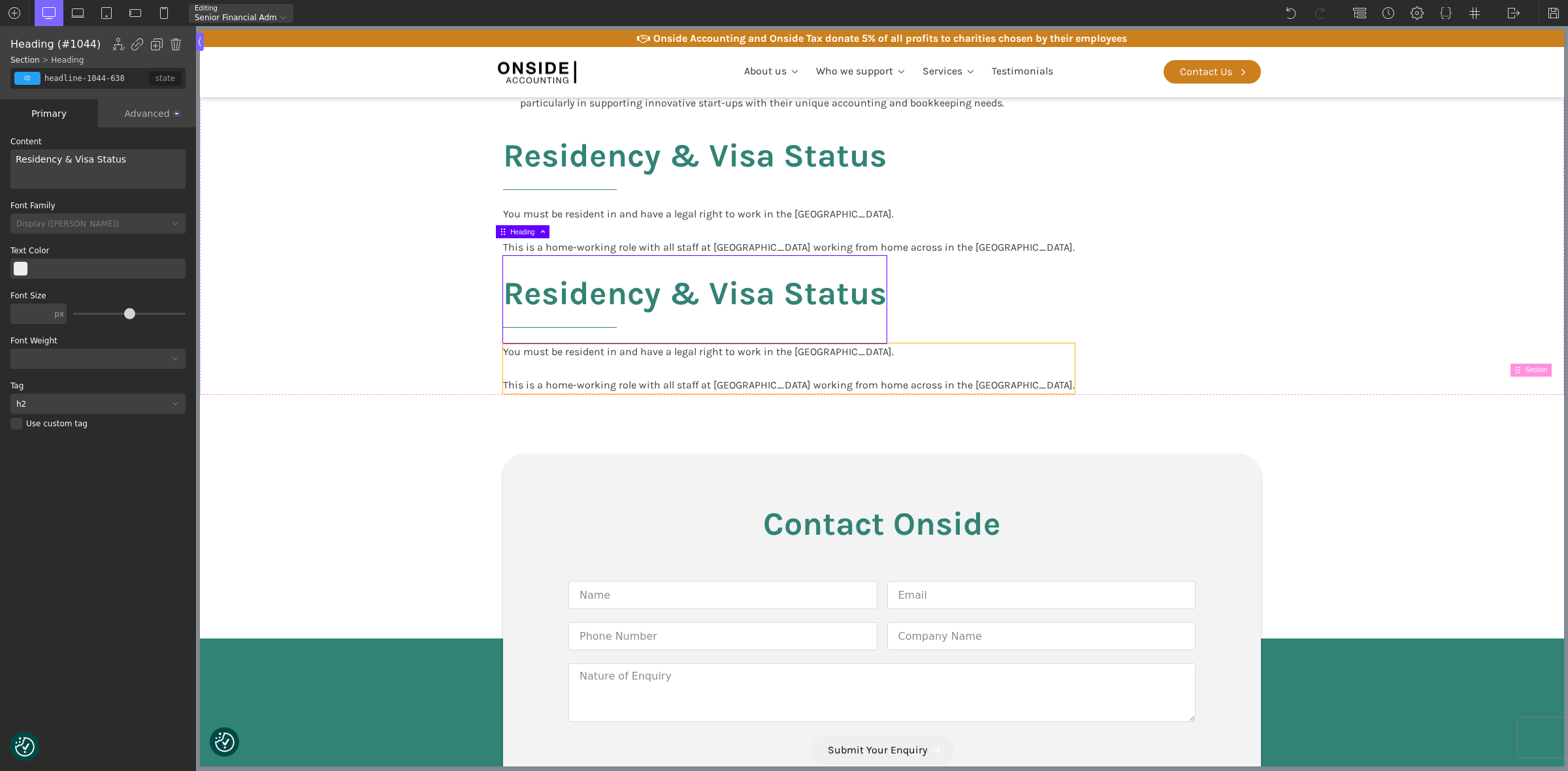
click at [552, 362] on div "You must be resident in and have a legal right to work in the [GEOGRAPHIC_DATA]…" at bounding box center [789, 369] width 572 height 51
type input "blocktext_block-596-175"
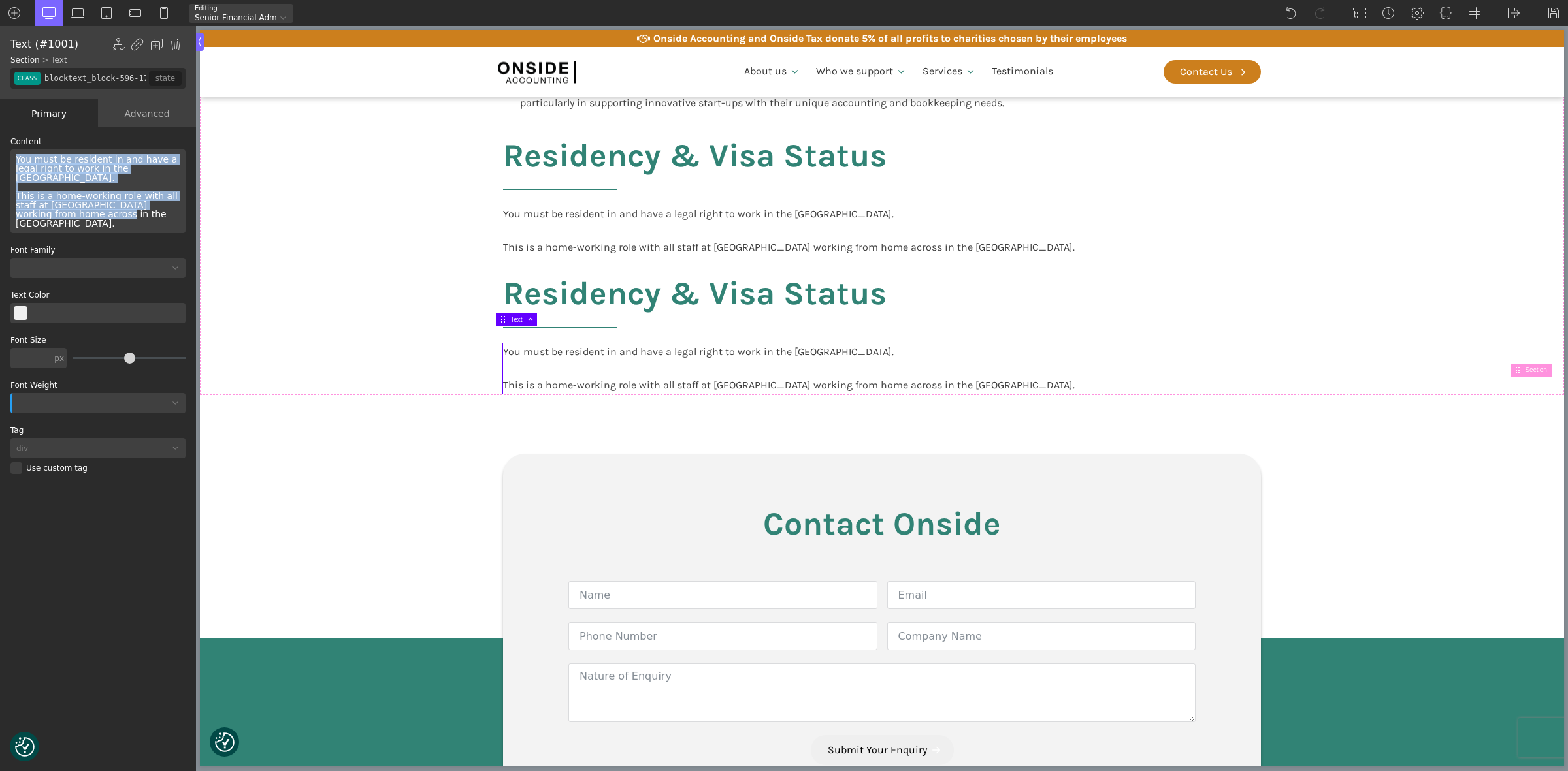
drag, startPoint x: 66, startPoint y: 209, endPoint x: -15, endPoint y: 144, distance: 103.9
click at [0, 144] on html "We value your privacy We use cookies to enhance your browsing experience, serve…" at bounding box center [784, 386] width 1568 height 771
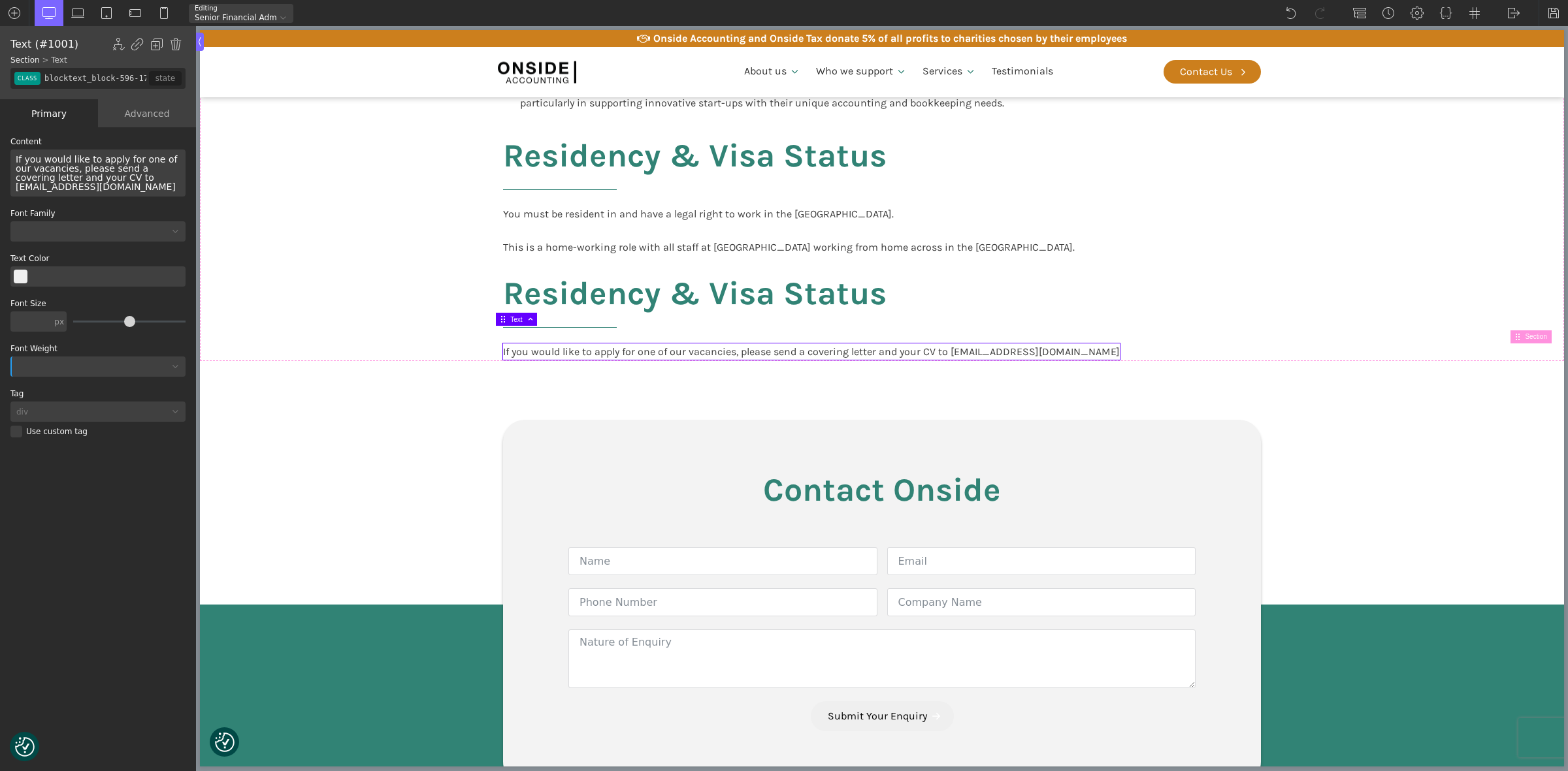
click at [135, 157] on div "If you would like to apply for one of our vacancies, please send a covering let…" at bounding box center [98, 173] width 175 height 47
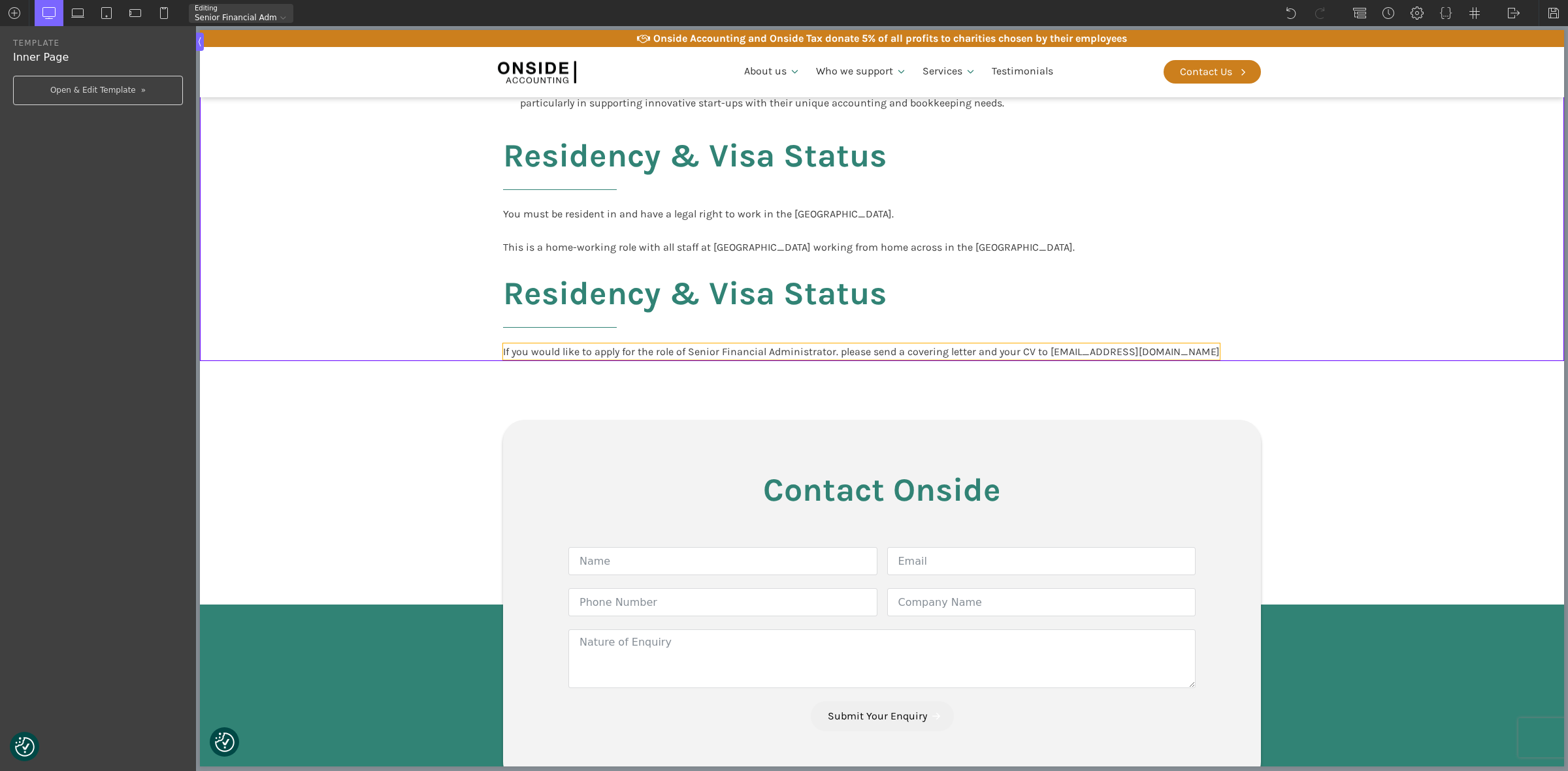
click at [1108, 344] on div "If you would like to apply for the role of Senior Financial Administrator. plea…" at bounding box center [862, 351] width 717 height 17
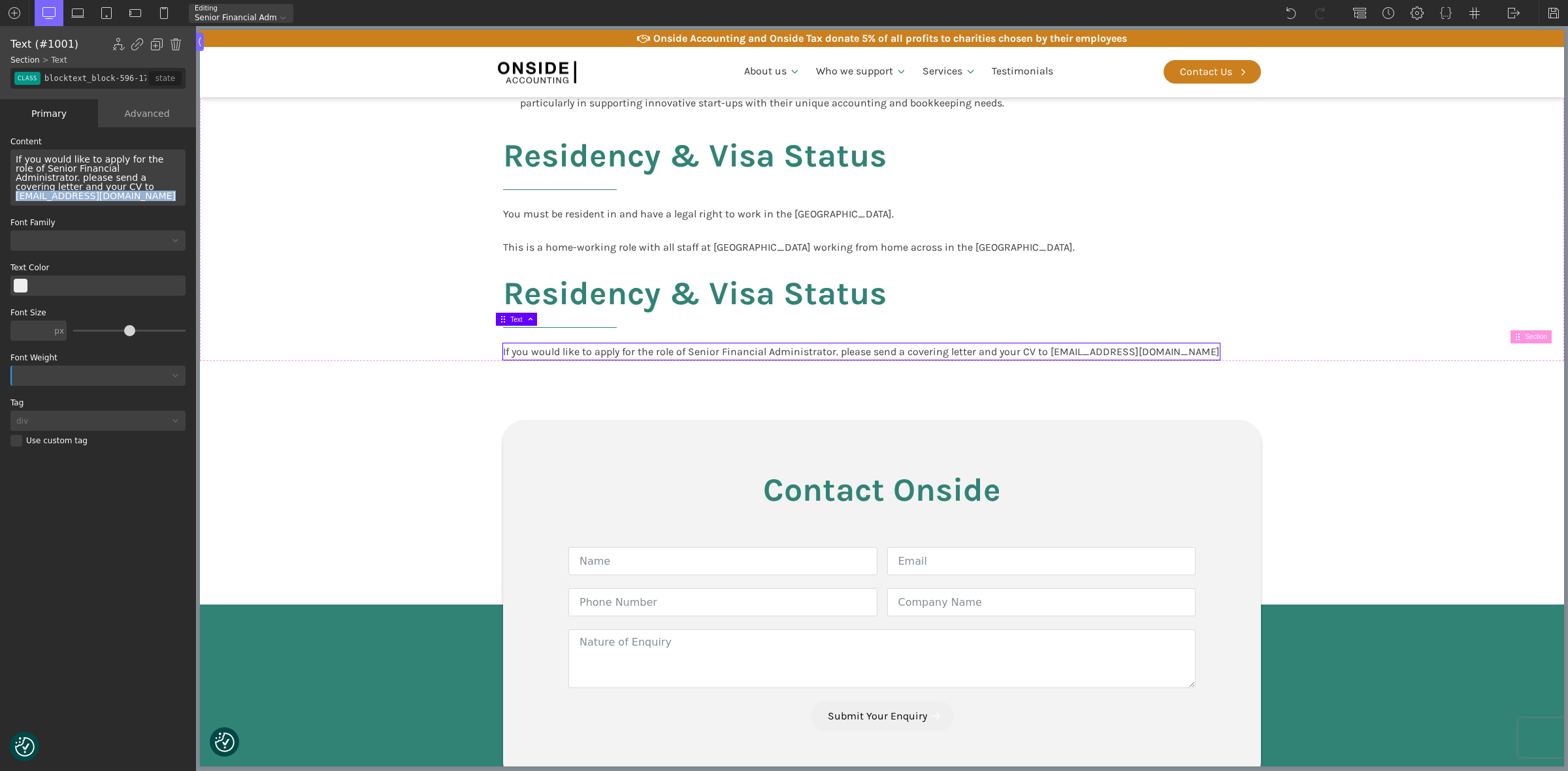
drag, startPoint x: 149, startPoint y: 187, endPoint x: 15, endPoint y: 188, distance: 134.0
click at [15, 188] on div "If you would like to apply for the role of Senior Financial Administrator. plea…" at bounding box center [98, 178] width 175 height 56
click at [134, 43] on img at bounding box center [136, 44] width 13 height 13
type input "http://"
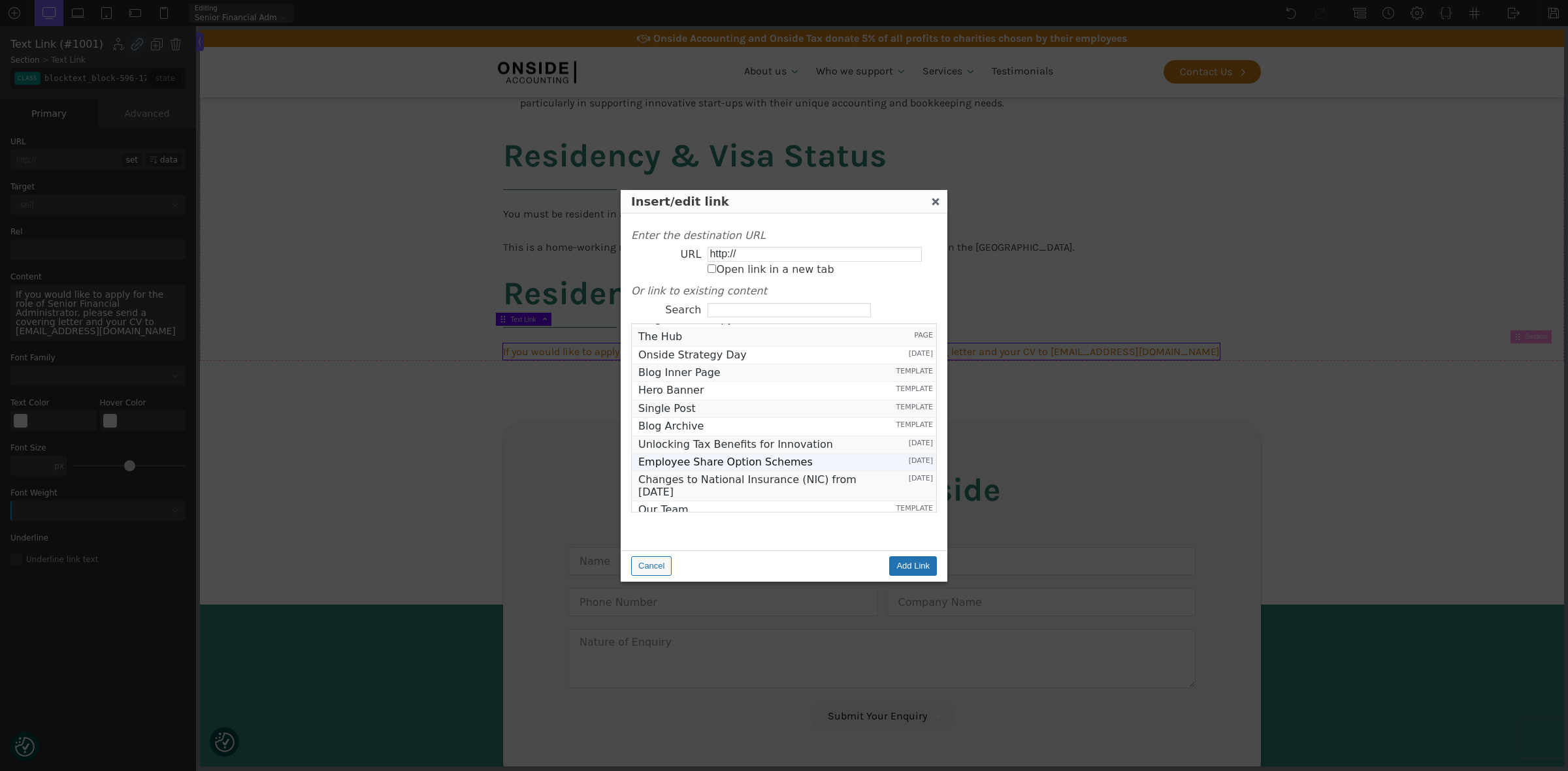
scroll to position [203, 0]
click at [658, 562] on button "Cancel" at bounding box center [652, 567] width 41 height 19
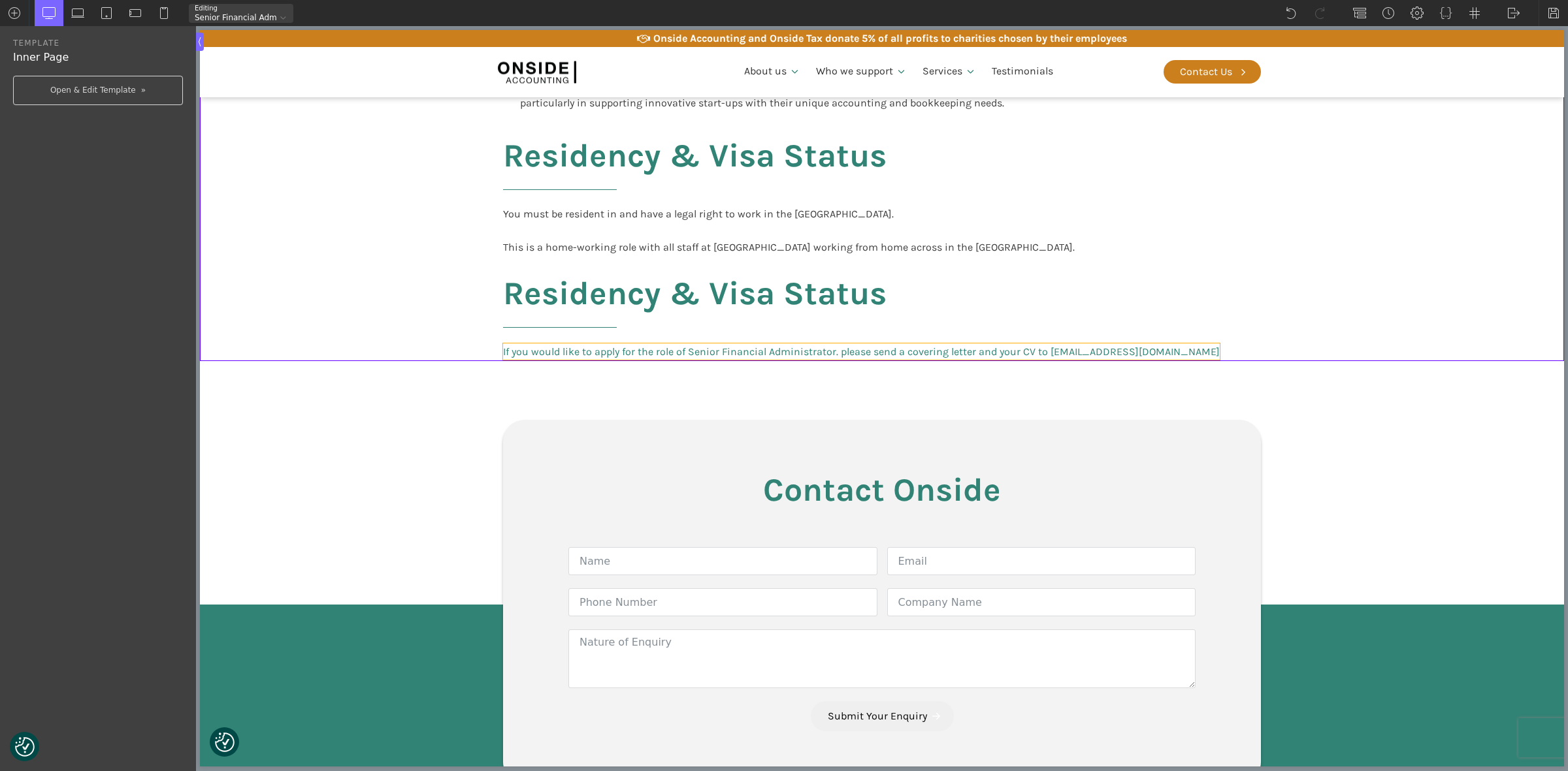
click at [592, 344] on link "If you would like to apply for the role of Senior Financial Administrator. plea…" at bounding box center [862, 351] width 717 height 17
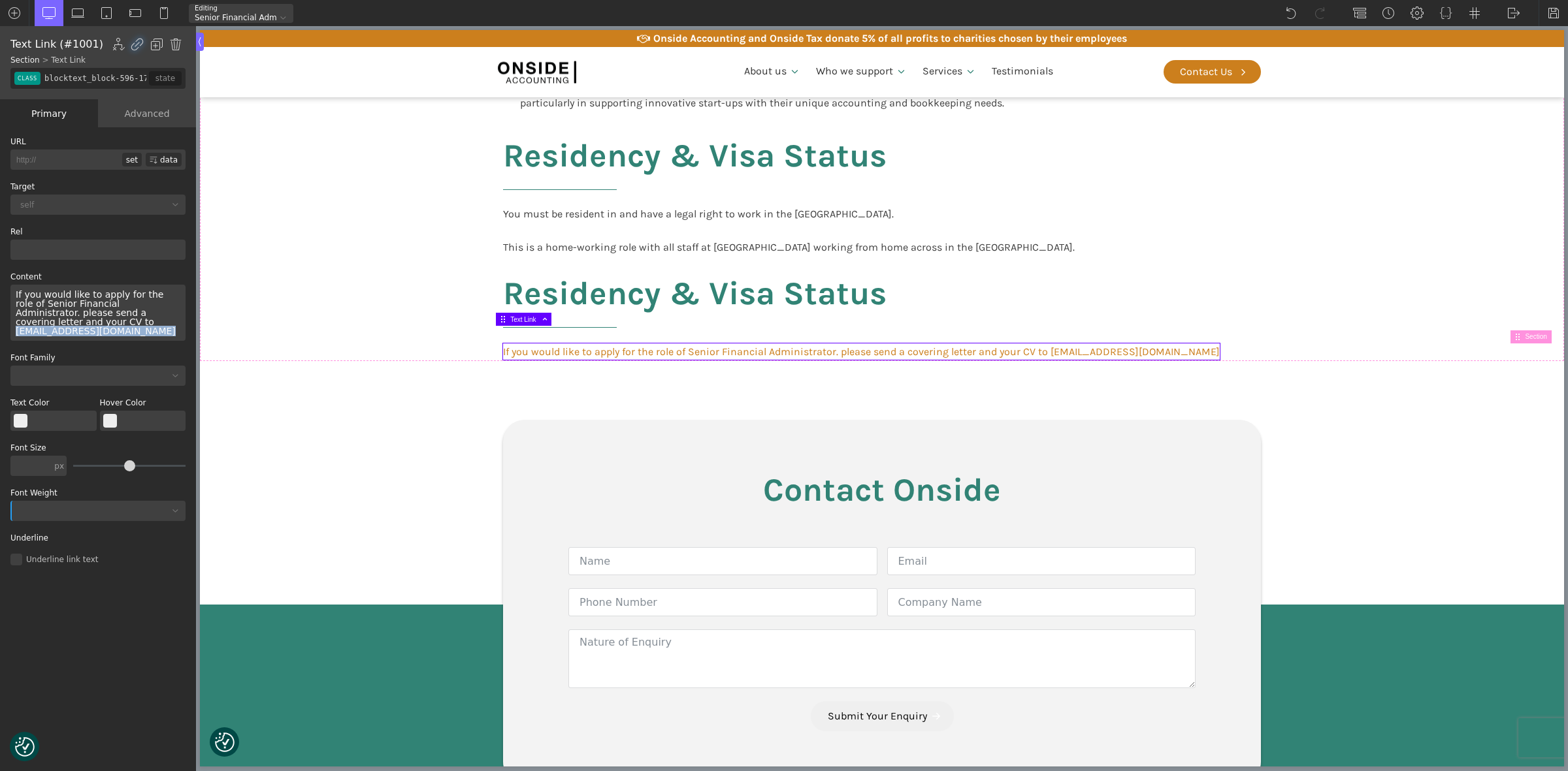
drag, startPoint x: 114, startPoint y: 323, endPoint x: 12, endPoint y: 324, distance: 102.0
click at [12, 324] on div "If you would like to apply for the role of Senior Financial Administrator. plea…" at bounding box center [98, 312] width 175 height 56
click at [136, 46] on img at bounding box center [136, 44] width 13 height 13
type input "http://"
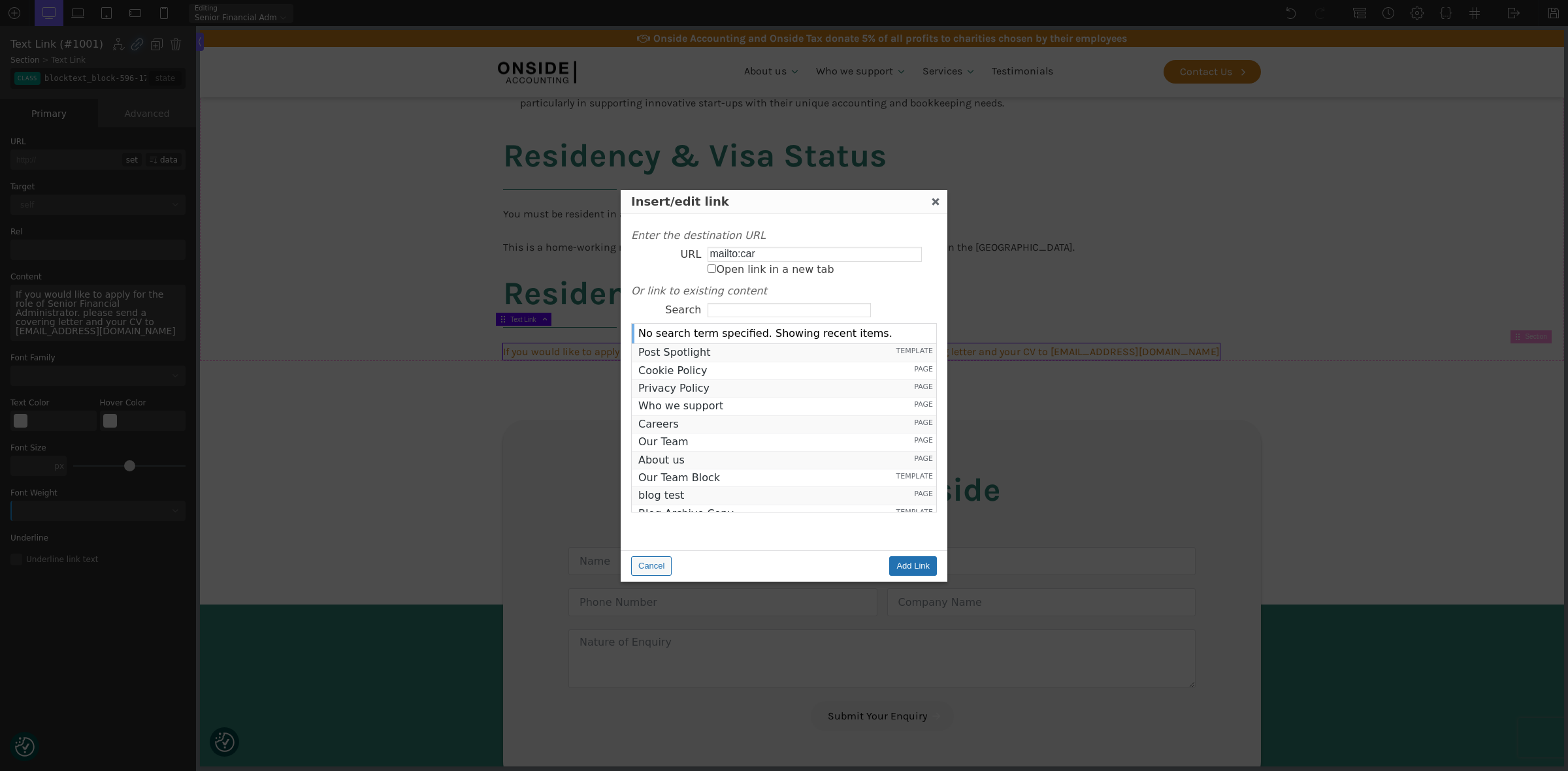
type input "mailto:[EMAIL_ADDRESS][DOMAIN_NAME]"
click at [711, 270] on input "Open link in a new tab" at bounding box center [712, 269] width 9 height 9
checkbox input "true"
click at [914, 565] on input "Add Link" at bounding box center [913, 567] width 48 height 19
type input "mailto:[EMAIL_ADDRESS][DOMAIN_NAME]"
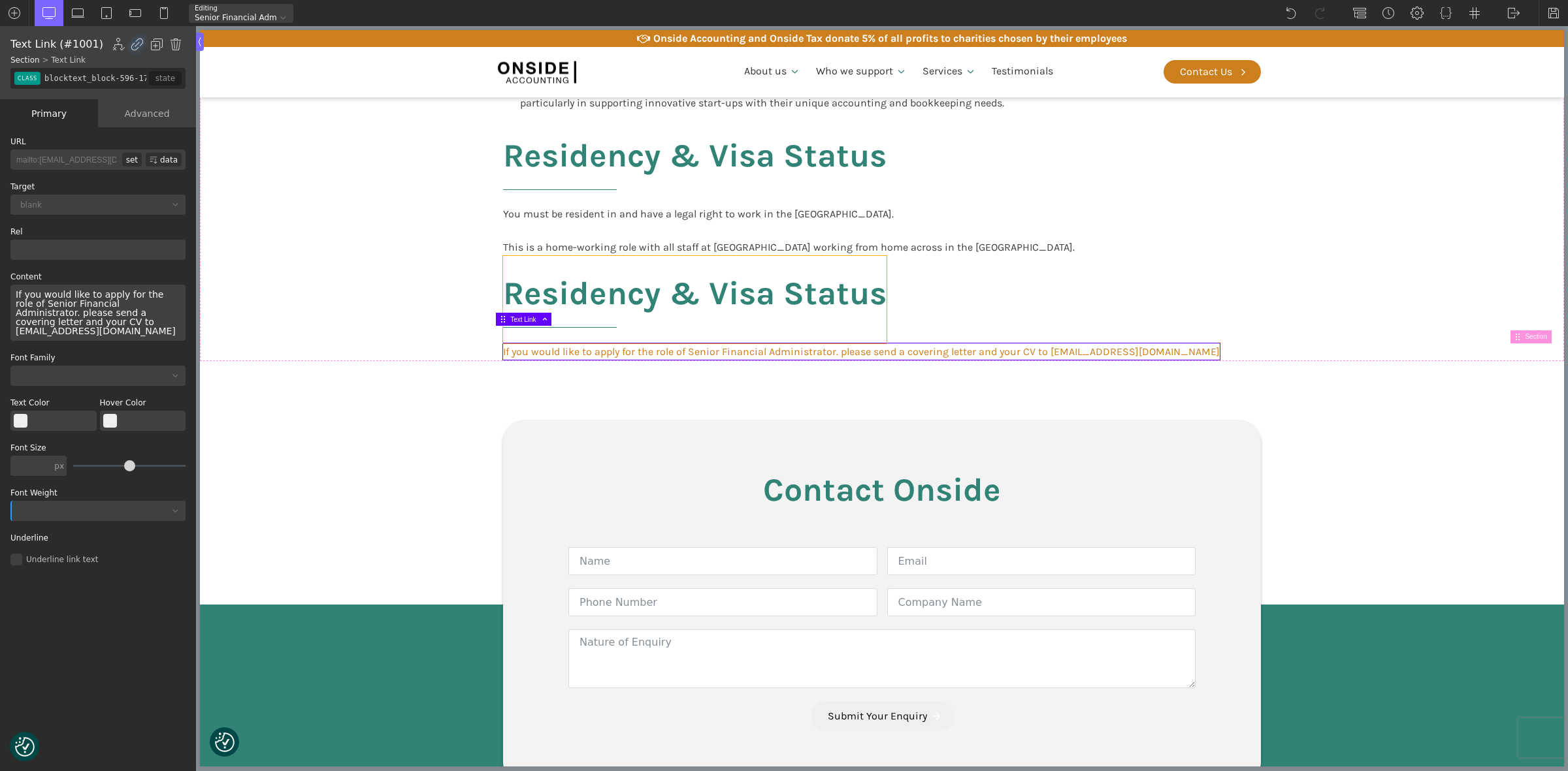
click at [582, 270] on h2 "Residency & Visa Status" at bounding box center [695, 300] width 384 height 88
type input "headline-1044-638"
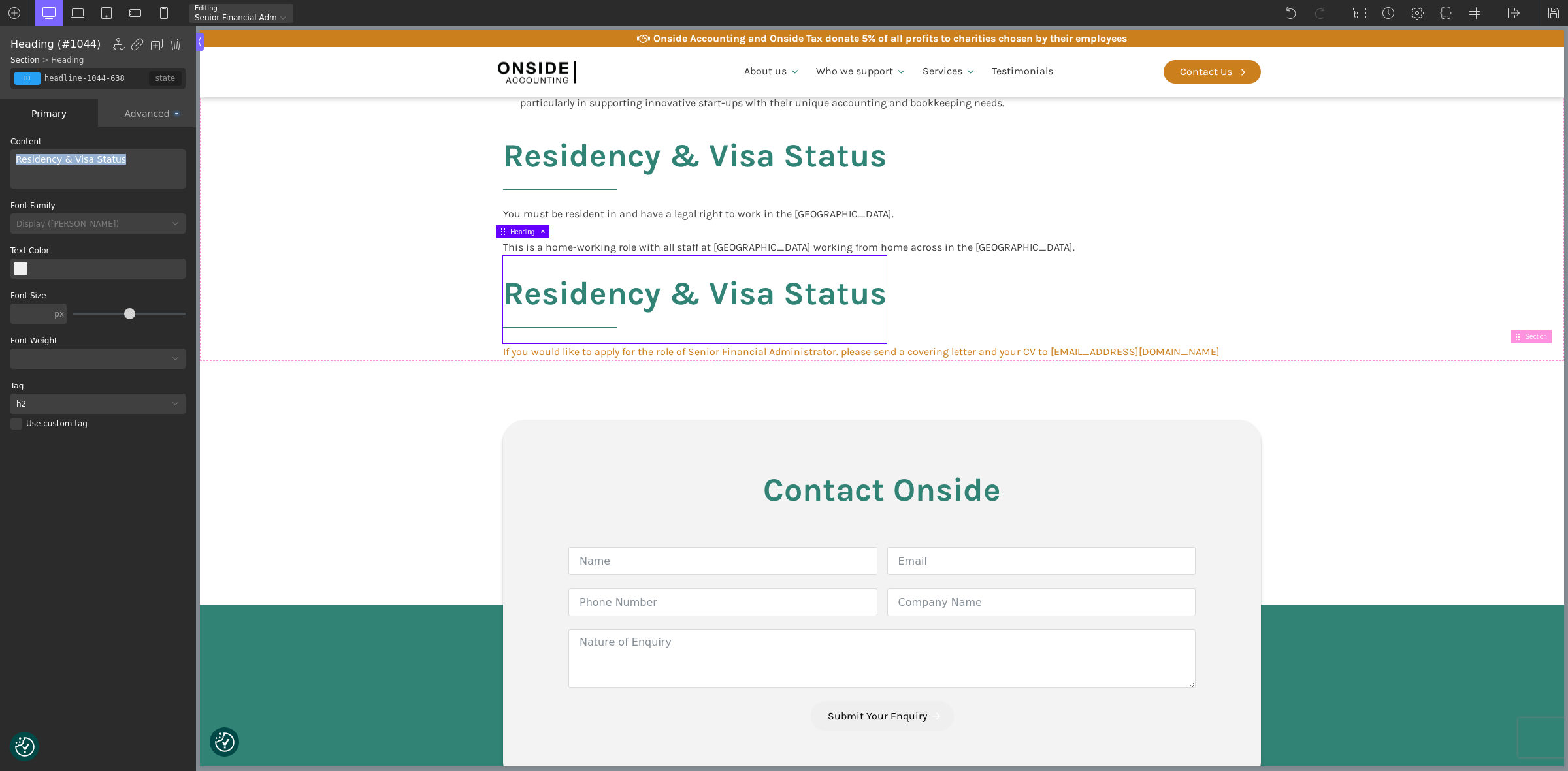
drag, startPoint x: 134, startPoint y: 159, endPoint x: -13, endPoint y: 151, distance: 147.2
click at [0, 151] on html "We value your privacy We use cookies to enhance your browsing experience, serve…" at bounding box center [784, 386] width 1568 height 771
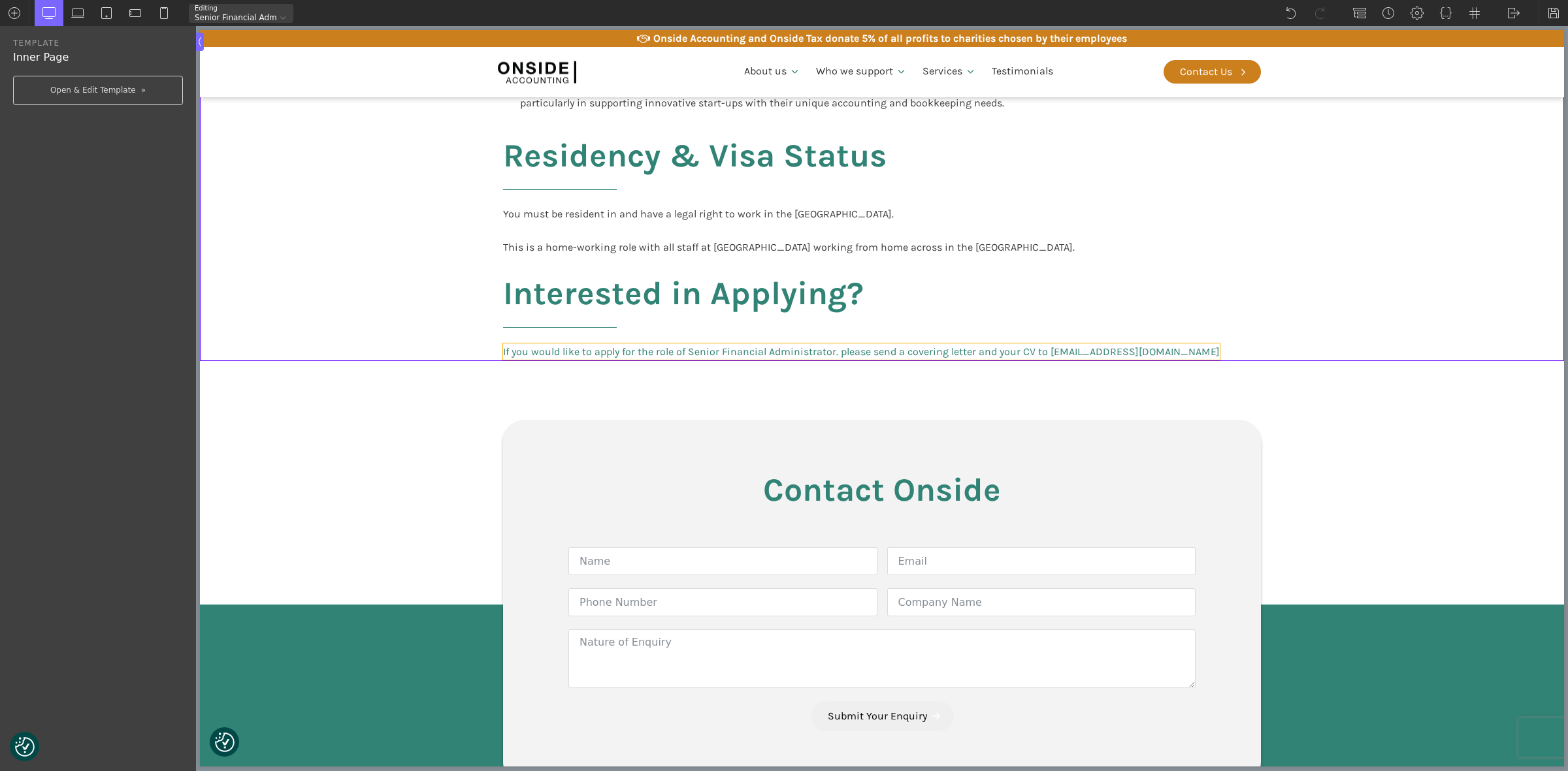
click at [528, 344] on link "If you would like to apply for the role of Senior Financial Administrator. plea…" at bounding box center [862, 351] width 717 height 17
type input "blocktext_block-596-175"
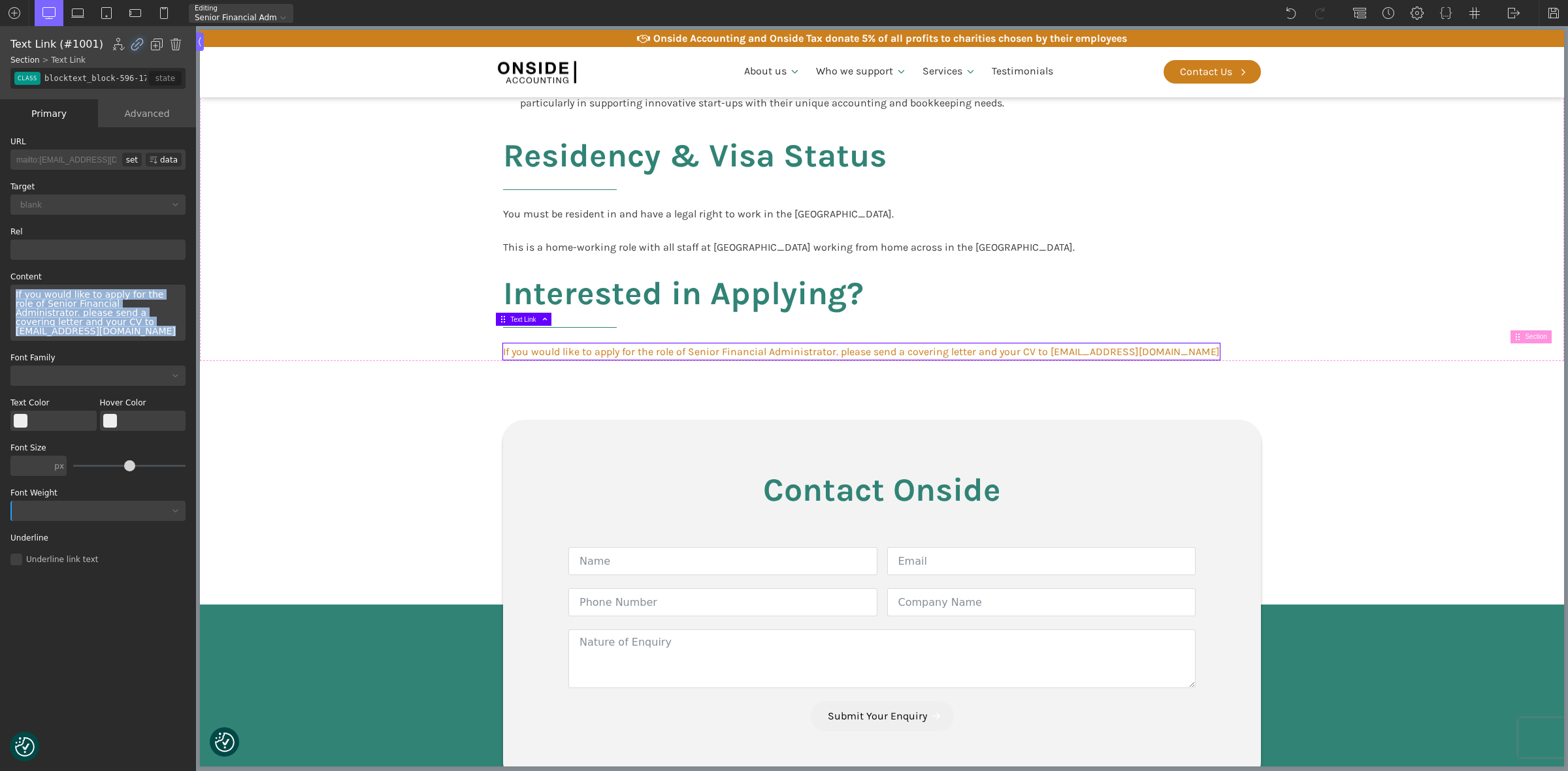
drag, startPoint x: 155, startPoint y: 325, endPoint x: 3, endPoint y: 293, distance: 155.3
click at [3, 293] on div "WP Grid Builder Stack Columns Vertically Page container (1200px) and below Less…" at bounding box center [97, 451] width 196 height 646
click at [20, 414] on button "Select Color" at bounding box center [20, 421] width 14 height 14
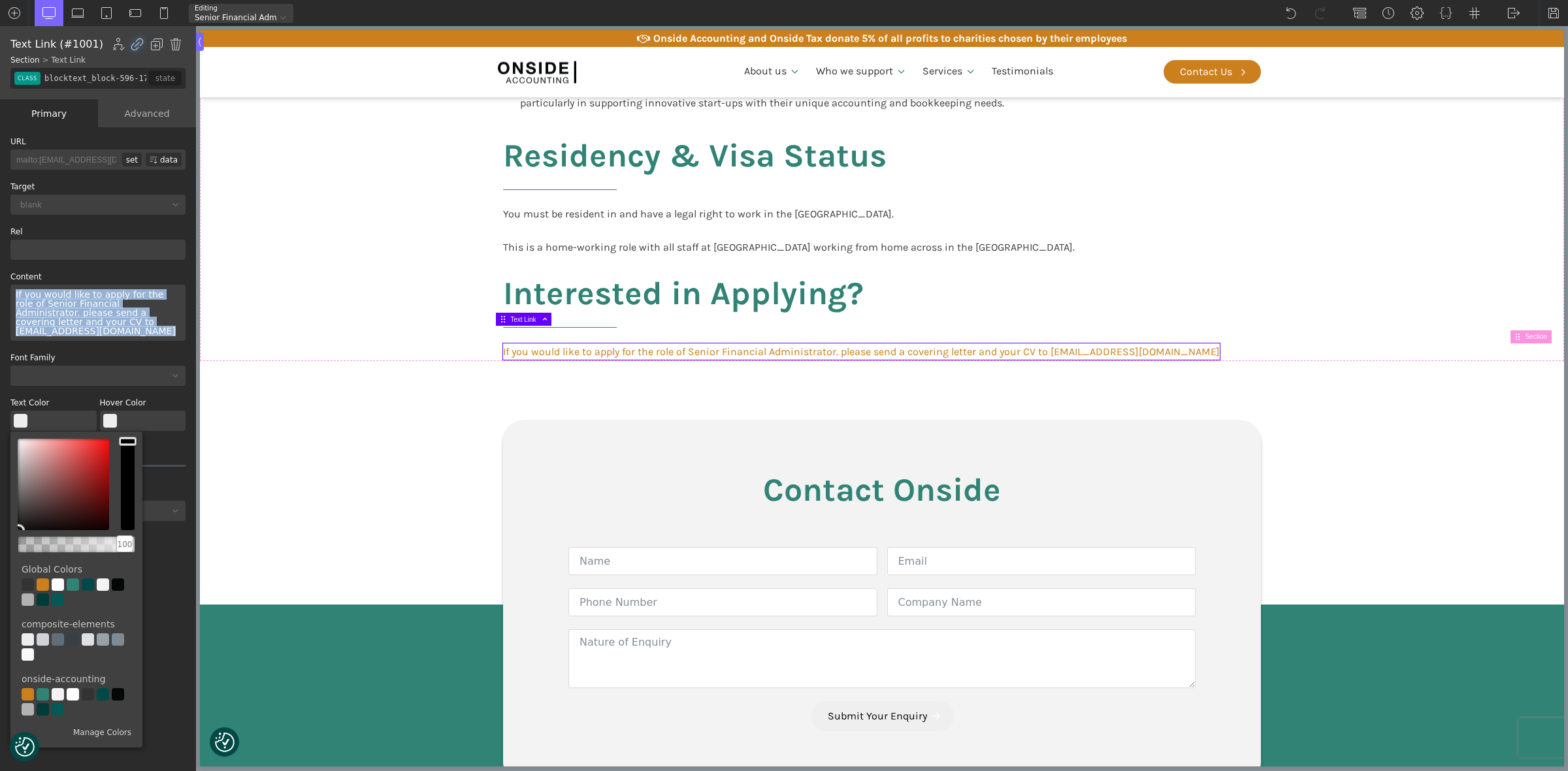
click at [118, 578] on div at bounding box center [118, 584] width 13 height 13
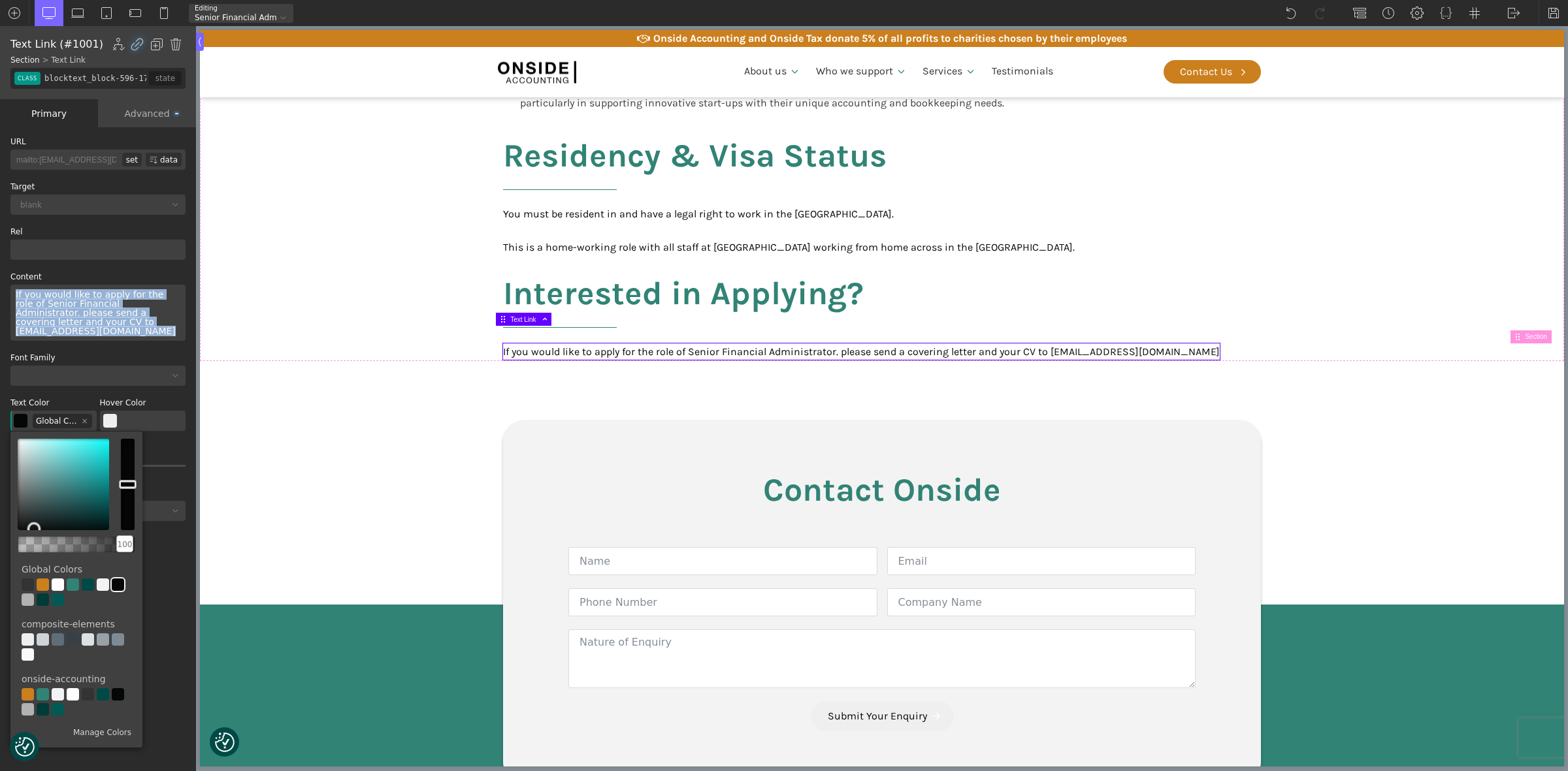
click at [30, 578] on div at bounding box center [27, 584] width 13 height 13
type input "color(1)"
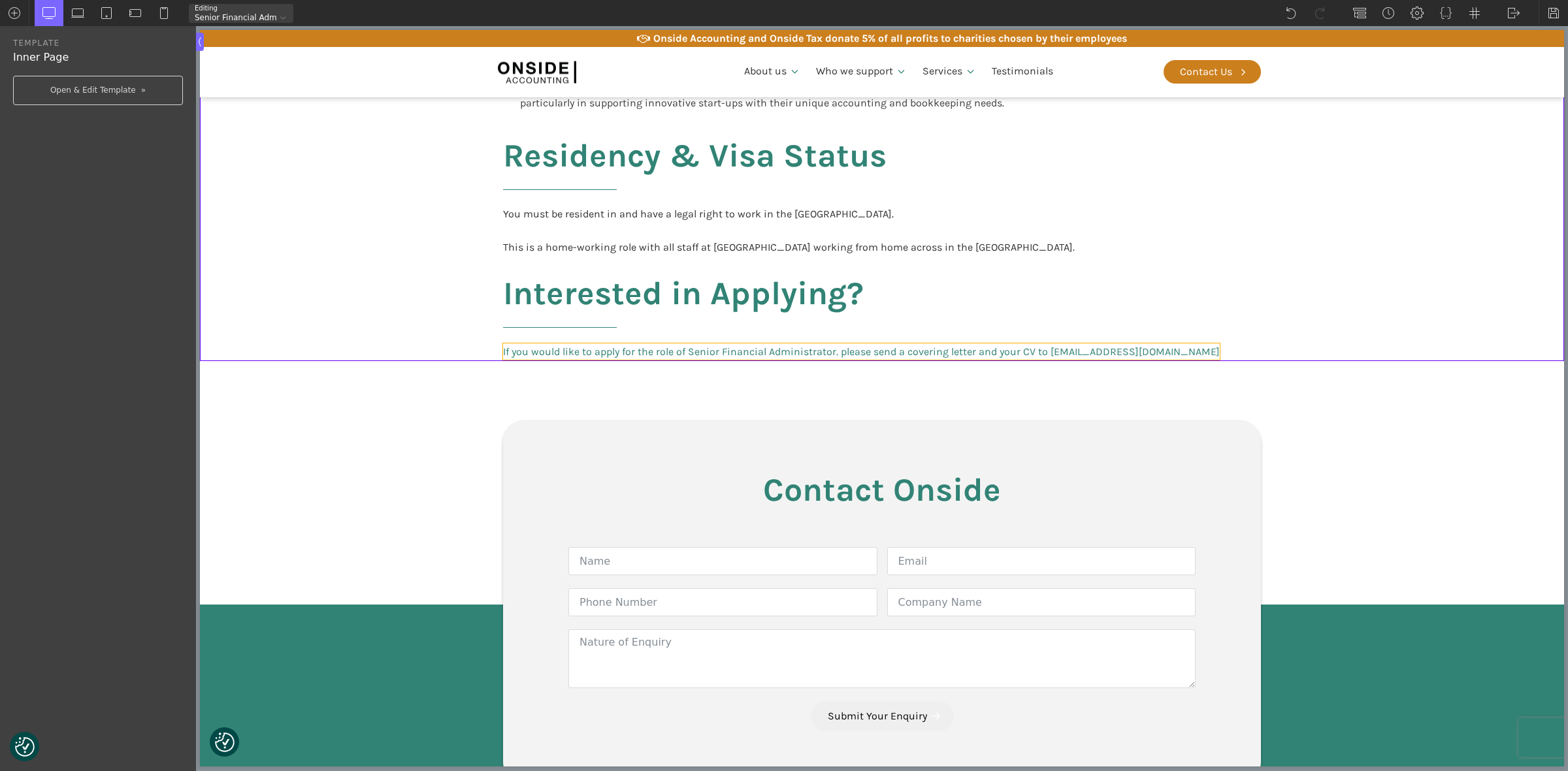
click at [1131, 344] on link "If you would like to apply for the role of Senior Financial Administrator. plea…" at bounding box center [862, 351] width 717 height 17
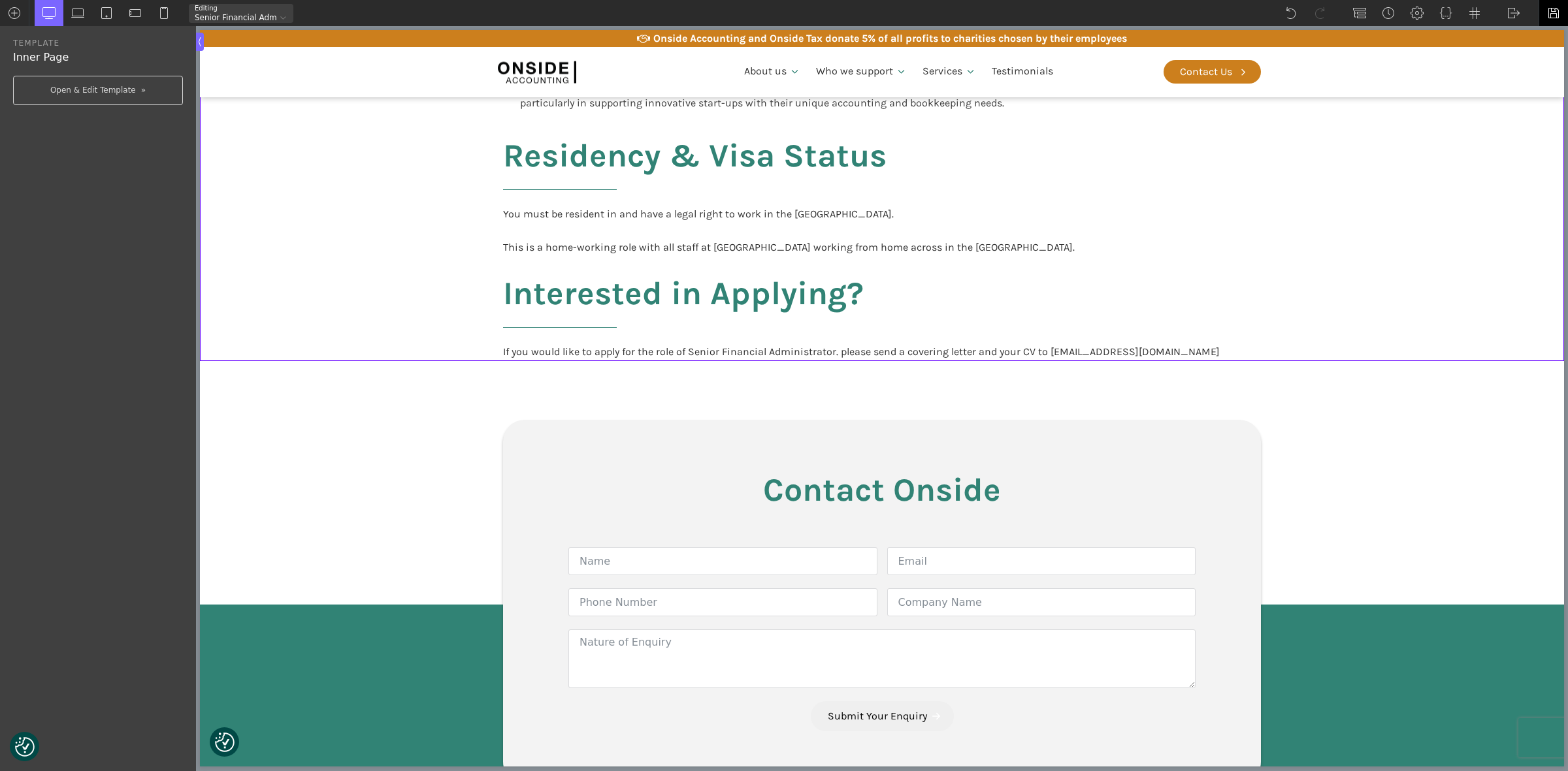
click at [1556, 11] on img at bounding box center [1553, 13] width 13 height 13
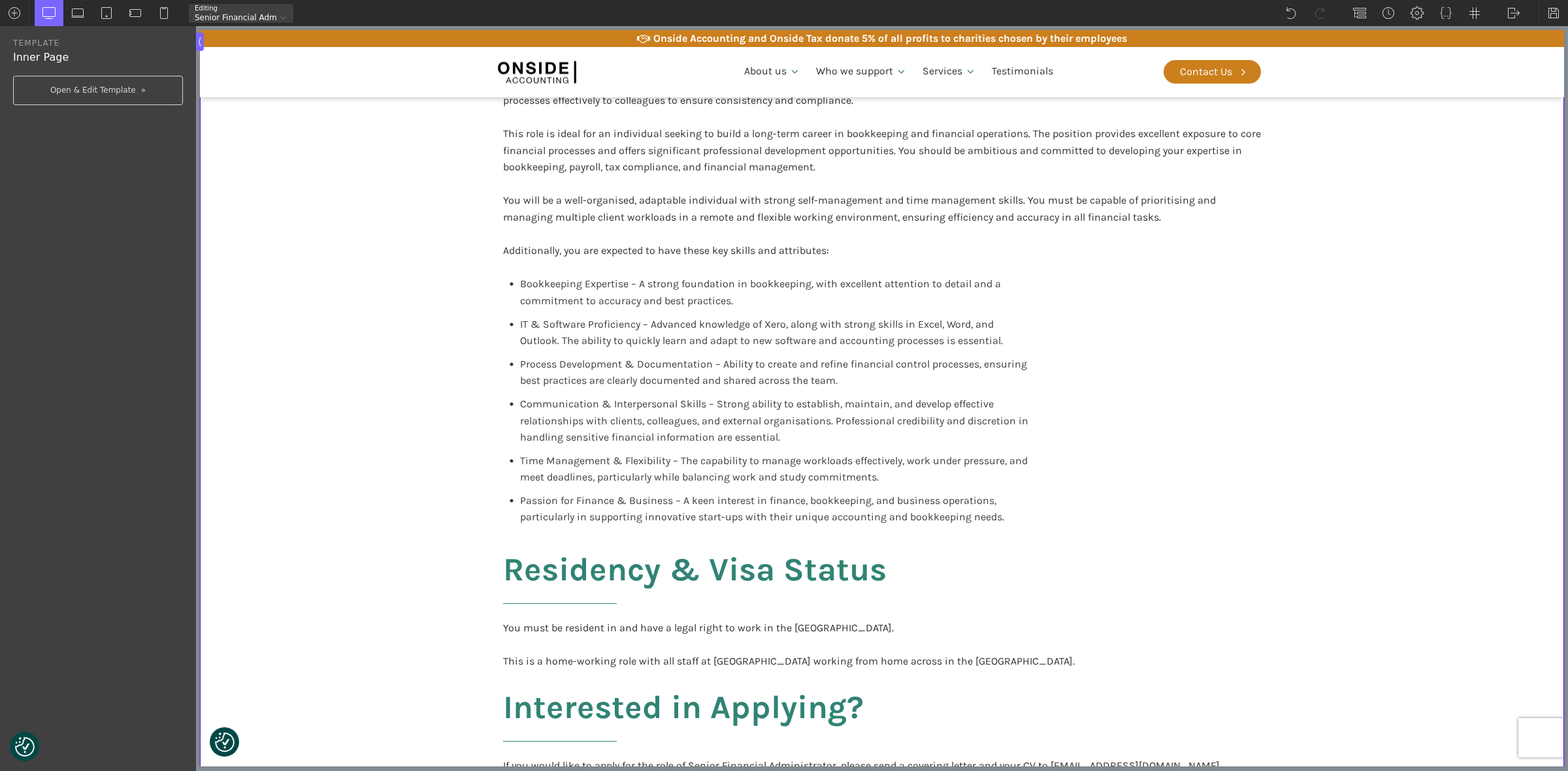
scroll to position [2074, 0]
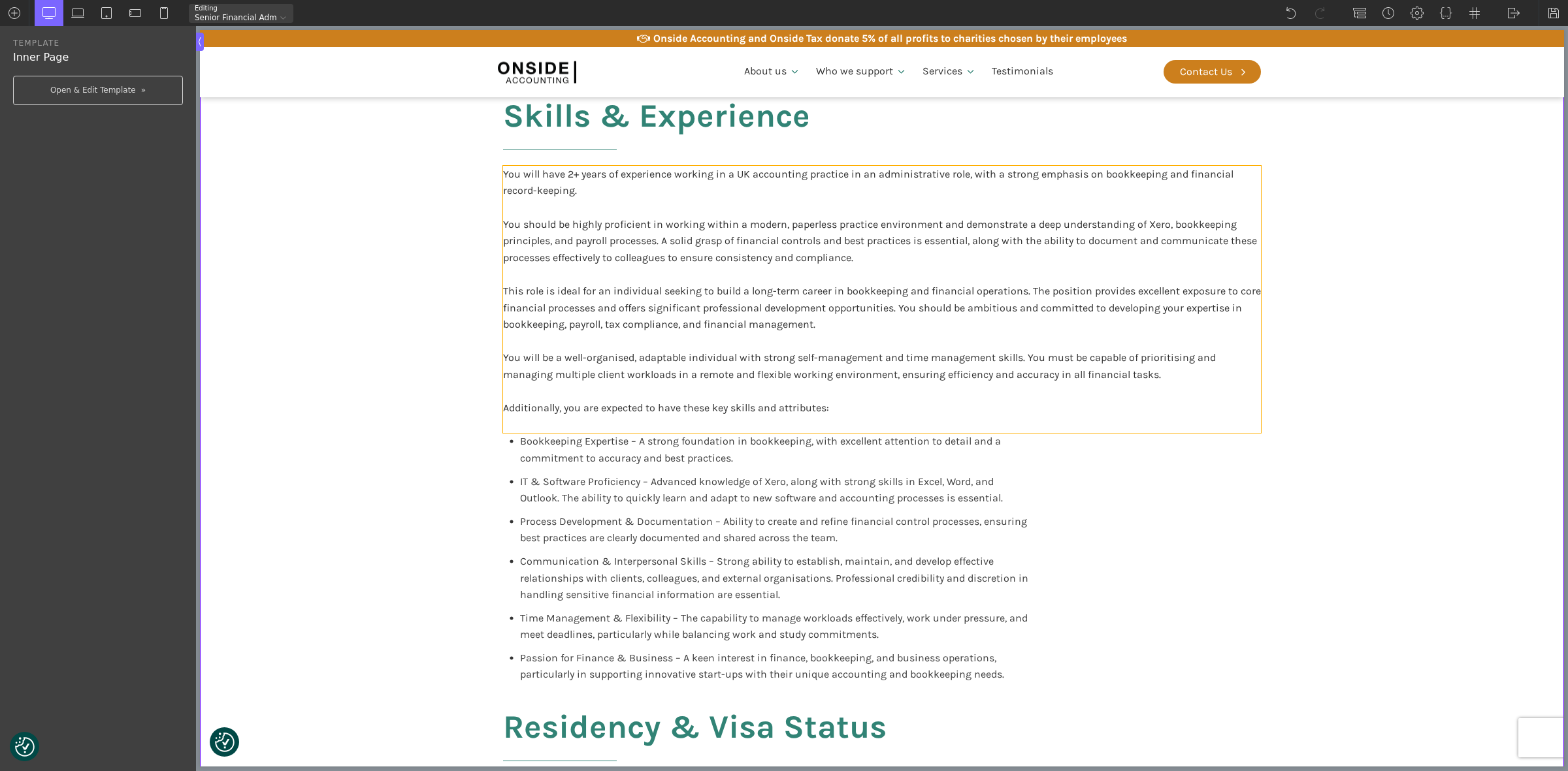
click at [771, 273] on div "You will have 2+ years of experience working in a UK accounting practice in an …" at bounding box center [882, 299] width 758 height 268
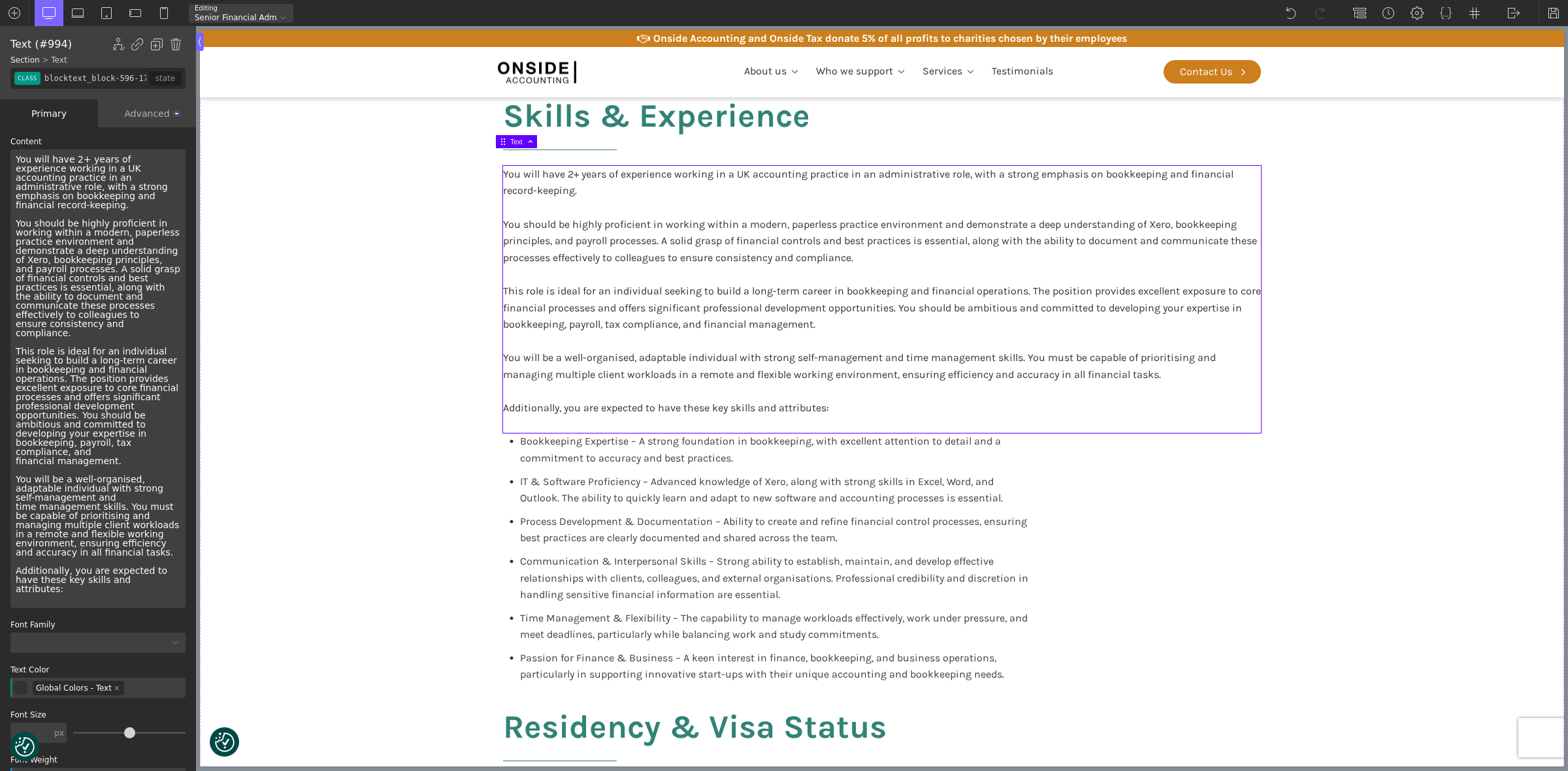
drag, startPoint x: 137, startPoint y: 111, endPoint x: 138, endPoint y: 140, distance: 29.0
click at [137, 108] on div "Advanced" at bounding box center [147, 113] width 98 height 28
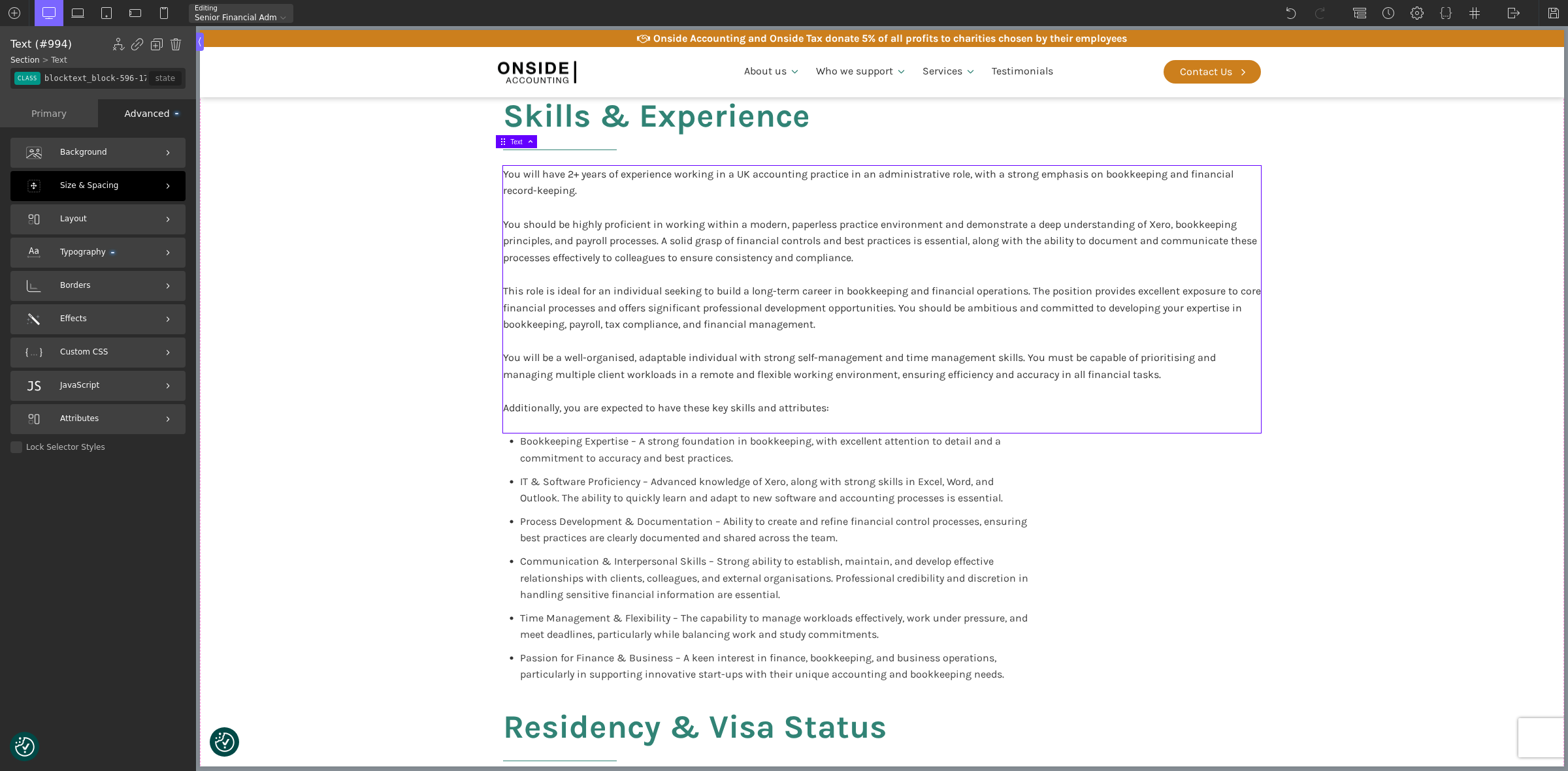
click at [69, 179] on span "Size & Spacing" at bounding box center [90, 185] width 58 height 13
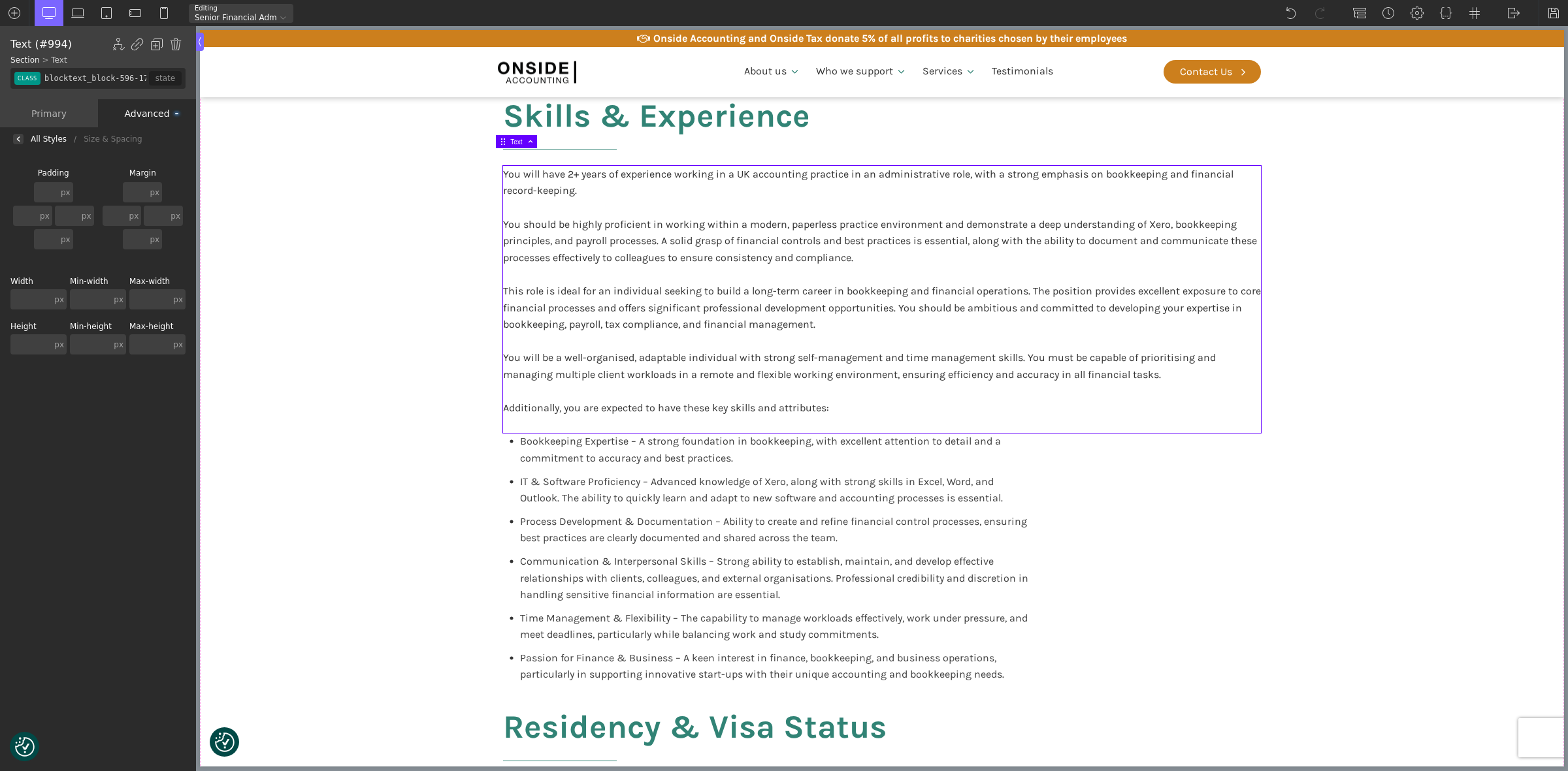
click at [20, 295] on input "text" at bounding box center [31, 299] width 41 height 20
click at [160, 301] on input "text" at bounding box center [150, 299] width 41 height 20
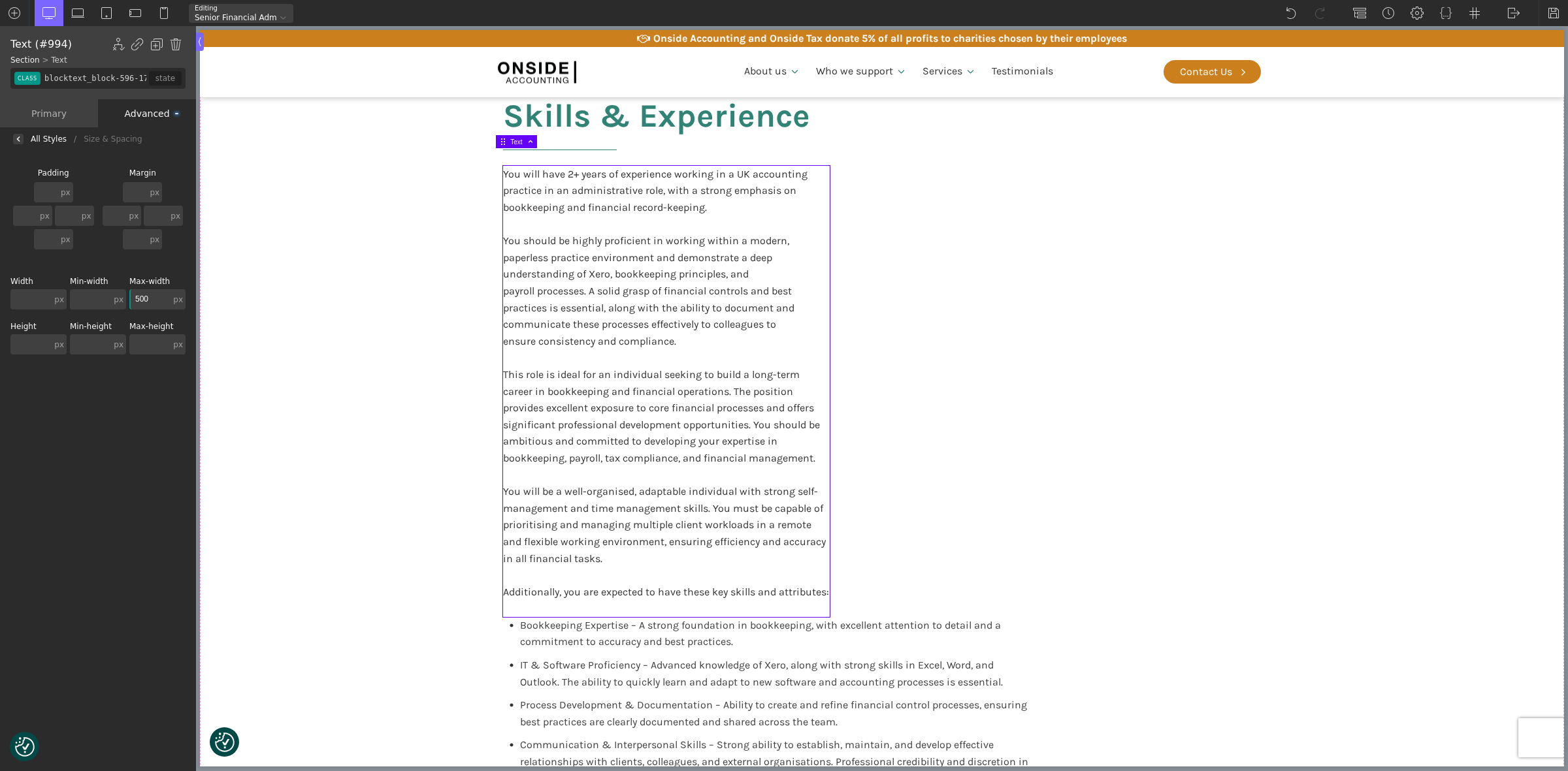
drag, startPoint x: 160, startPoint y: 301, endPoint x: 134, endPoint y: 301, distance: 26.0
click at [134, 301] on input "500" at bounding box center [150, 299] width 41 height 20
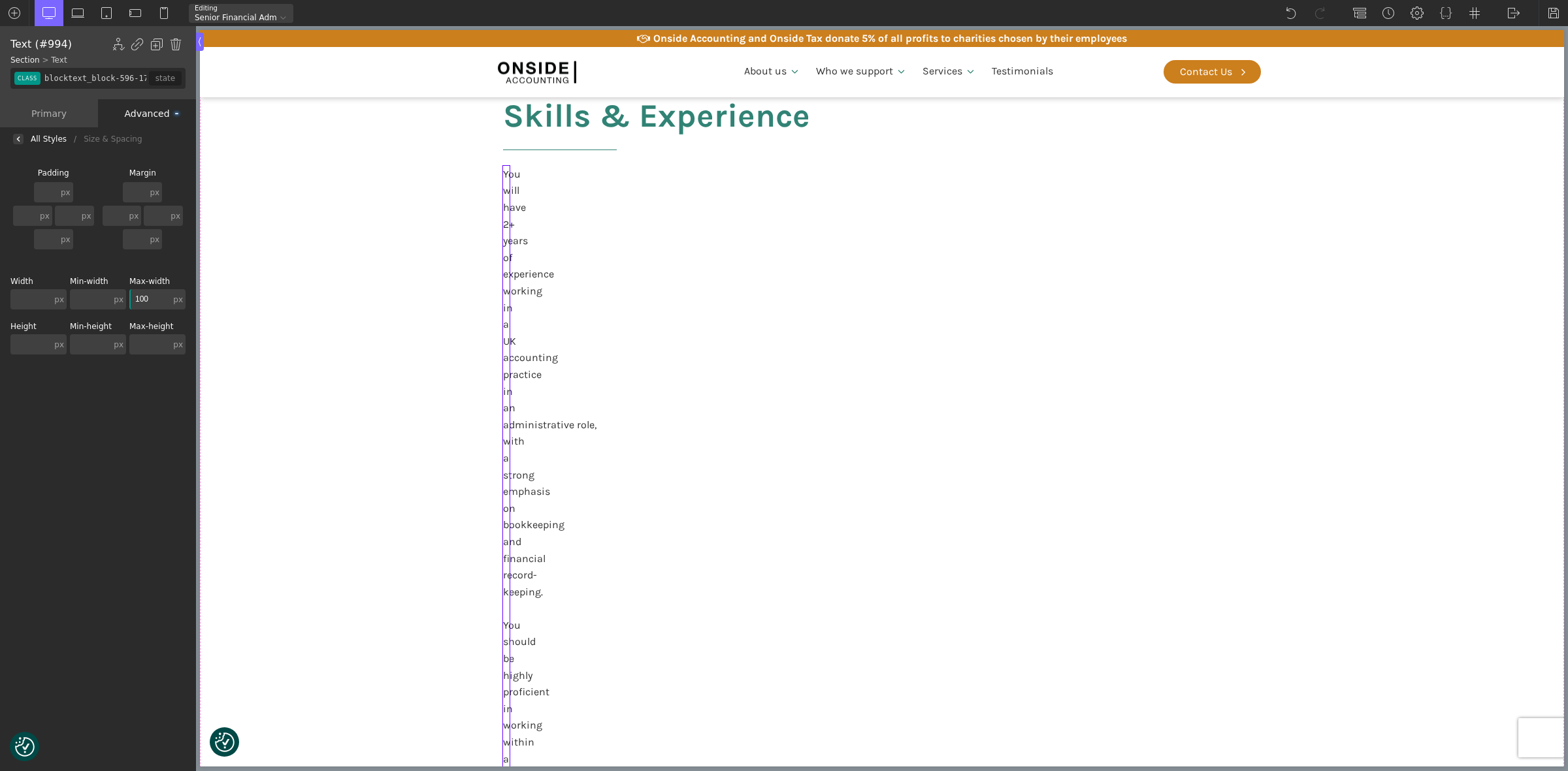
type input "1000"
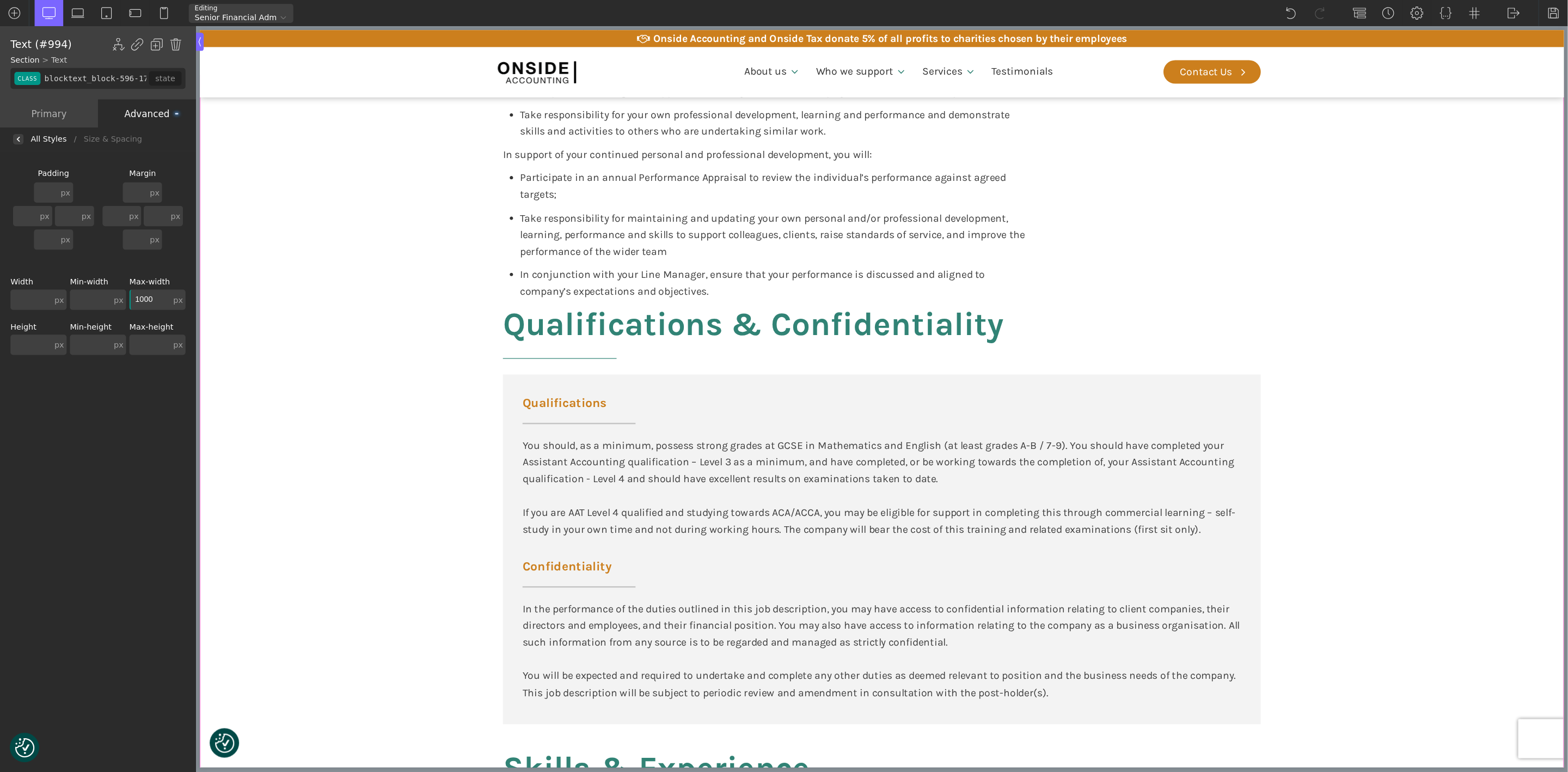
scroll to position [1184, 0]
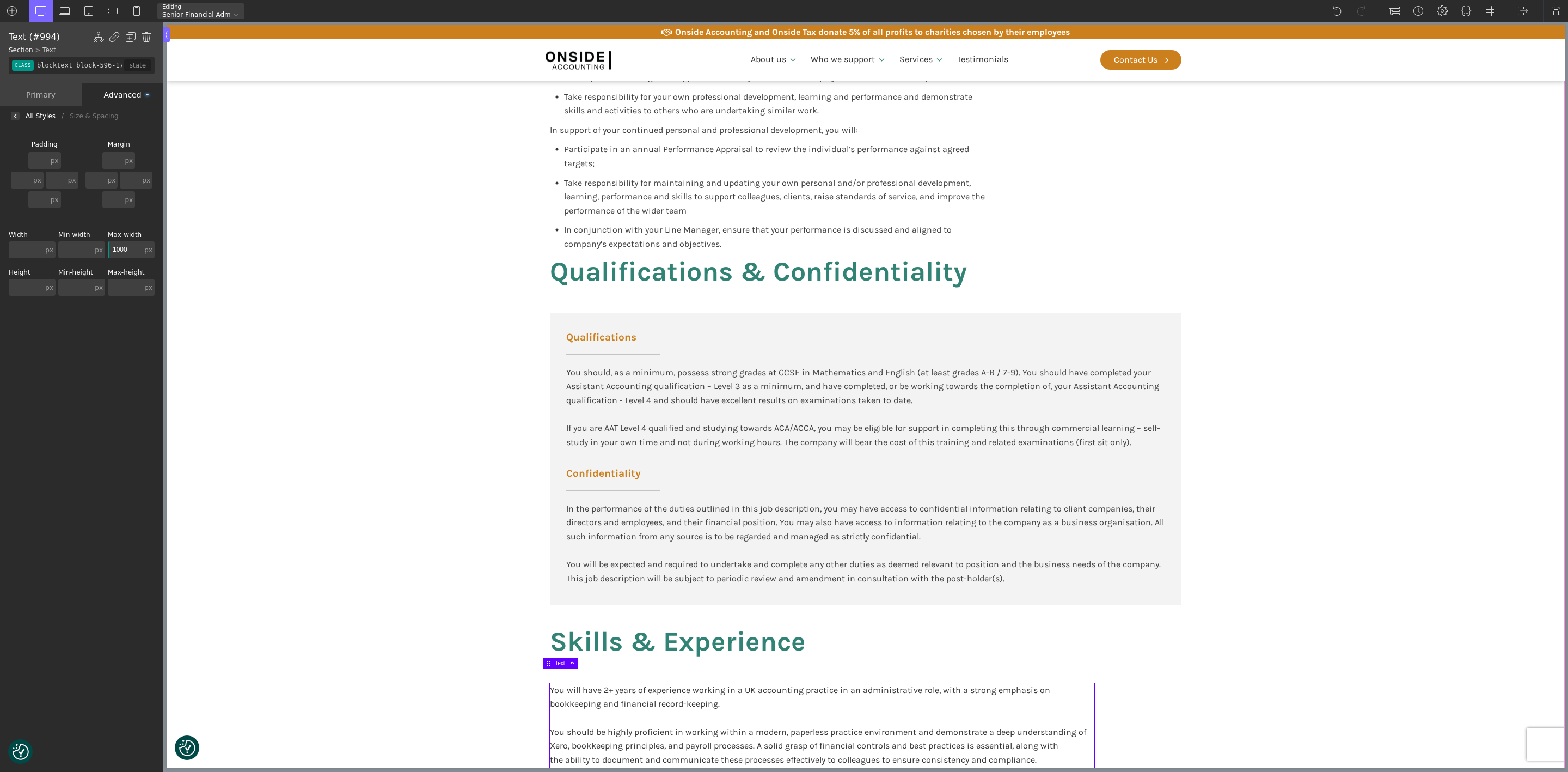
click at [1040, 196] on div "Participate in training and support delivered by other Onside employees or exte…" at bounding box center [865, 706] width 653 height 1287
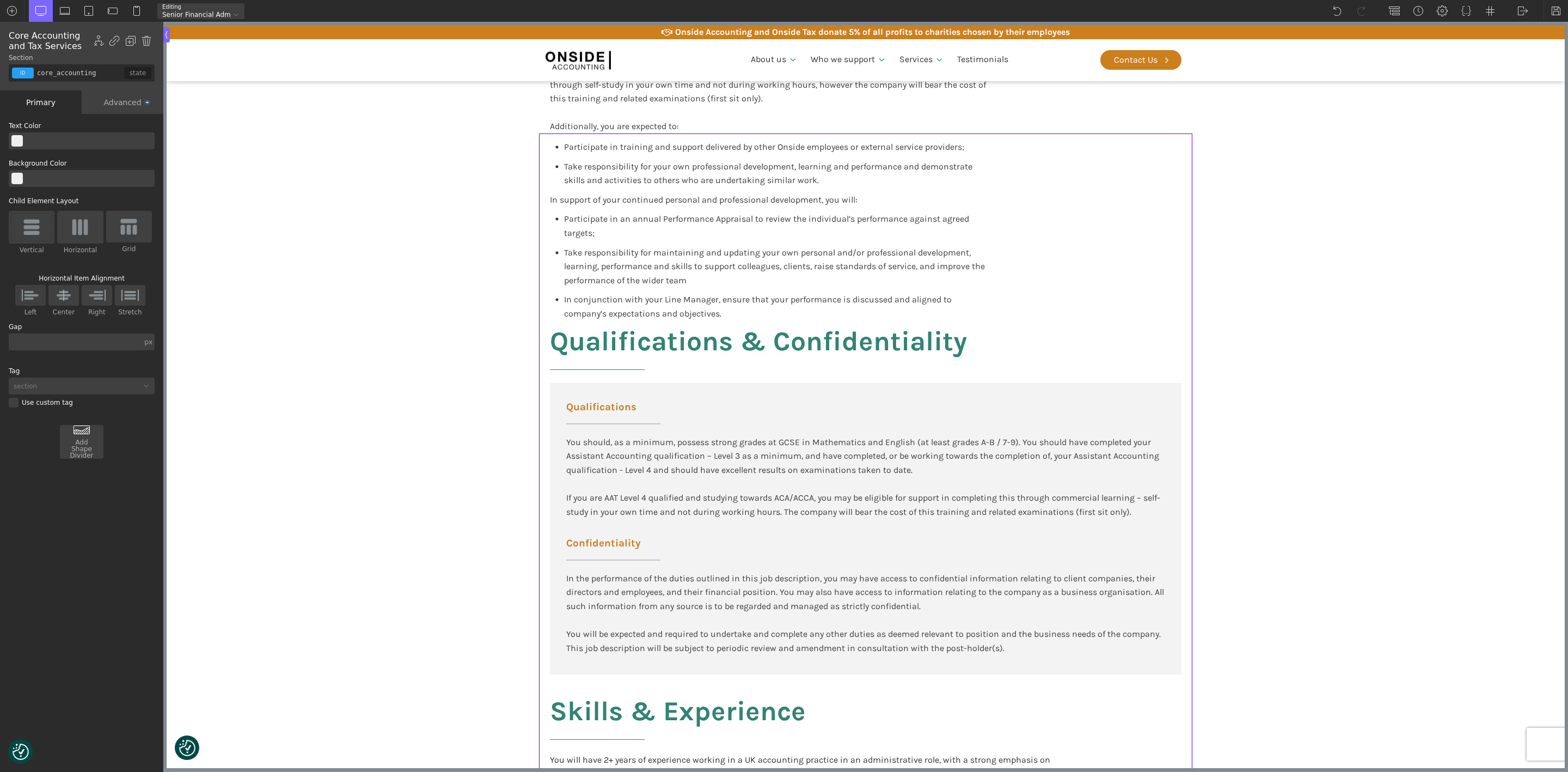
scroll to position [1021, 0]
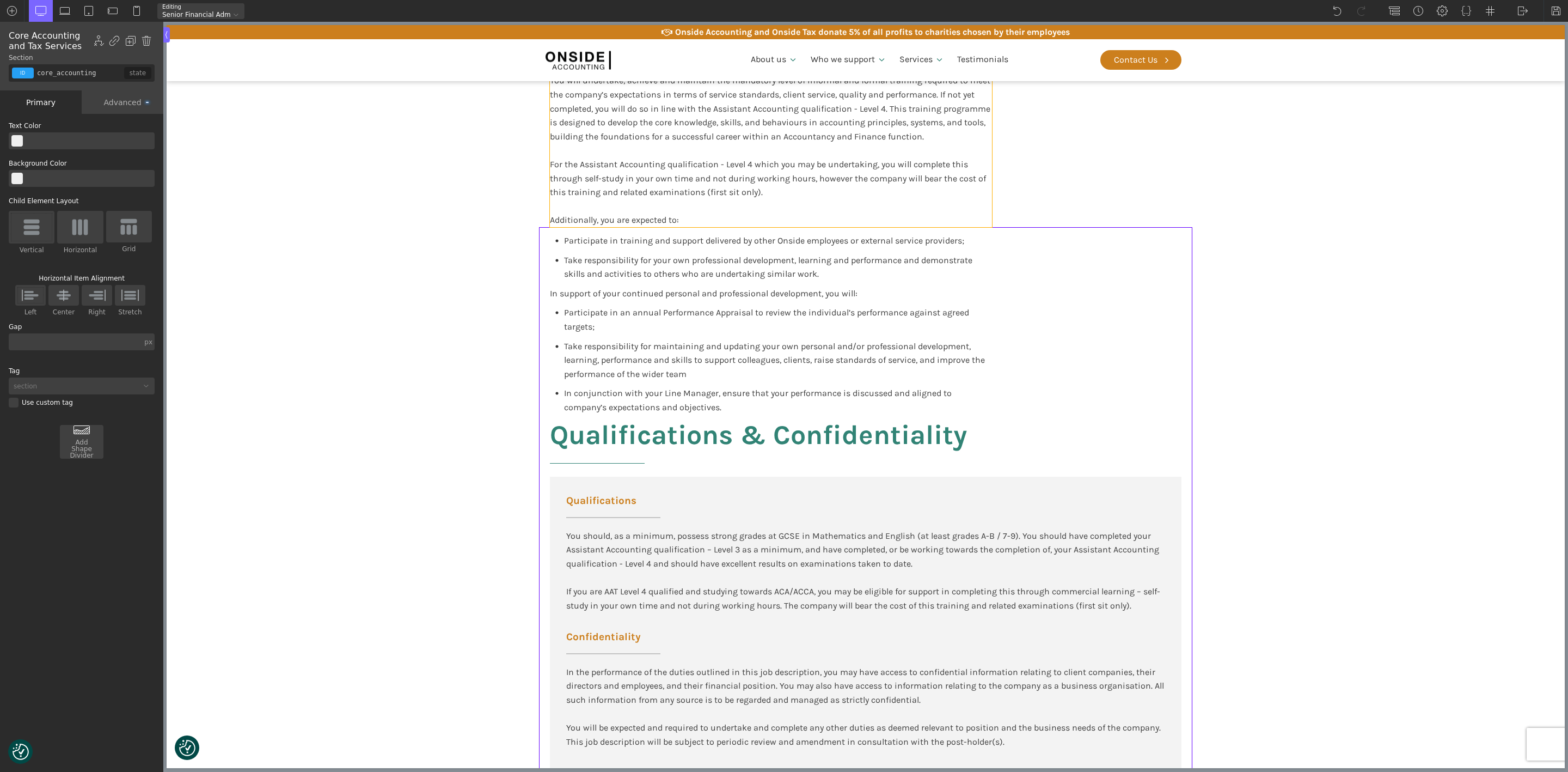
click at [956, 174] on div "You will undertake, achieve and maintain the mandatory level of informal and fo…" at bounding box center [771, 150] width 442 height 153
type input "text_block-944-638"
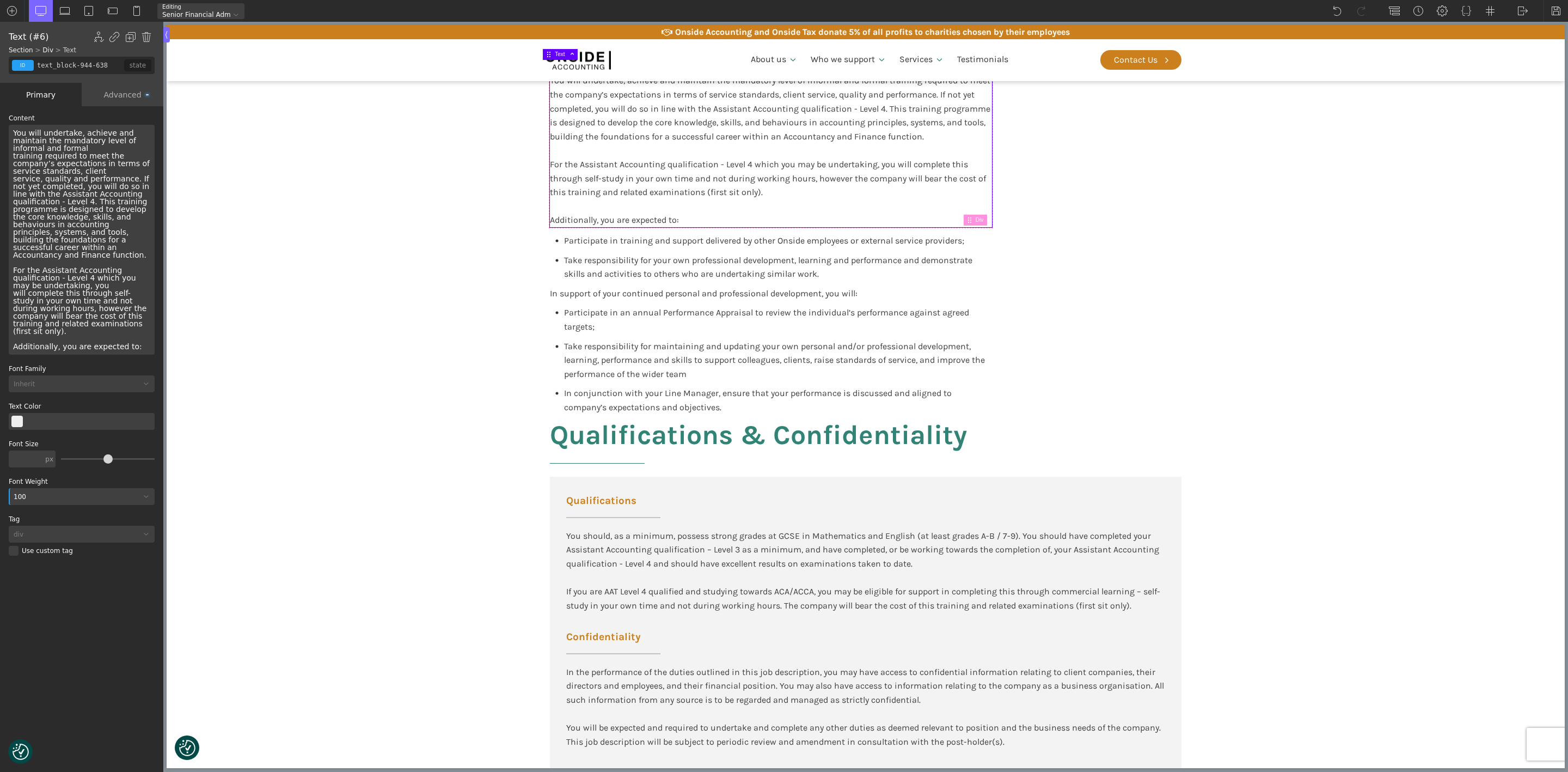
click at [117, 90] on div "Advanced" at bounding box center [123, 94] width 82 height 24
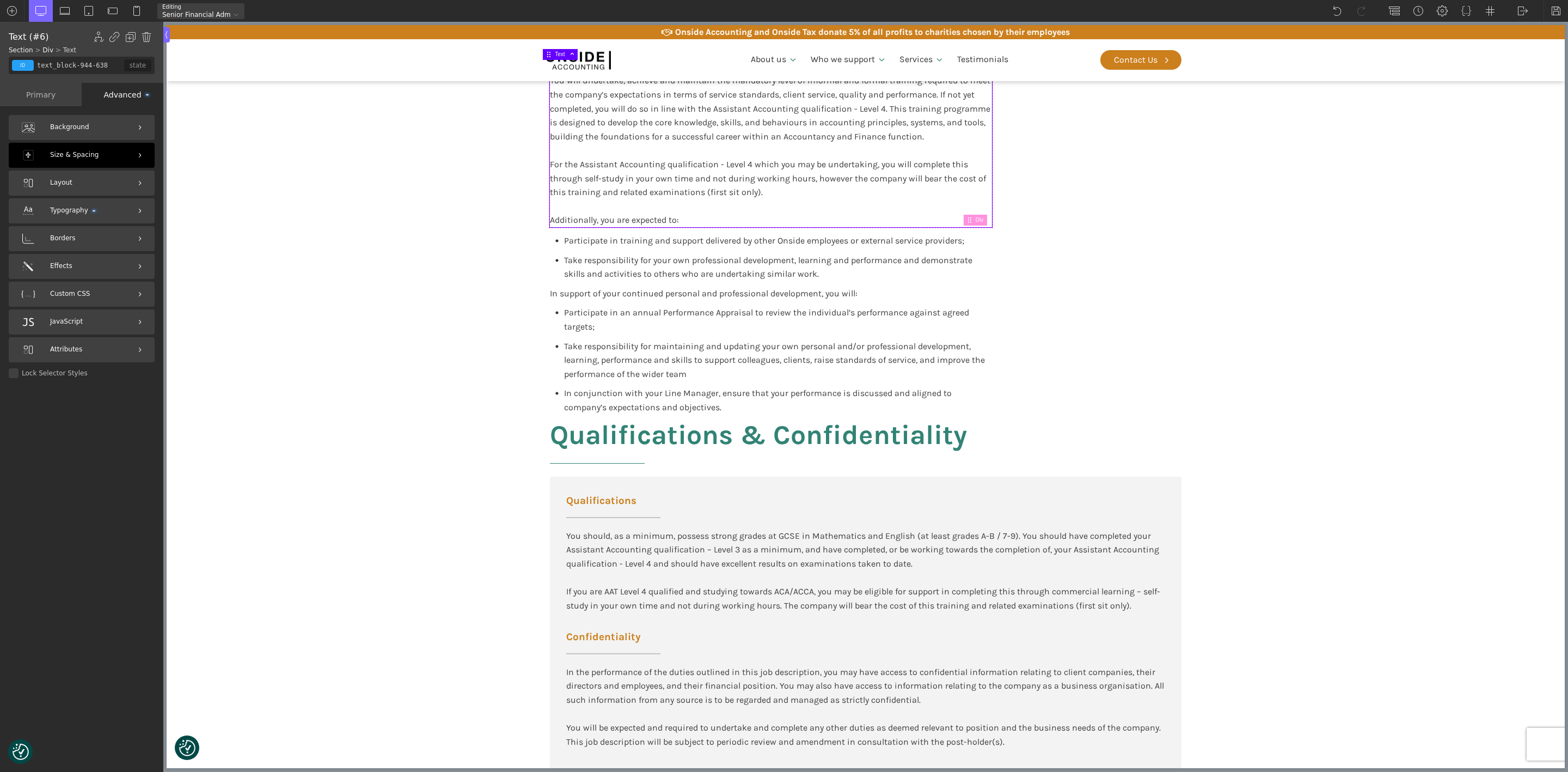
click at [63, 152] on span "Size & Spacing" at bounding box center [75, 154] width 49 height 11
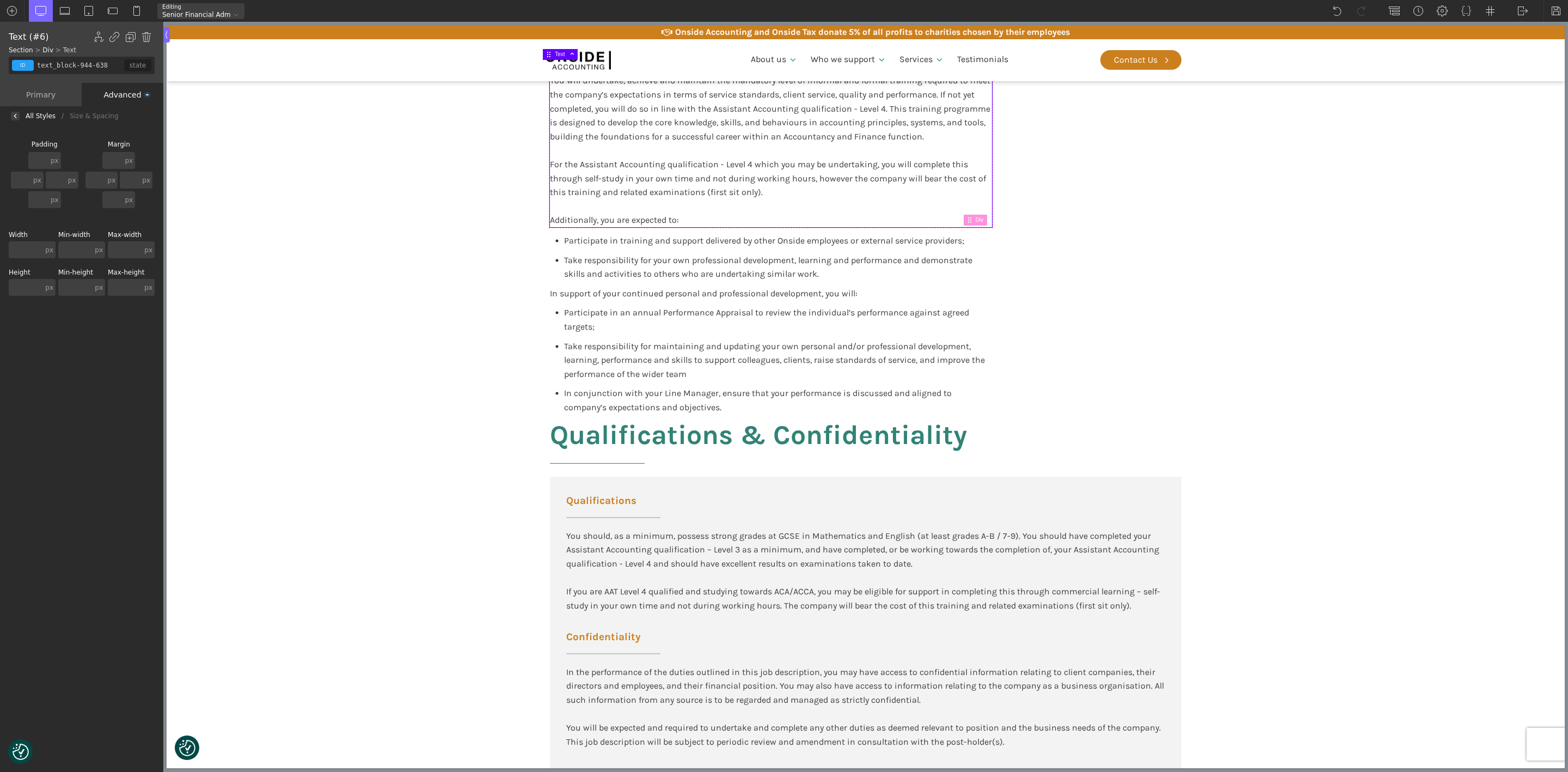
click at [115, 92] on div "Advanced" at bounding box center [123, 94] width 82 height 24
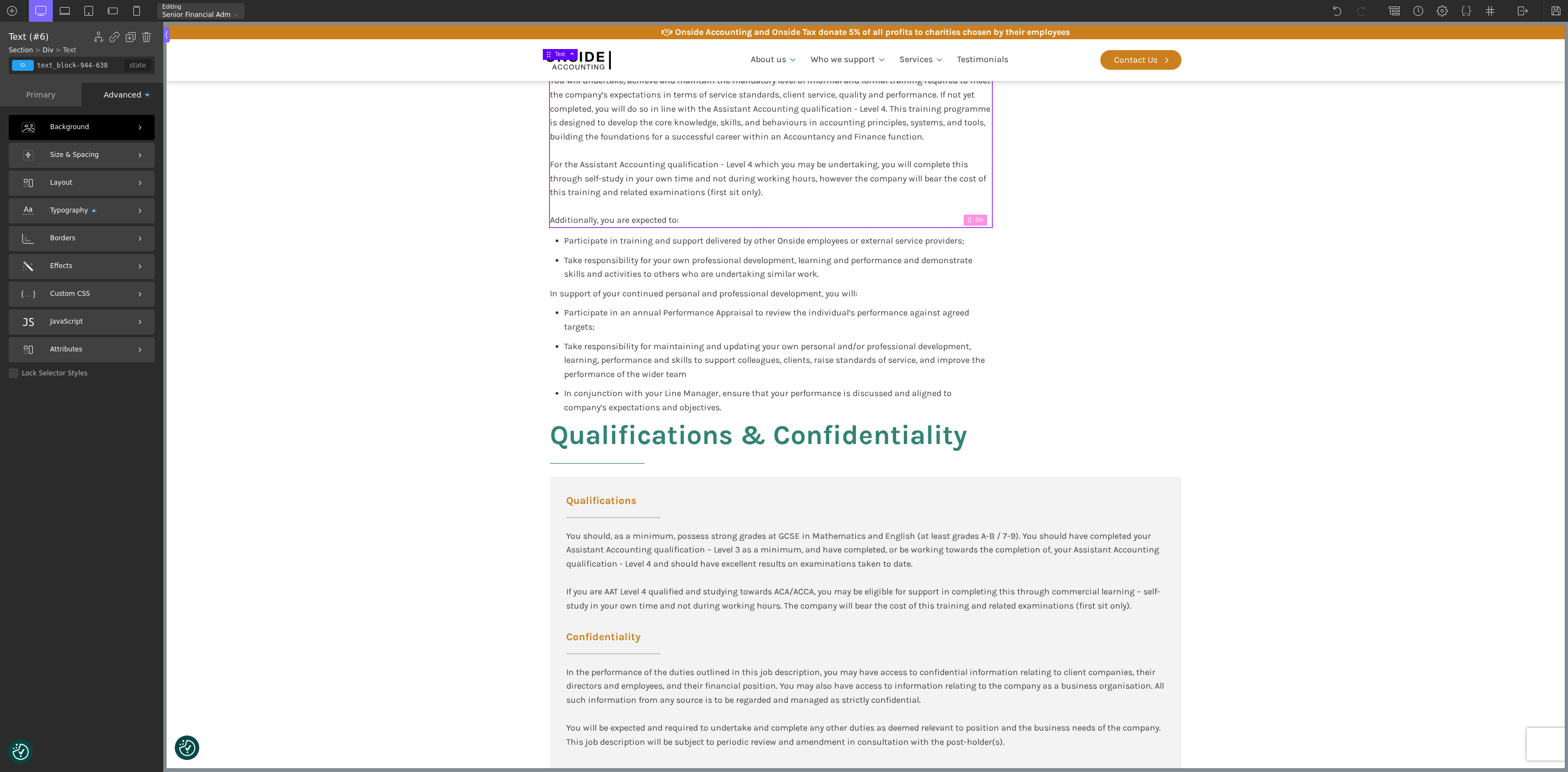
click at [95, 128] on div "Background" at bounding box center [82, 127] width 146 height 25
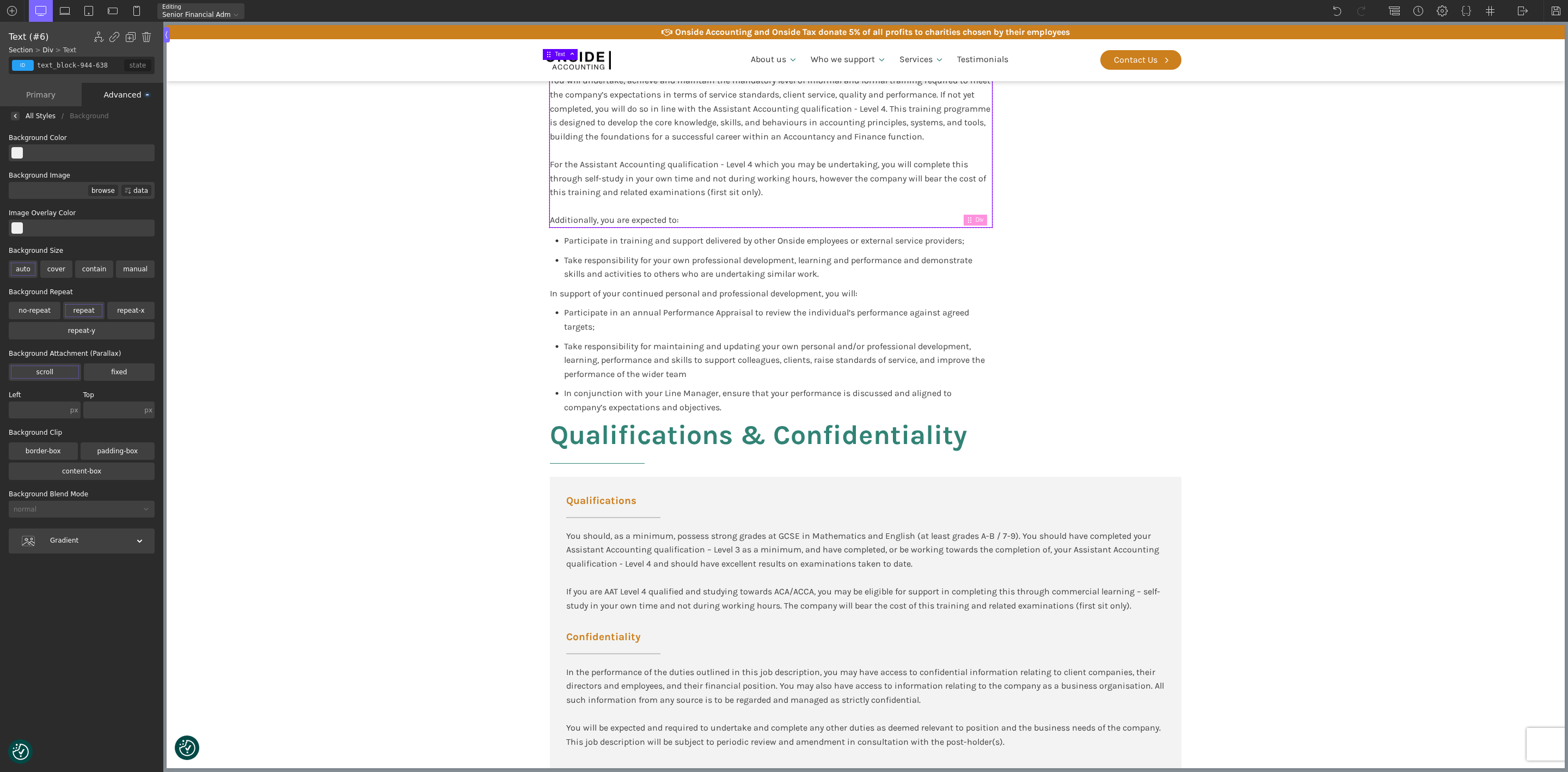
click at [124, 84] on div "Advanced" at bounding box center [123, 94] width 82 height 24
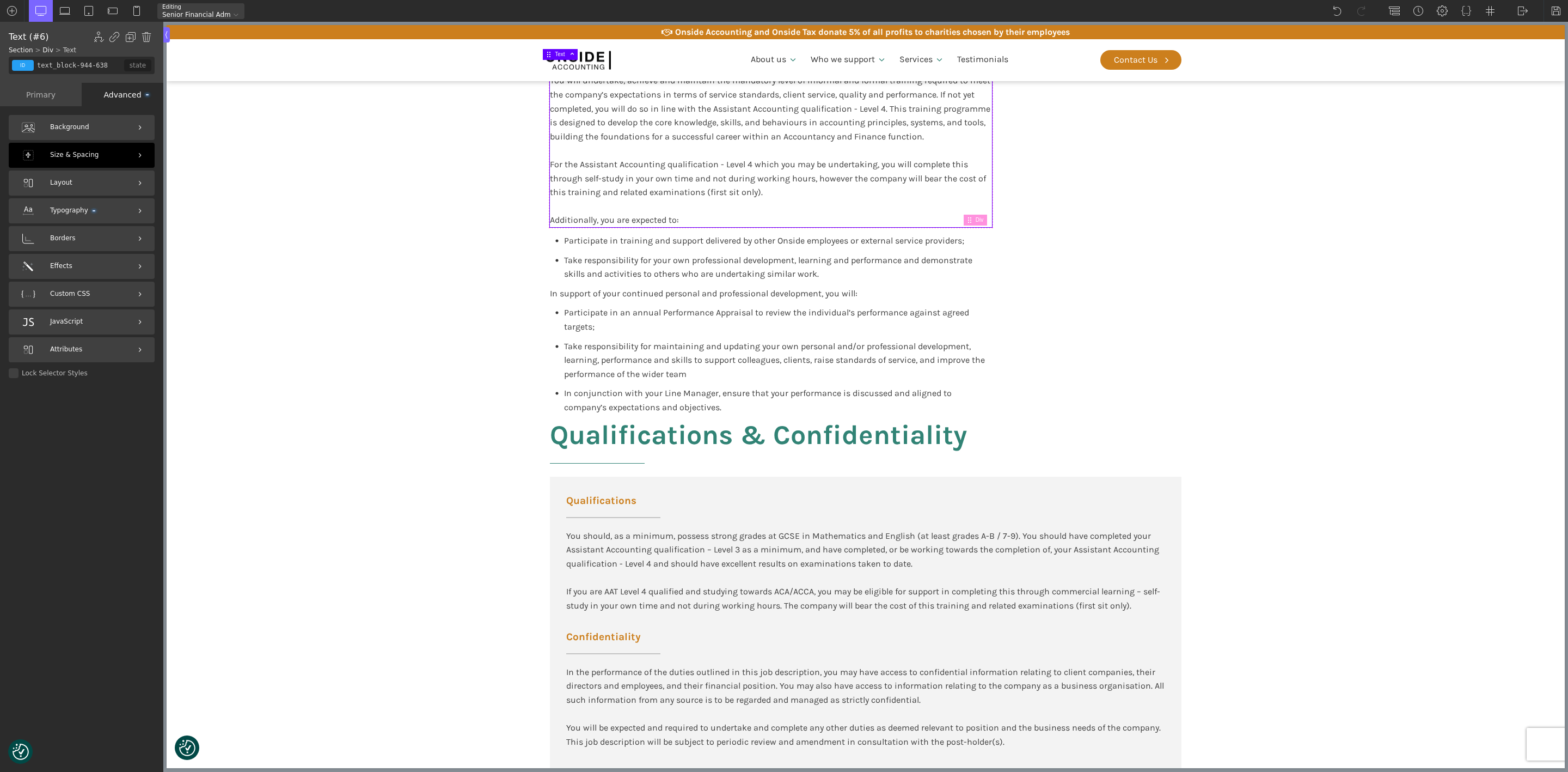
click at [101, 154] on div "Size & Spacing" at bounding box center [82, 155] width 146 height 25
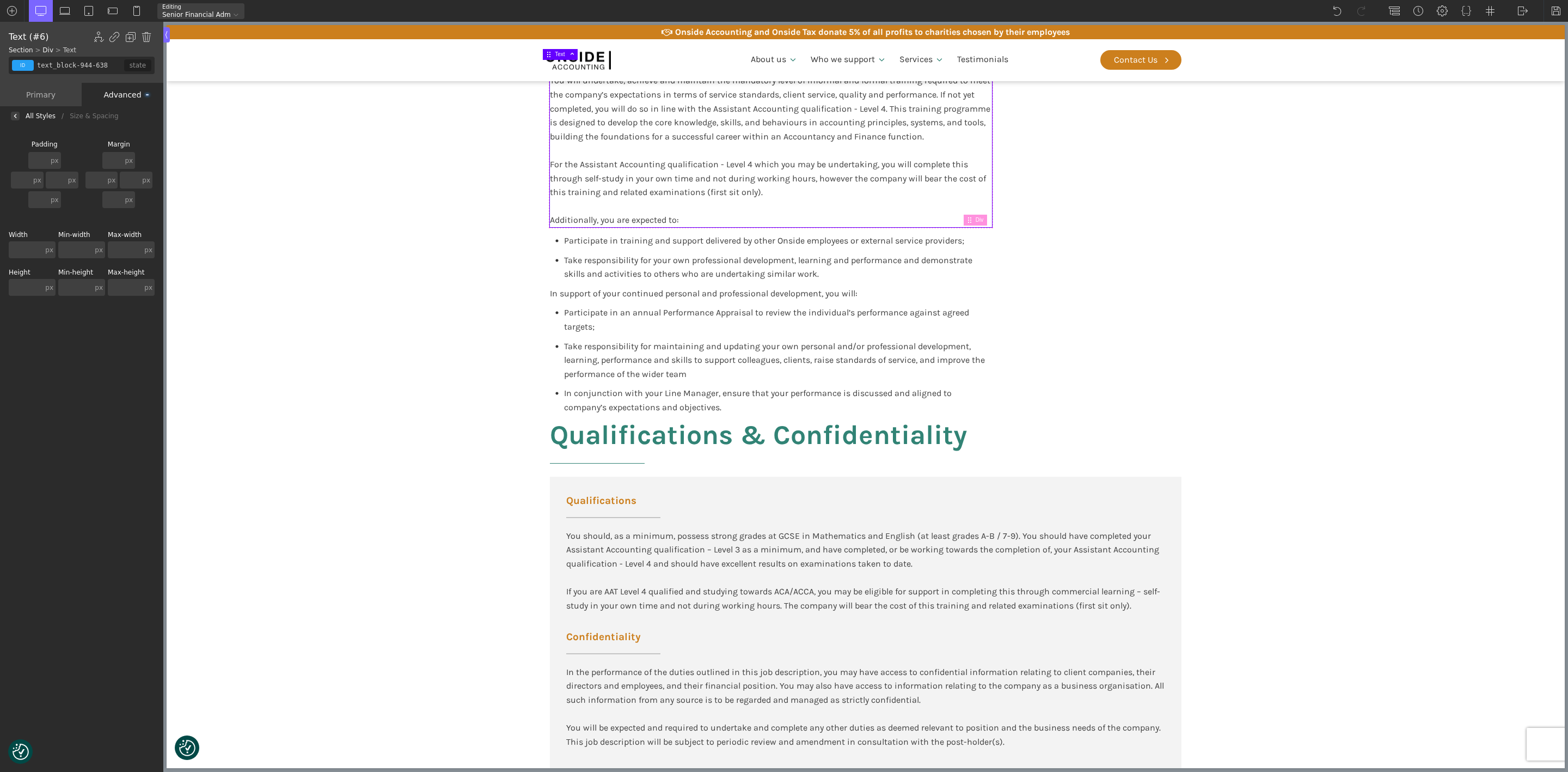
click at [72, 245] on input "text" at bounding box center [75, 249] width 34 height 17
type input "500"
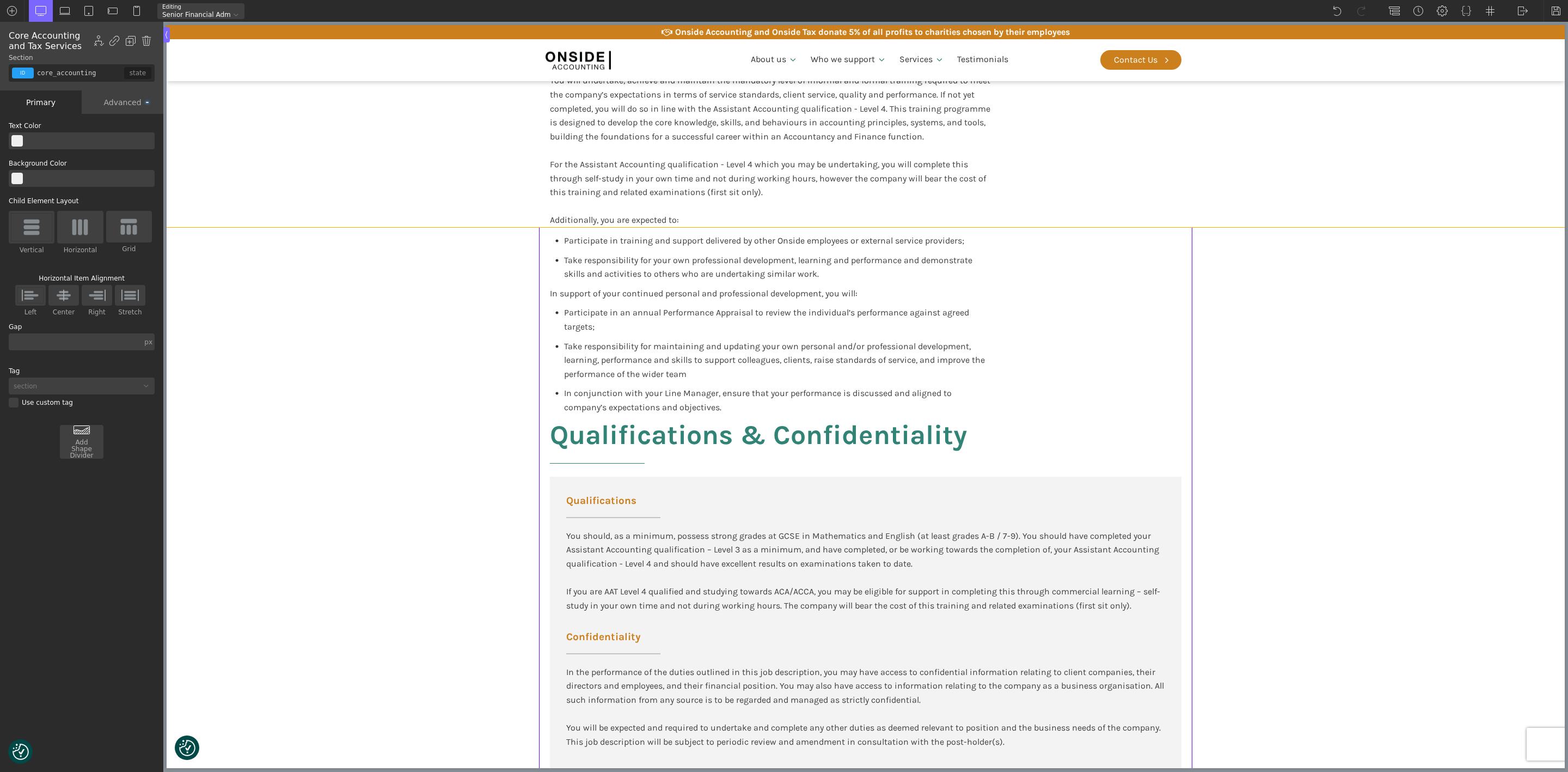
click at [1026, 200] on div "Personal and Continued Professional Development You will undertake, achieve and…" at bounding box center [865, 97] width 653 height 259
type input "section-941-638"
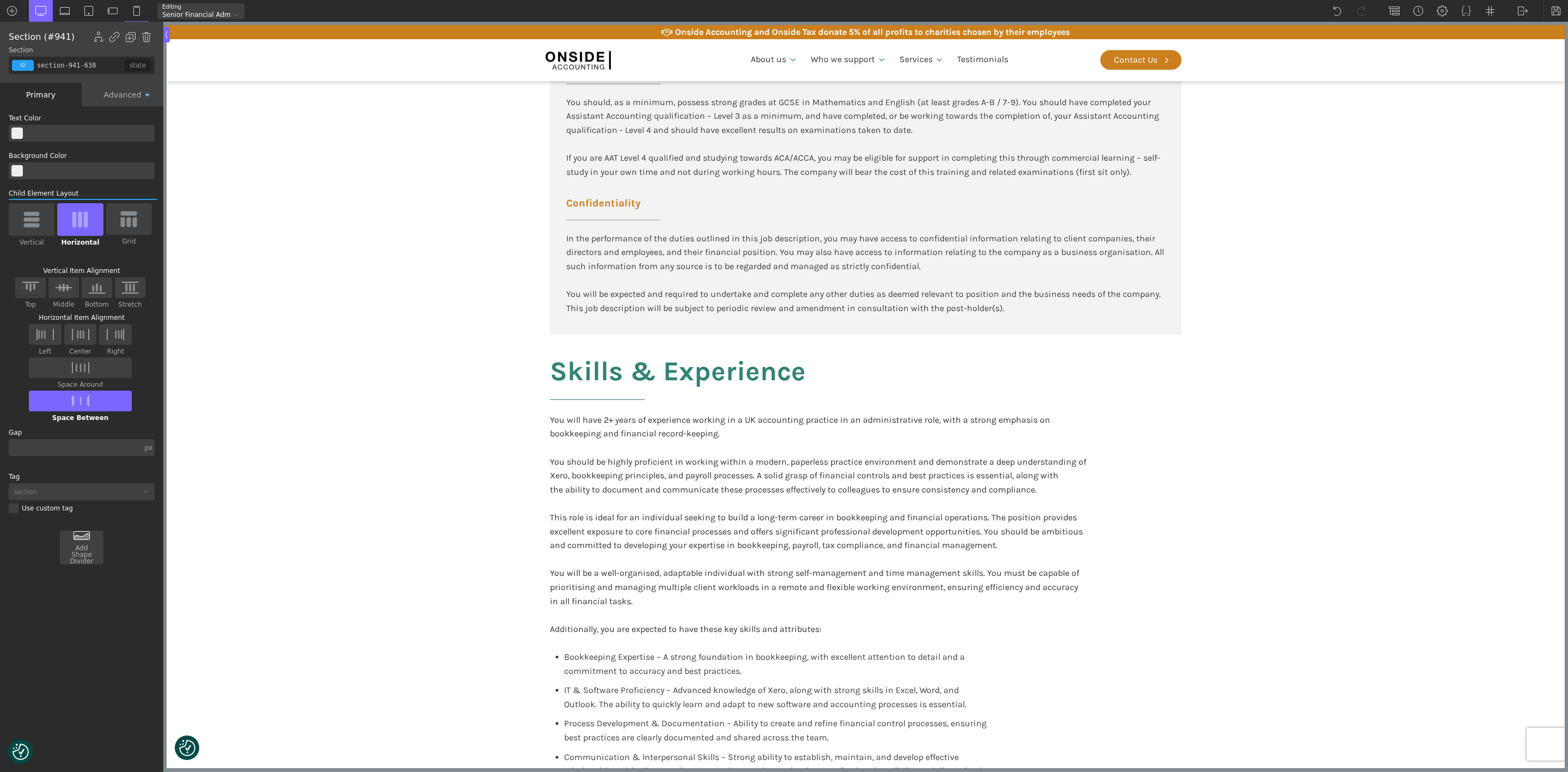
scroll to position [1593, 0]
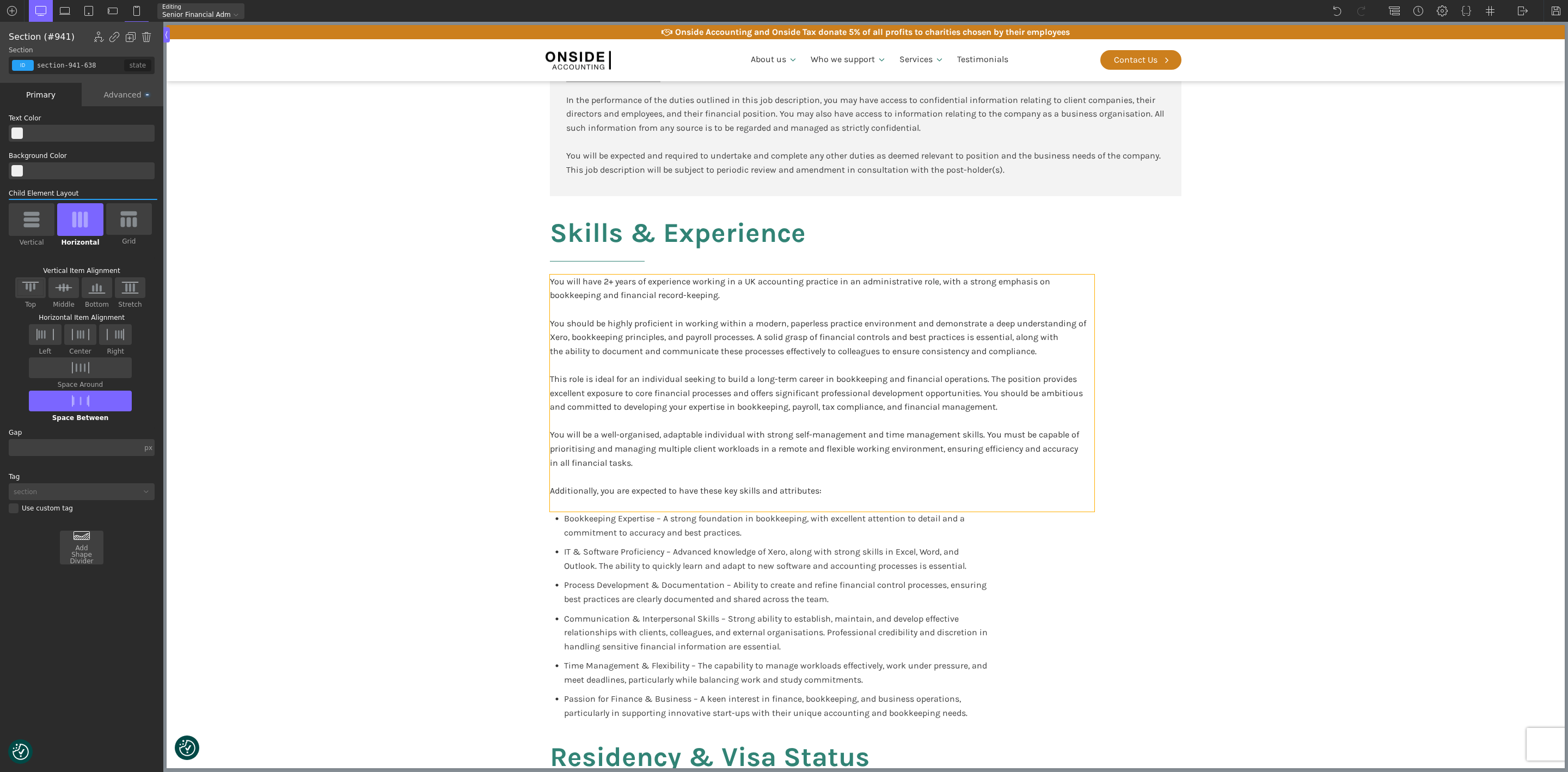
click at [1083, 358] on div "You will have 2+ years of experience working in a UK accounting practice in an …" at bounding box center [822, 393] width 545 height 237
type input "blocktext_block-596-175"
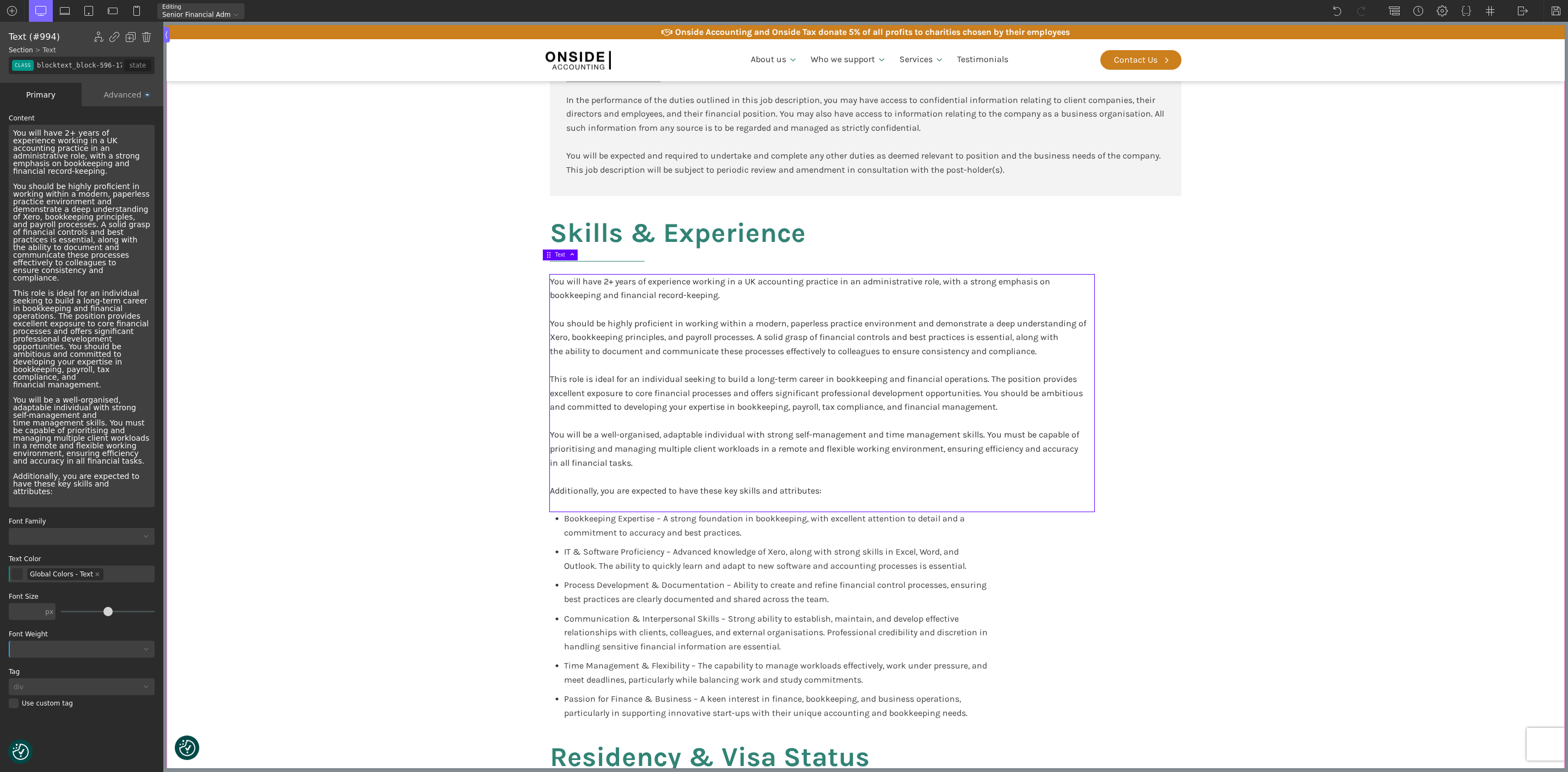
drag, startPoint x: 1098, startPoint y: 334, endPoint x: 1107, endPoint y: 332, distance: 9.2
click at [1100, 334] on div "Participate in training and support delivered by other Onside employees or exte…" at bounding box center [865, 298] width 653 height 1287
type input "core_accounting"
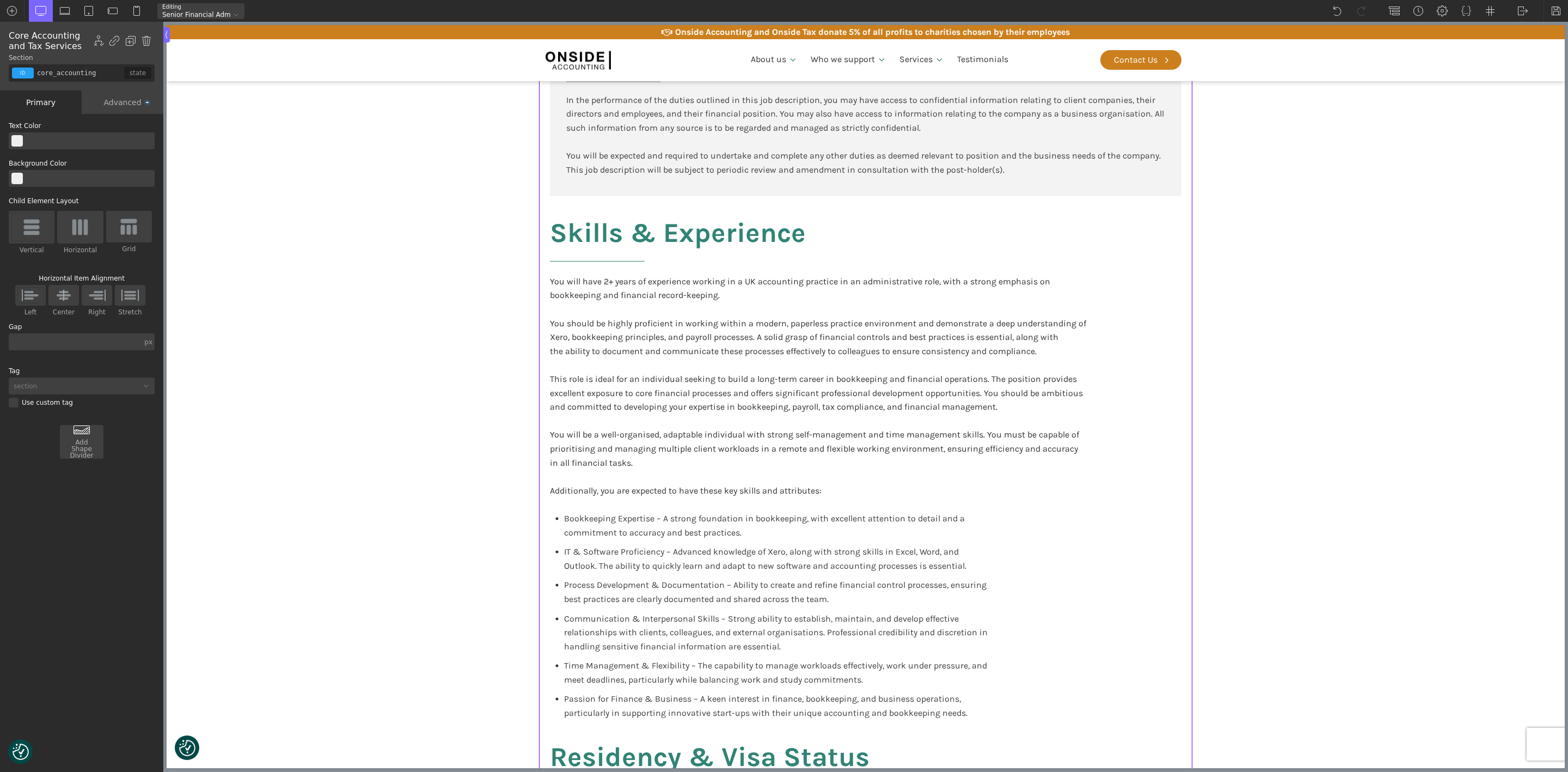
click at [82, 219] on img at bounding box center [80, 226] width 23 height 17
click at [0, 0] on input "Horizontal" at bounding box center [0, 0] width 0 height 0
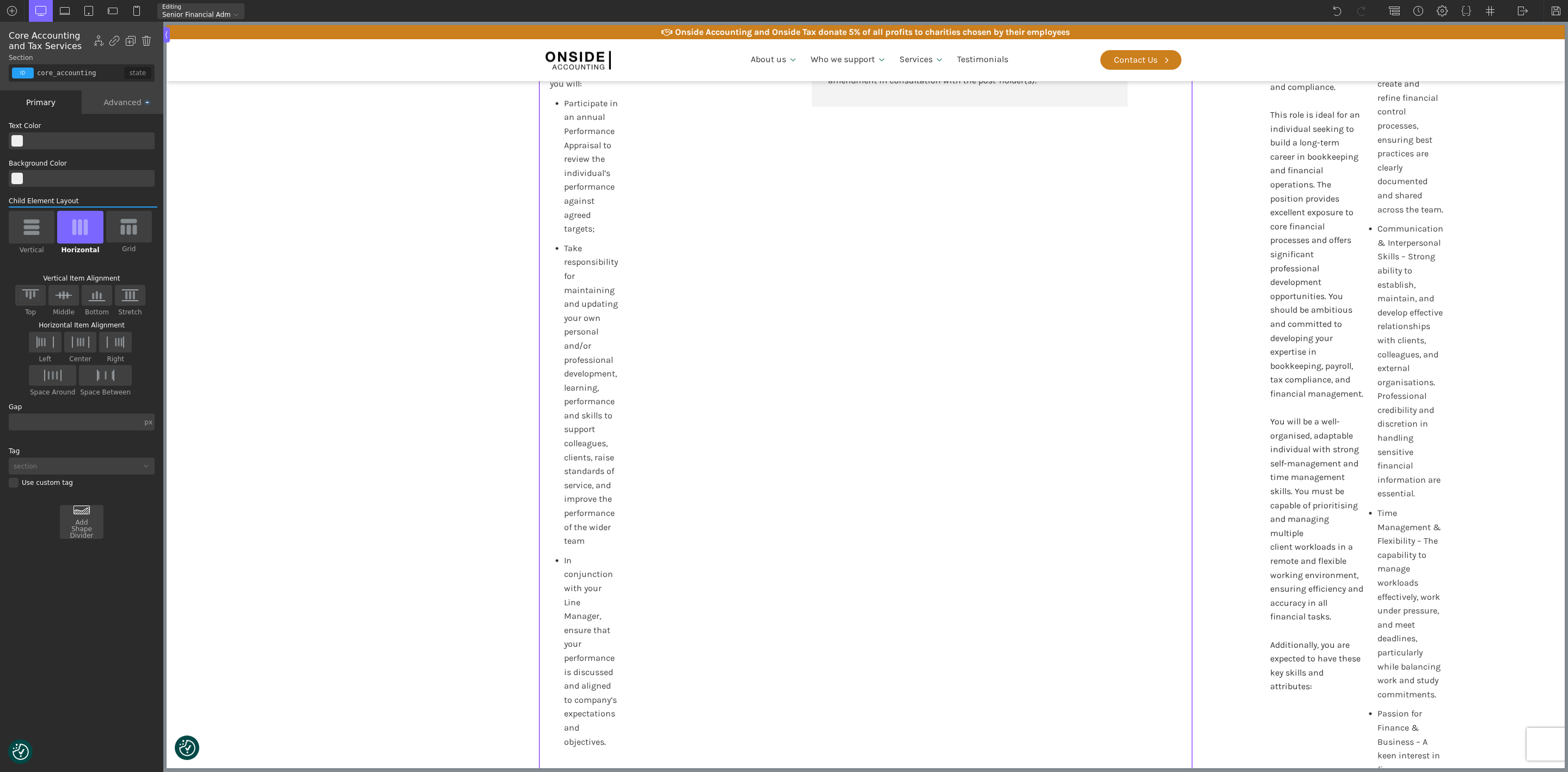
scroll to position [1350, 0]
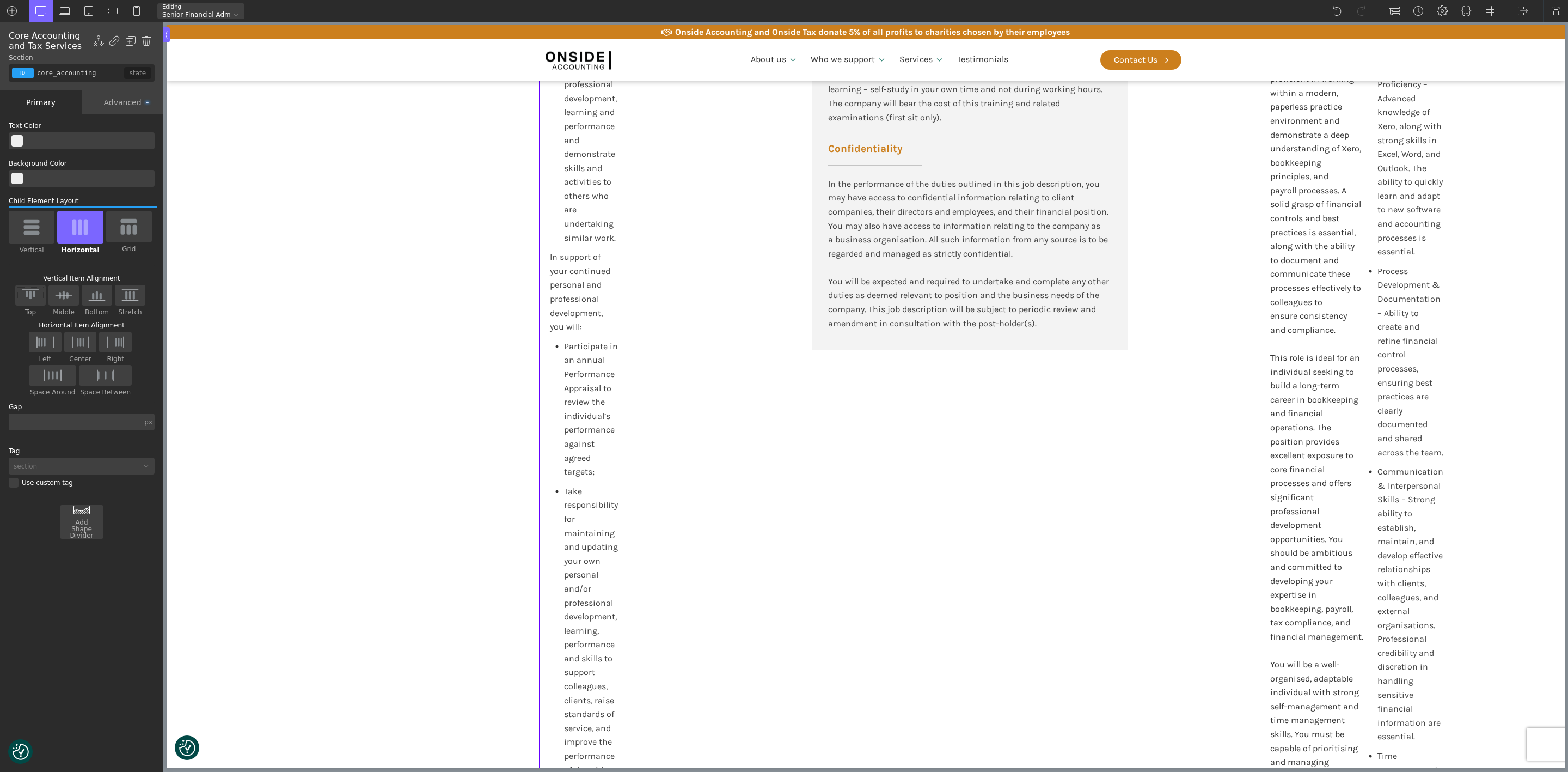
click at [103, 368] on img at bounding box center [106, 374] width 23 height 14
click at [0, 0] on input "Space Between" at bounding box center [0, 0] width 0 height 0
drag, startPoint x: 111, startPoint y: 374, endPoint x: 90, endPoint y: 176, distance: 199.1
click at [92, 401] on img at bounding box center [80, 408] width 23 height 14
click at [0, 0] on input "Space Between" at bounding box center [0, 0] width 0 height 0
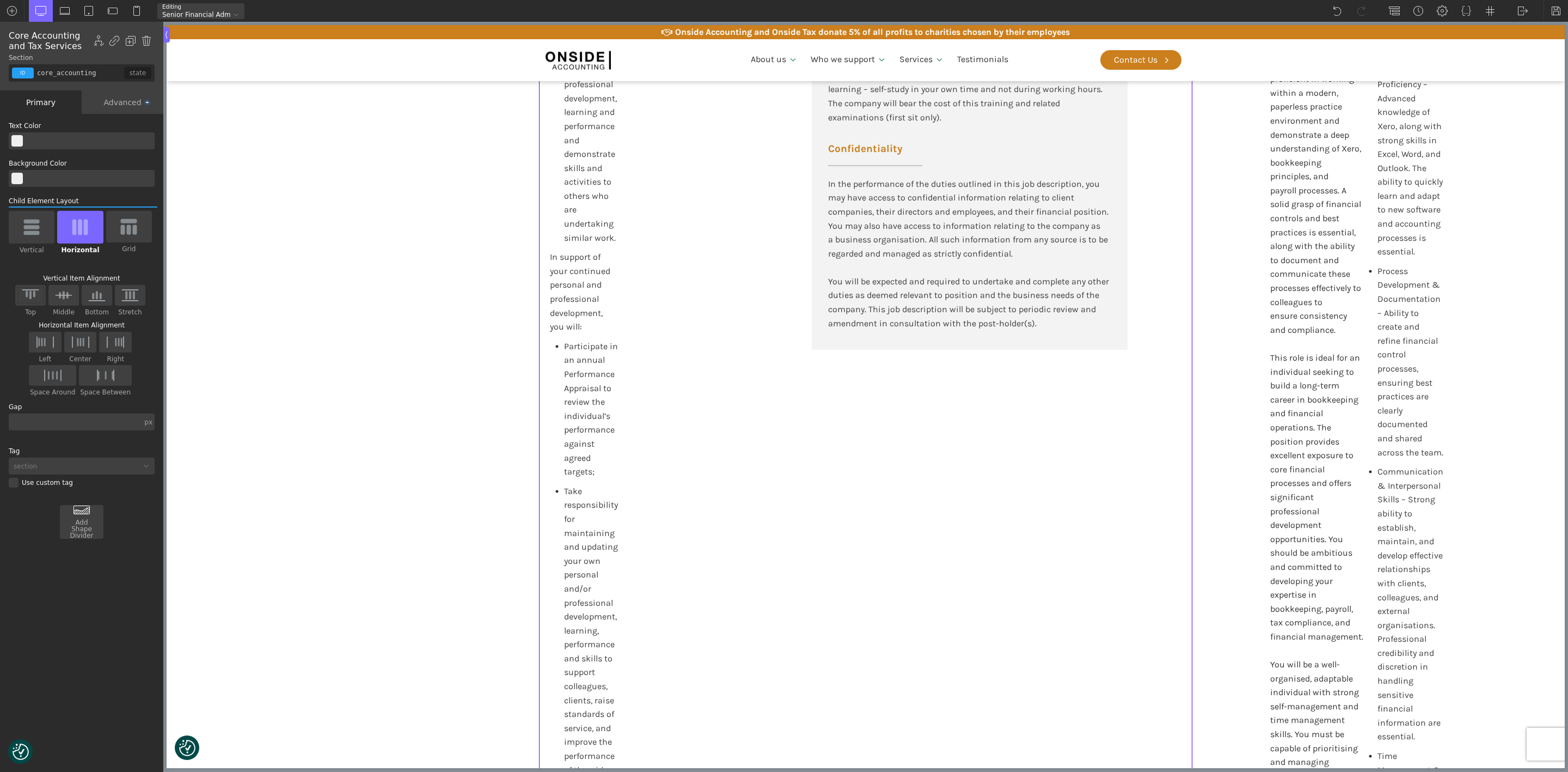
click at [82, 222] on img at bounding box center [80, 226] width 23 height 17
click at [0, 0] on input "Horizontal" at bounding box center [0, 0] width 0 height 0
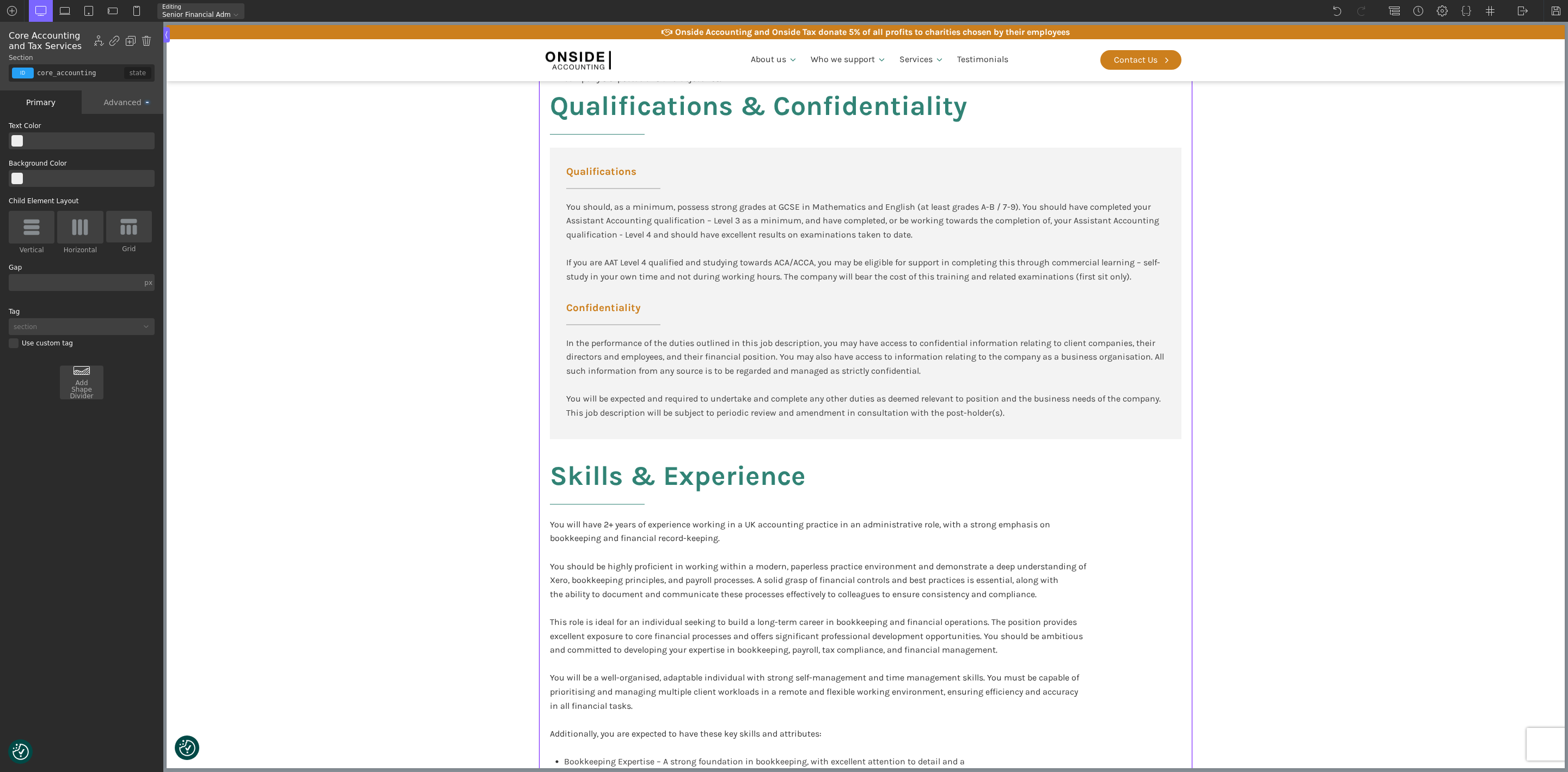
scroll to position [1593, 0]
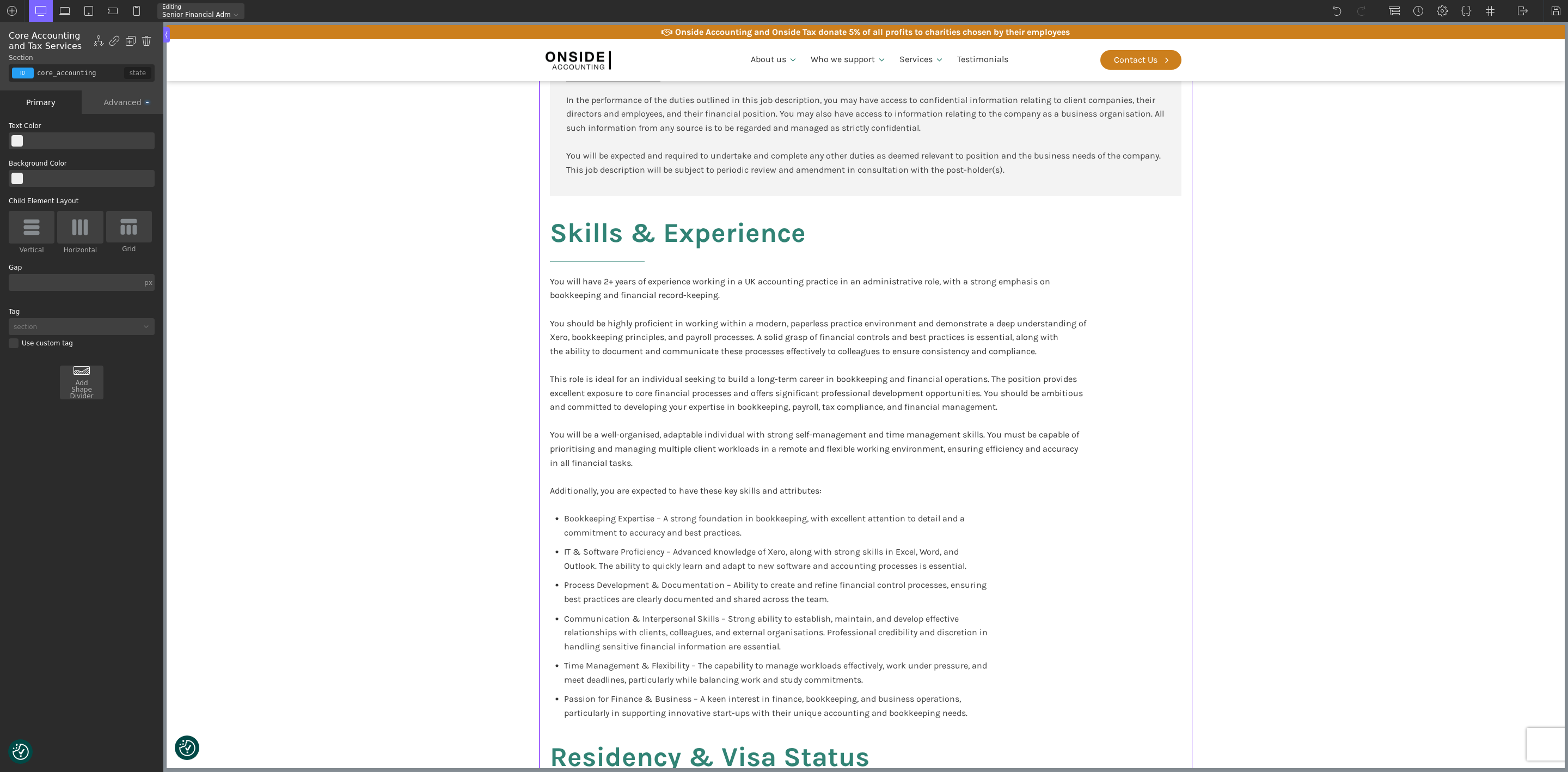
click at [196, 237] on section "Participate in training and support delivered by other Onside employees or exte…" at bounding box center [865, 298] width 1398 height 1287
click at [454, 356] on section "Participate in training and support delivered by other Onside employees or exte…" at bounding box center [865, 298] width 1398 height 1287
click at [919, 401] on div "You will have 2+ years of experience working in a UK accounting practice in an …" at bounding box center [822, 393] width 545 height 237
type input "blocktext_block-596-175"
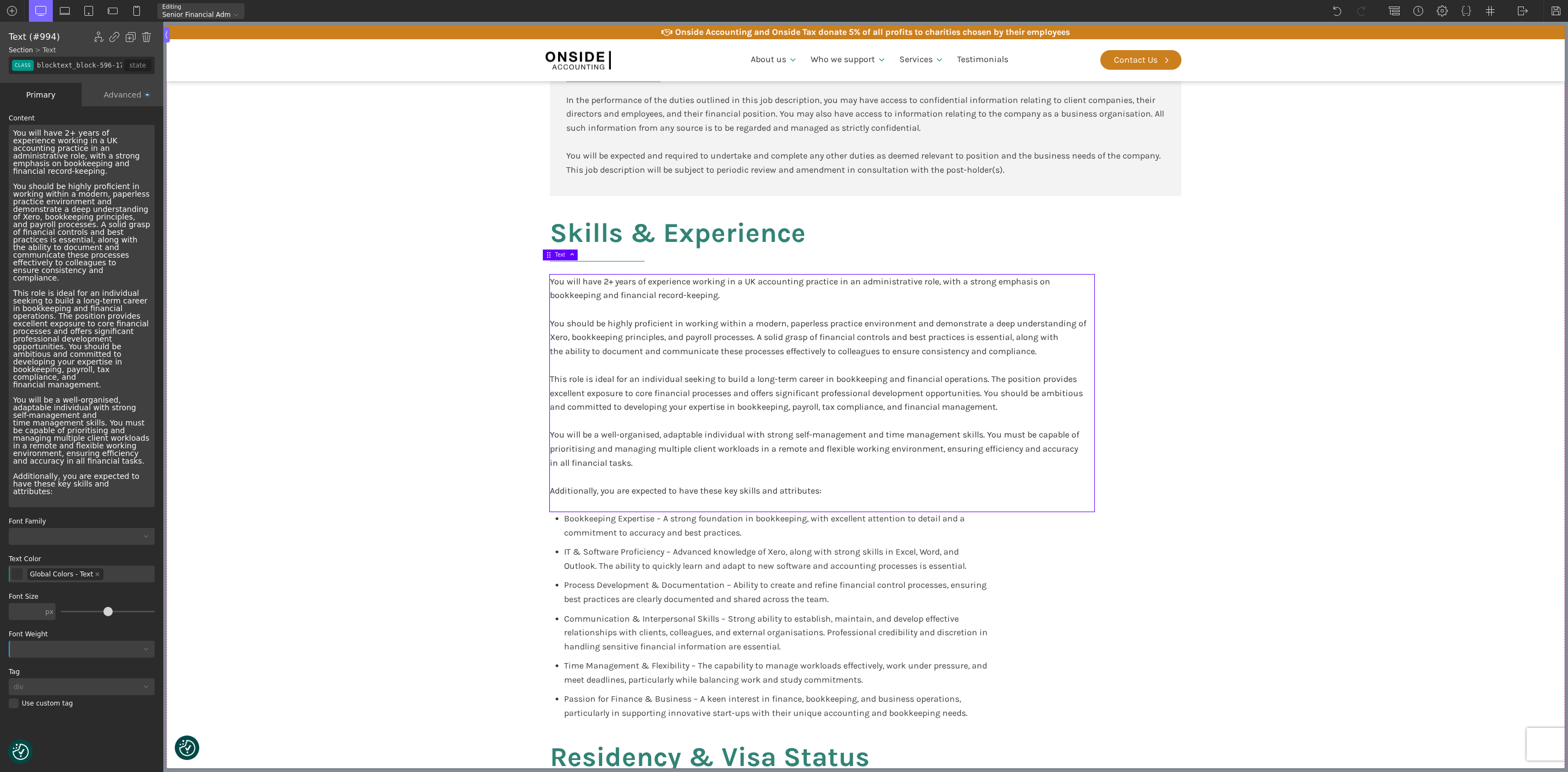
click at [131, 93] on div "Advanced" at bounding box center [123, 94] width 82 height 24
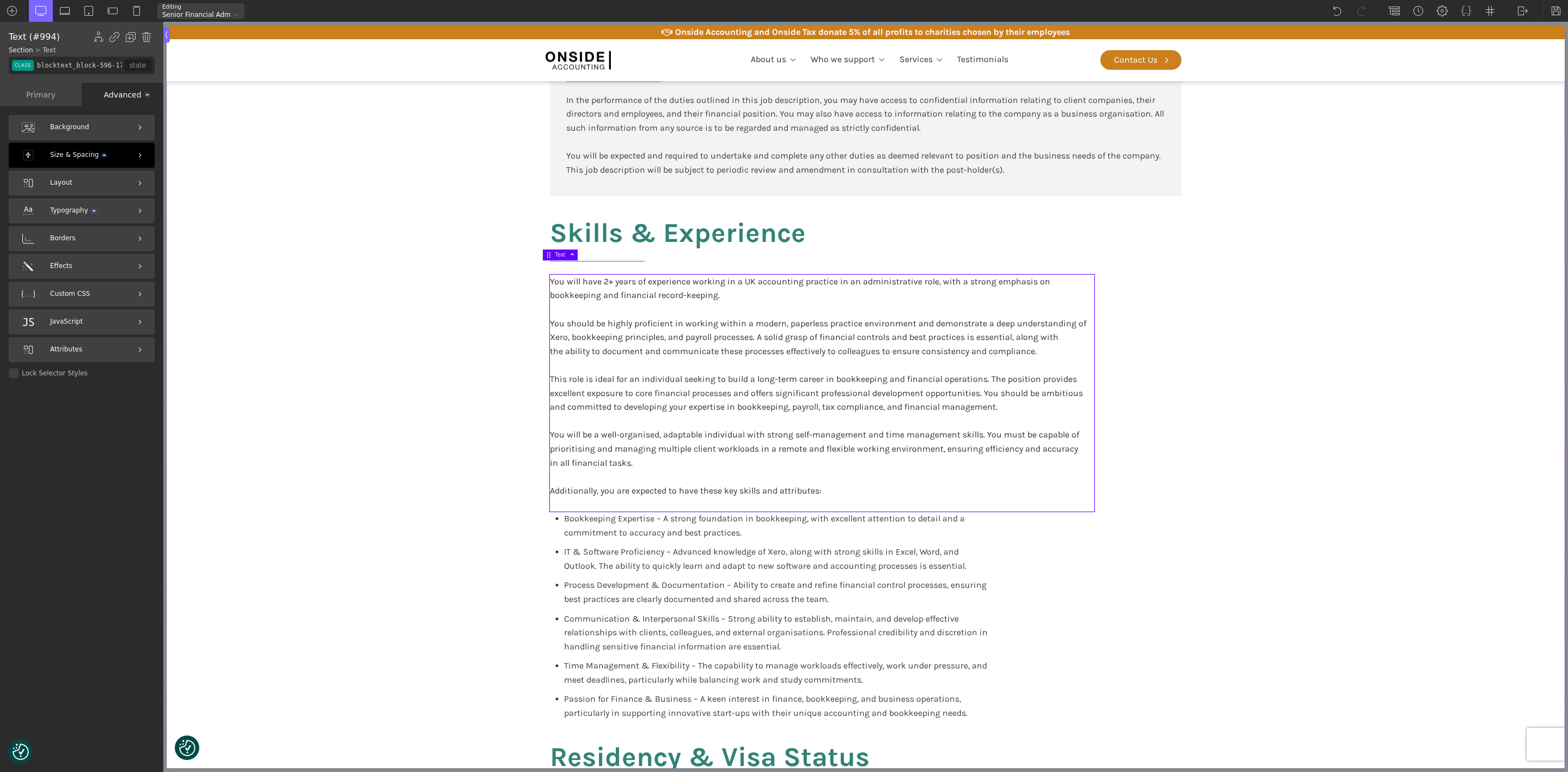
click at [82, 154] on span "Size & Spacing" at bounding box center [78, 154] width 55 height 11
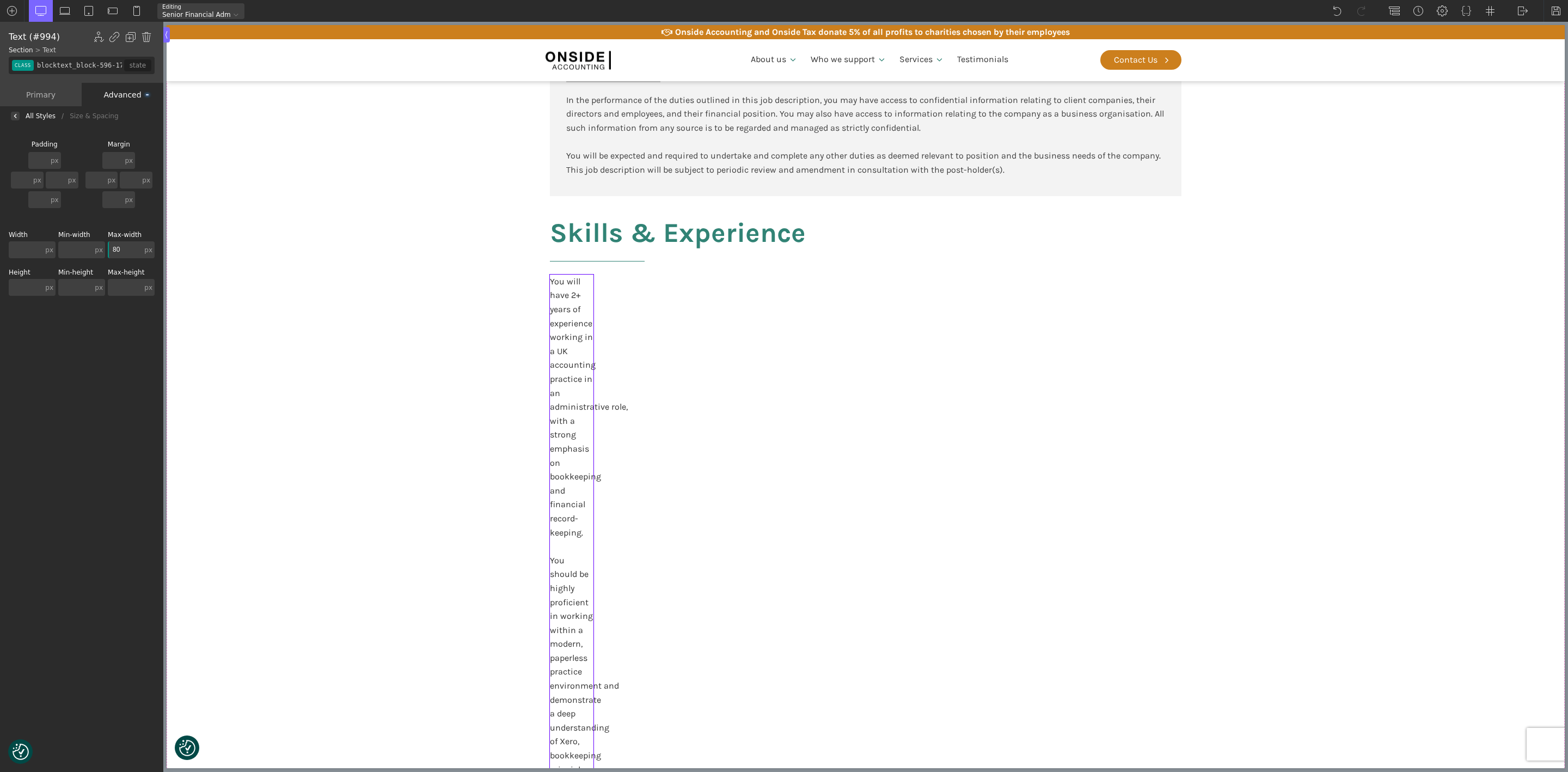
type input "800"
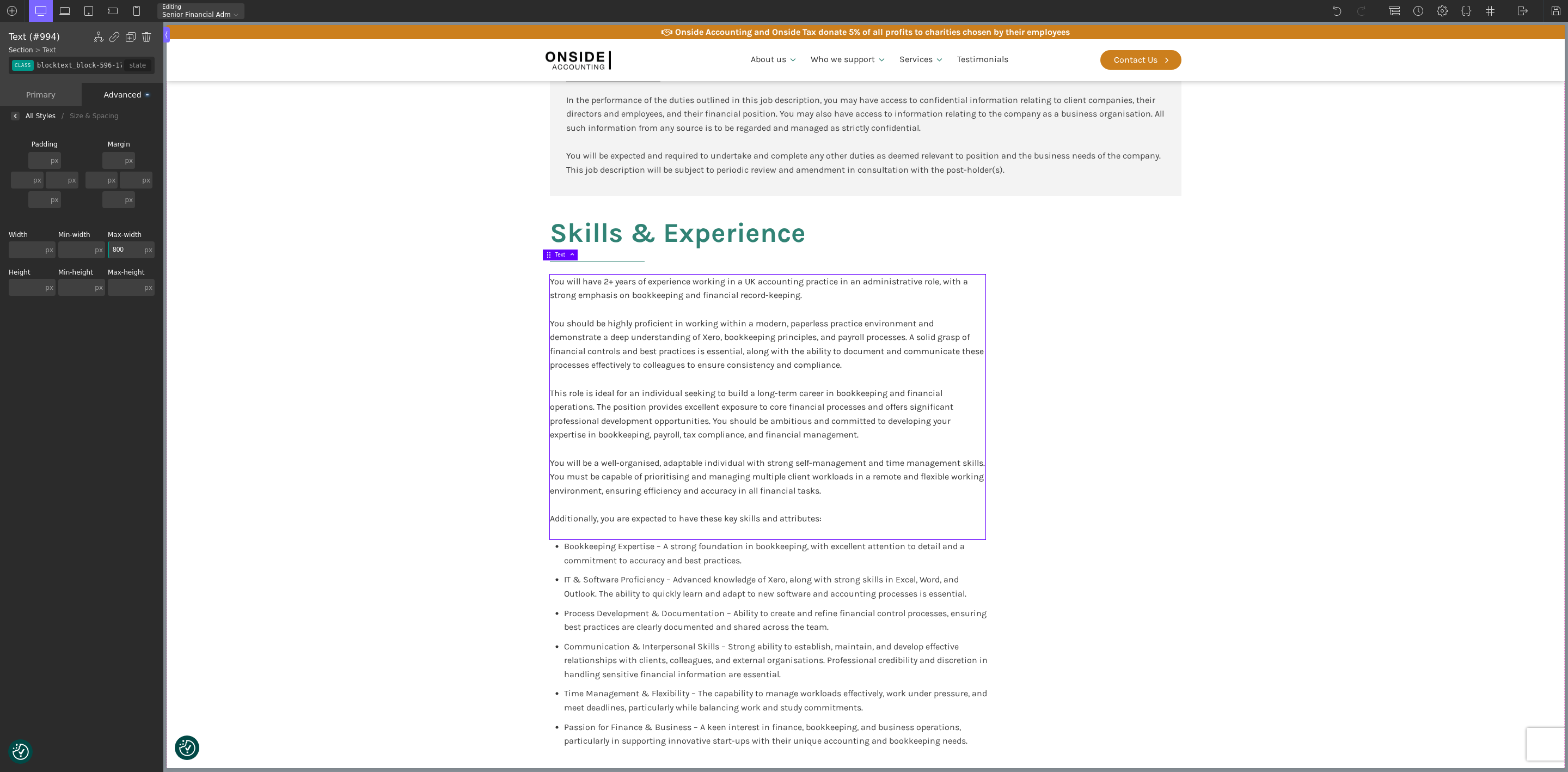
drag, startPoint x: 127, startPoint y: 244, endPoint x: 108, endPoint y: 240, distance: 19.4
click at [108, 240] on div "Max-width 800 px px % em rem vw vh none" at bounding box center [131, 244] width 47 height 27
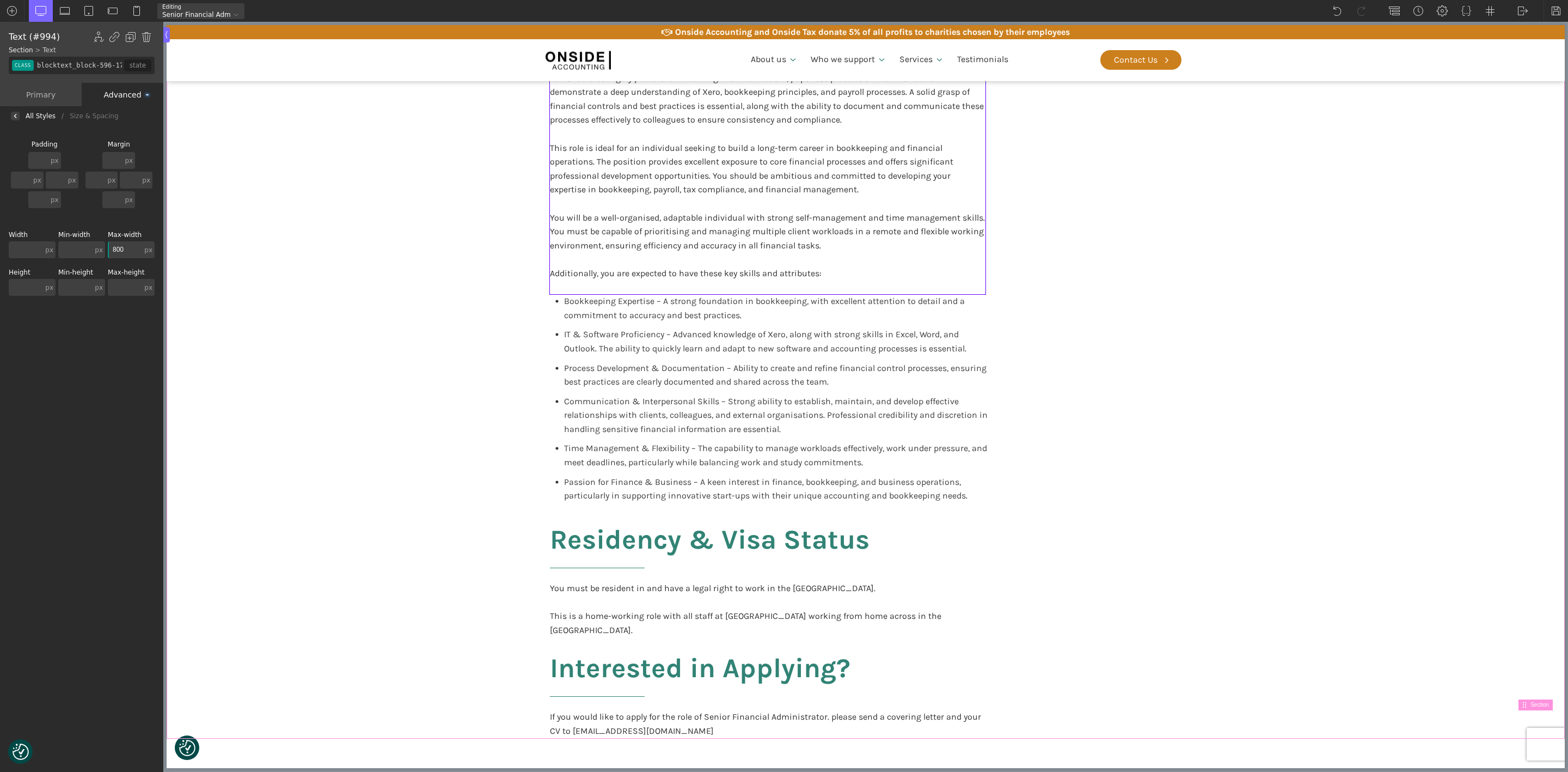
click at [550, 294] on div "Bookkeeping Expertise – A strong foundation in bookkeeping, with excellent atte…" at bounding box center [771, 310] width 442 height 33
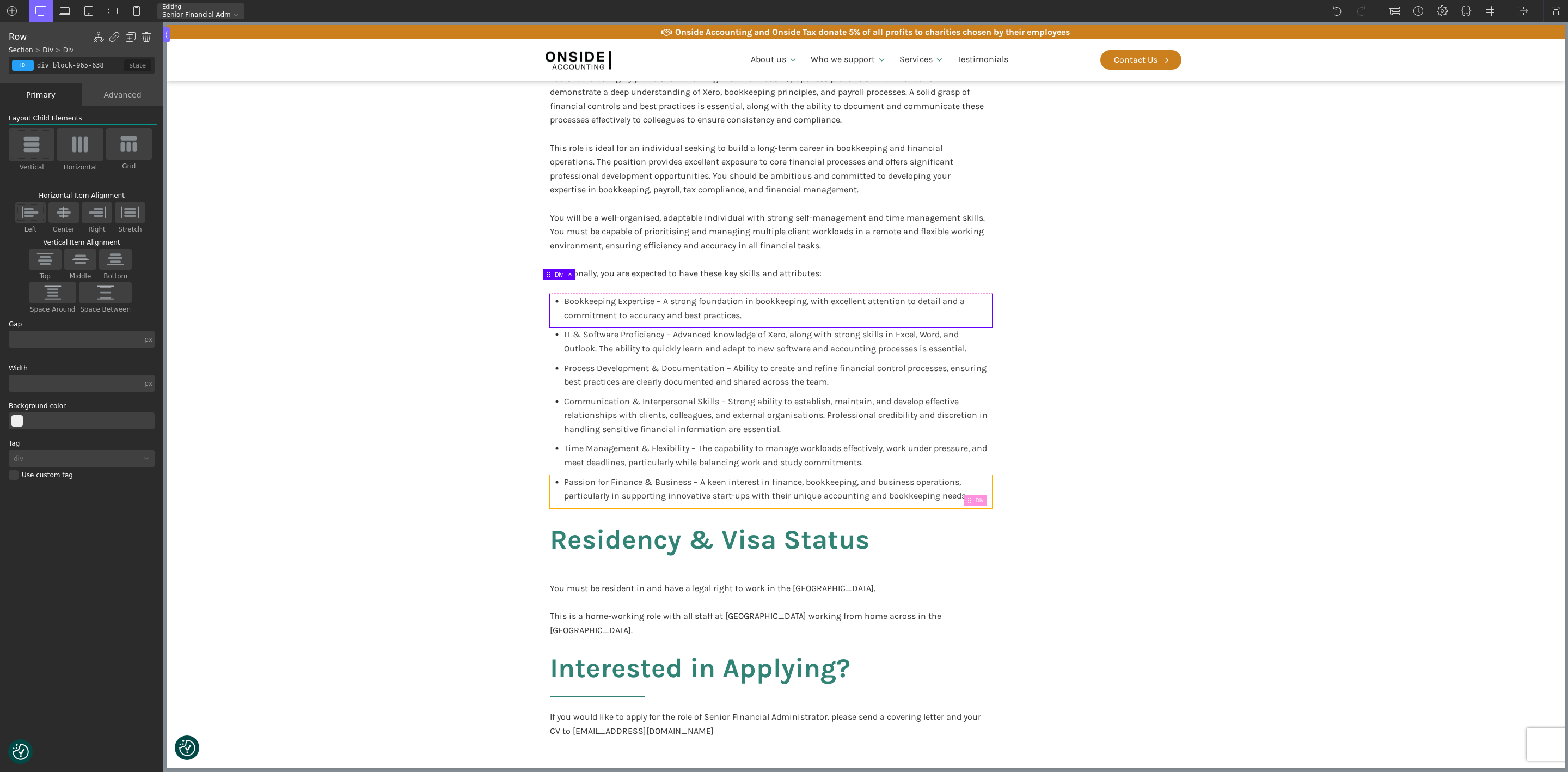
click at [982, 492] on div "Passion for Finance & Business – A keen interest in finance, bookkeeping, and b…" at bounding box center [771, 491] width 442 height 33
type input "div_block-977-638"
